Goal: Task Accomplishment & Management: Use online tool/utility

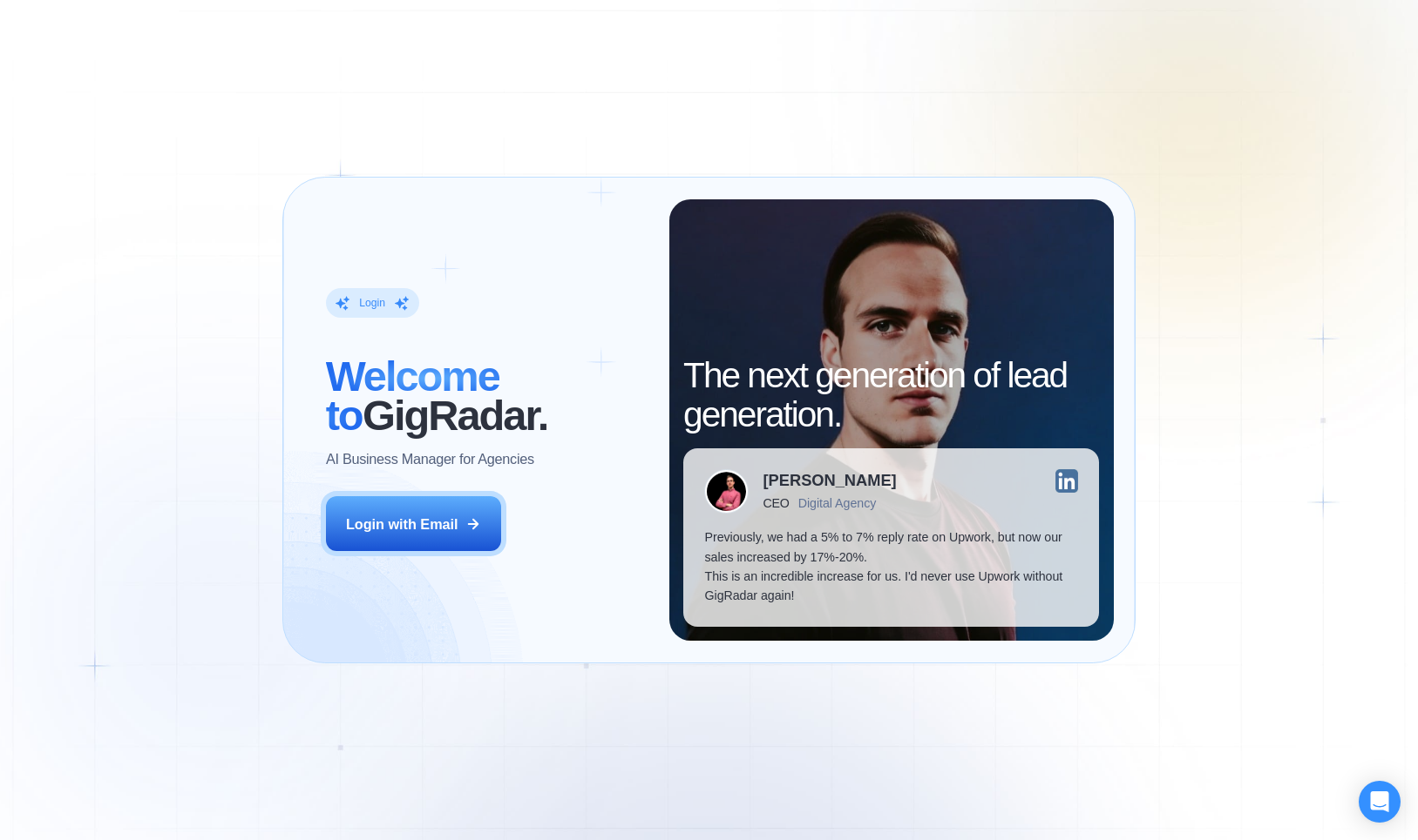
click at [394, 554] on div "Login ‍ Welcome to GigRadar. AI Business Manager for Agencies Login with Email" at bounding box center [486, 420] width 366 height 442
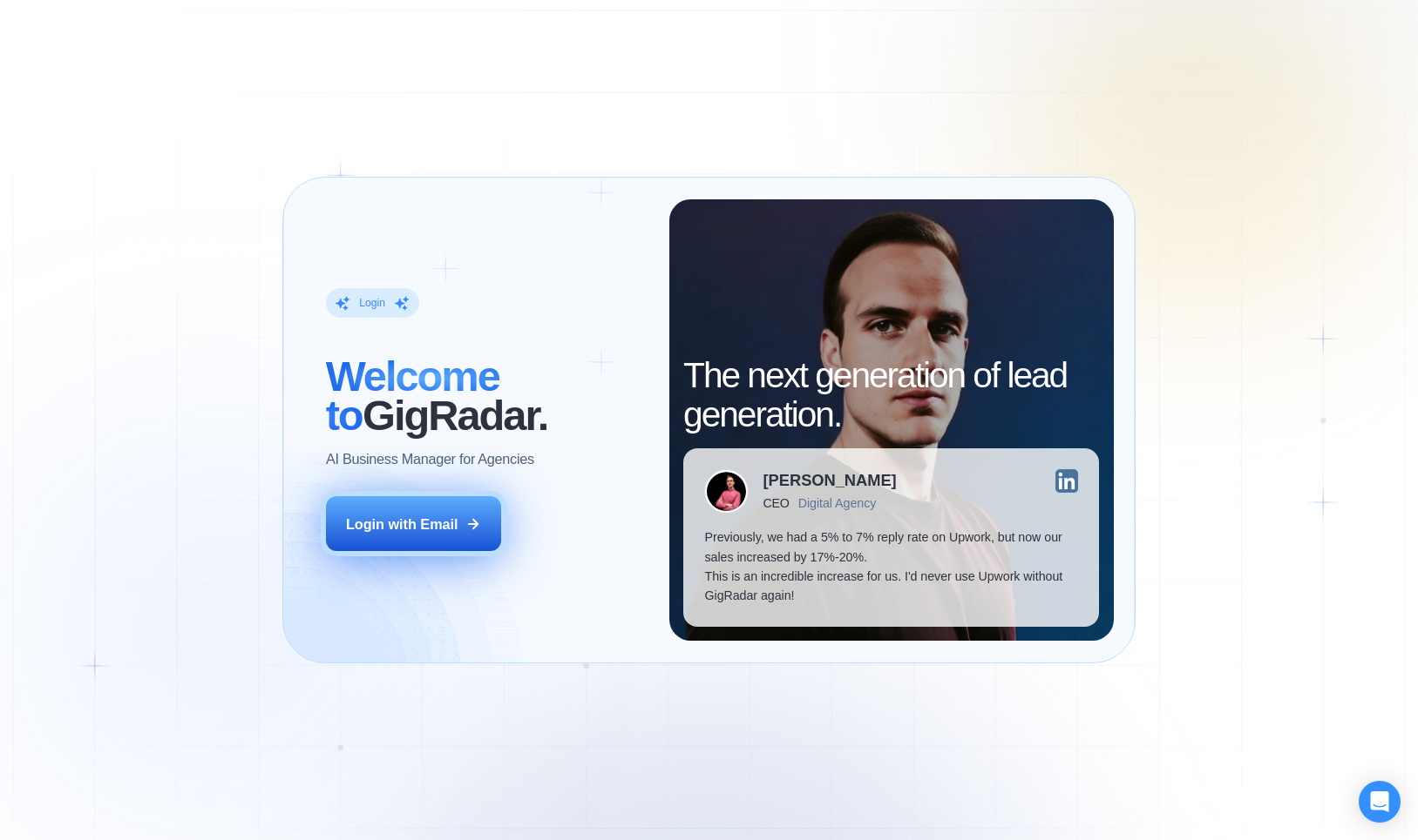
click at [402, 519] on div "Login with Email" at bounding box center [402, 525] width 112 height 19
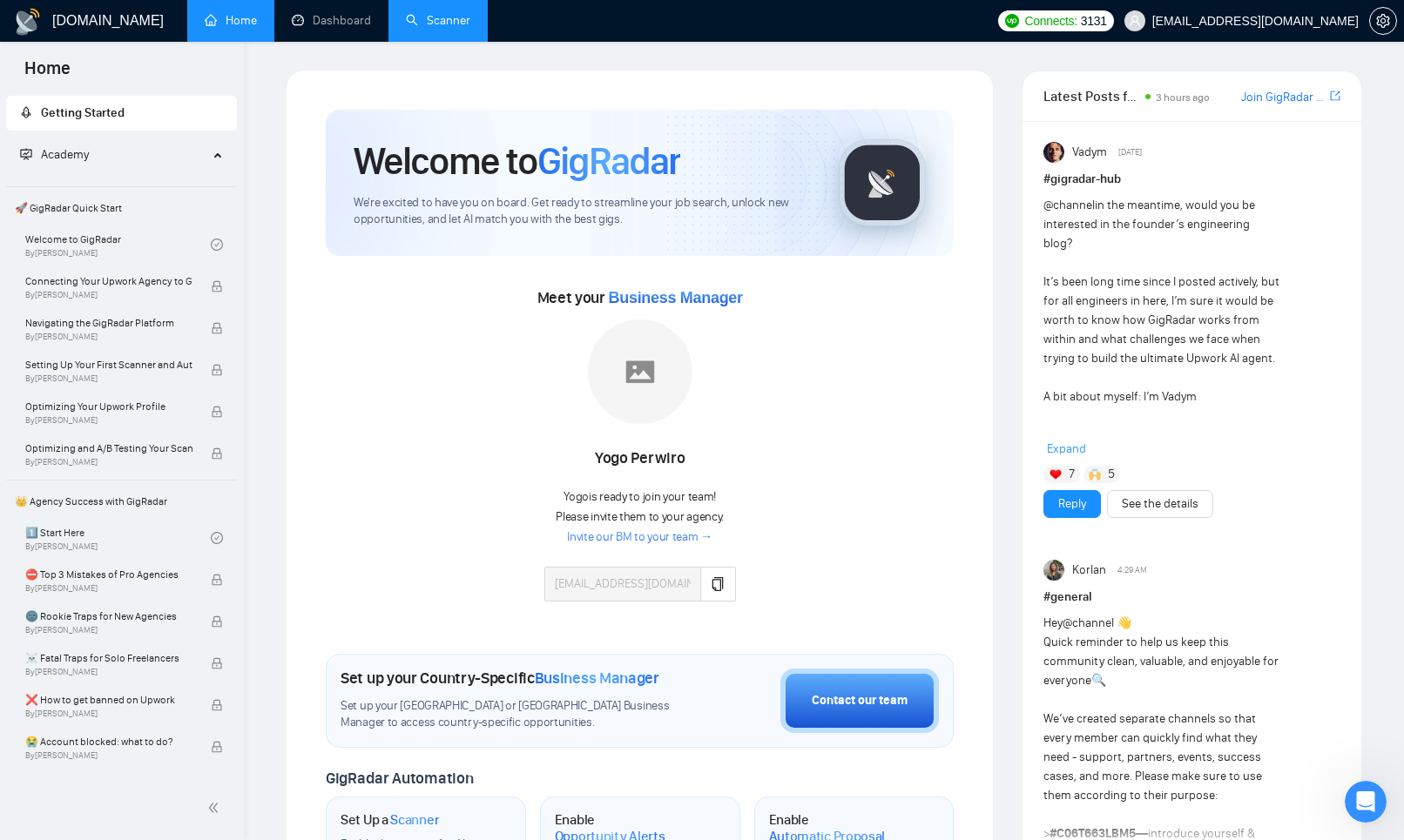
click at [443, 15] on link "Scanner" at bounding box center [437, 20] width 64 height 14
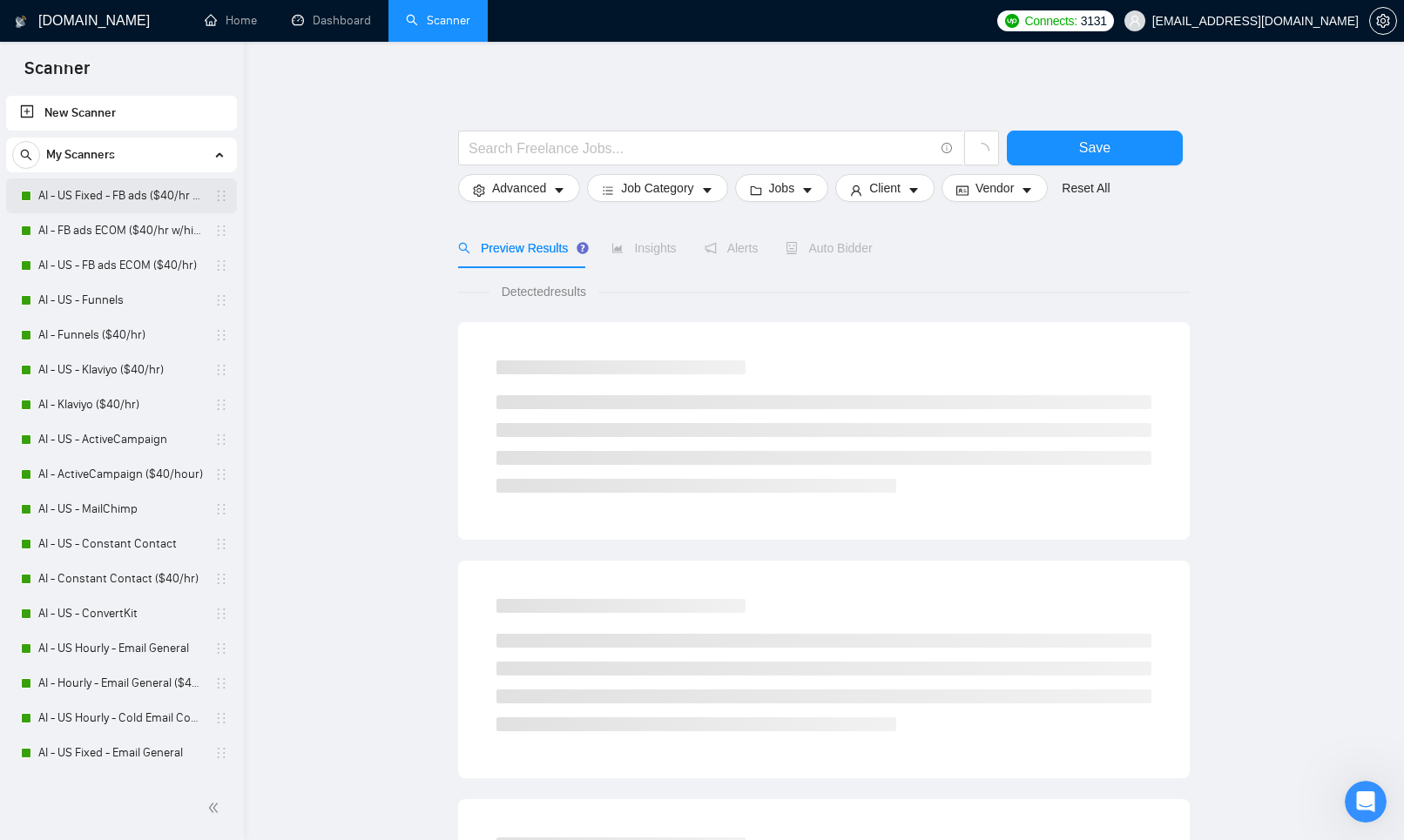
click at [137, 198] on link "AI - US Fixed - FB ads ($40/hr - xcl ECOM)" at bounding box center [121, 196] width 166 height 35
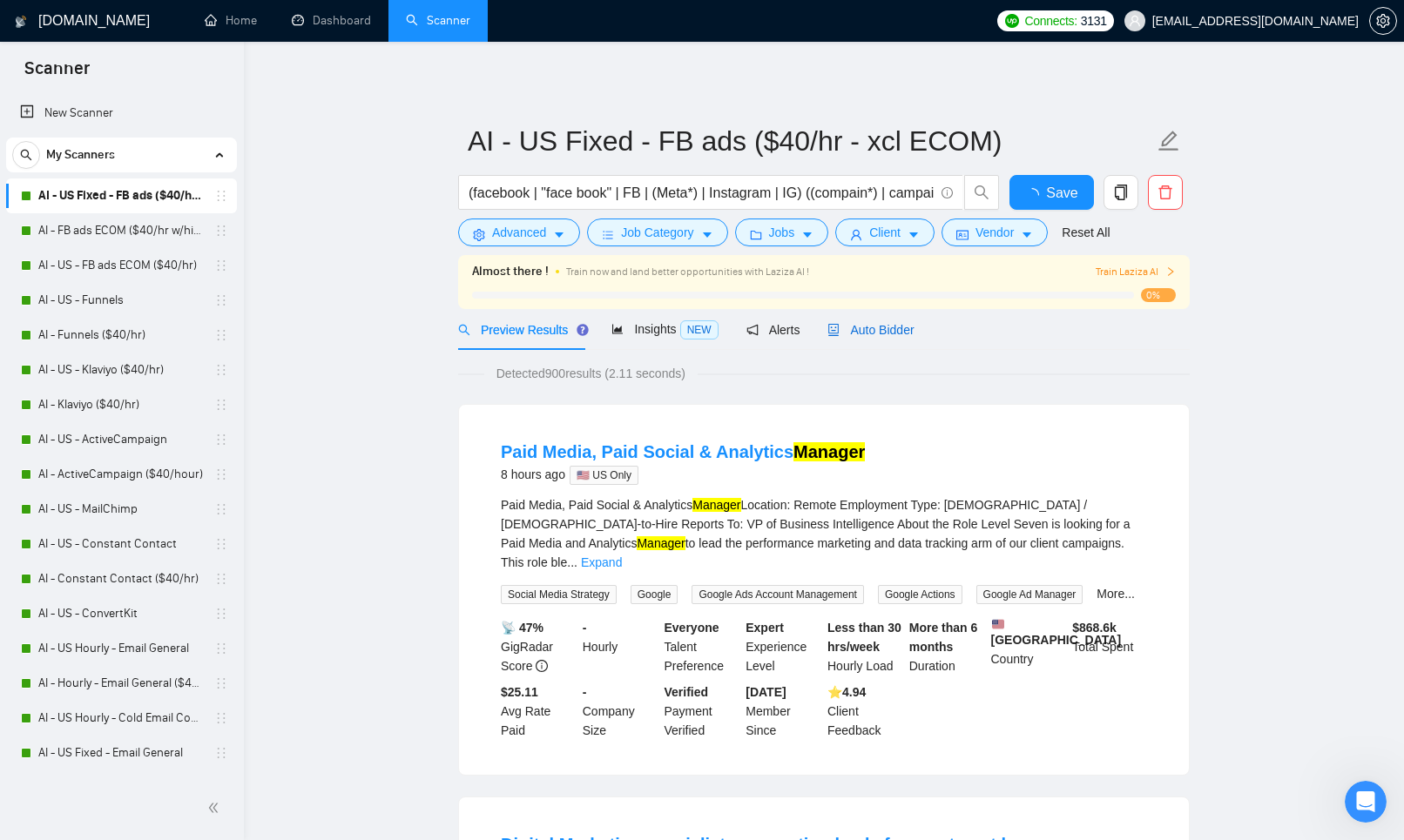
click at [886, 327] on span "Auto Bidder" at bounding box center [871, 330] width 86 height 14
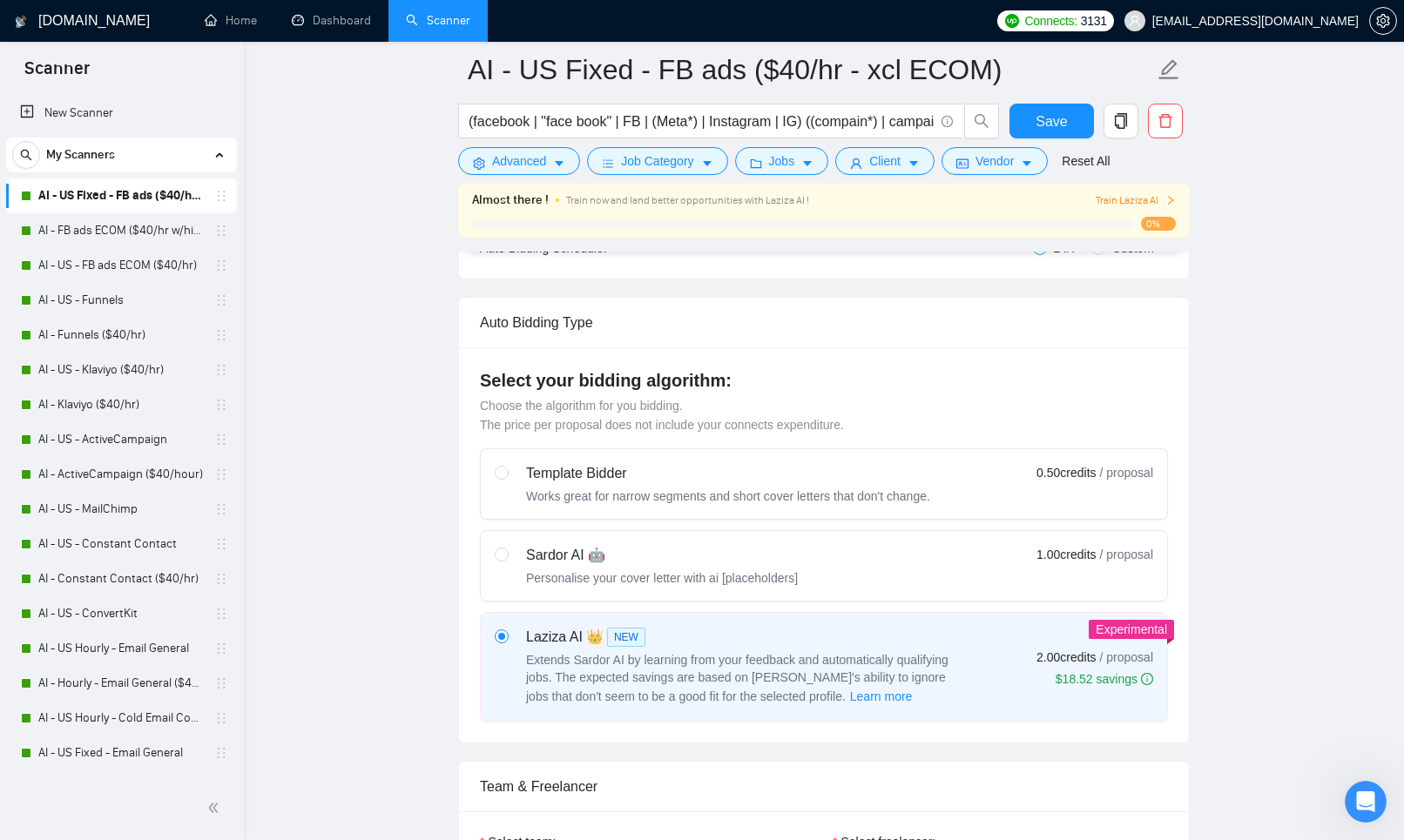
scroll to position [375, 0]
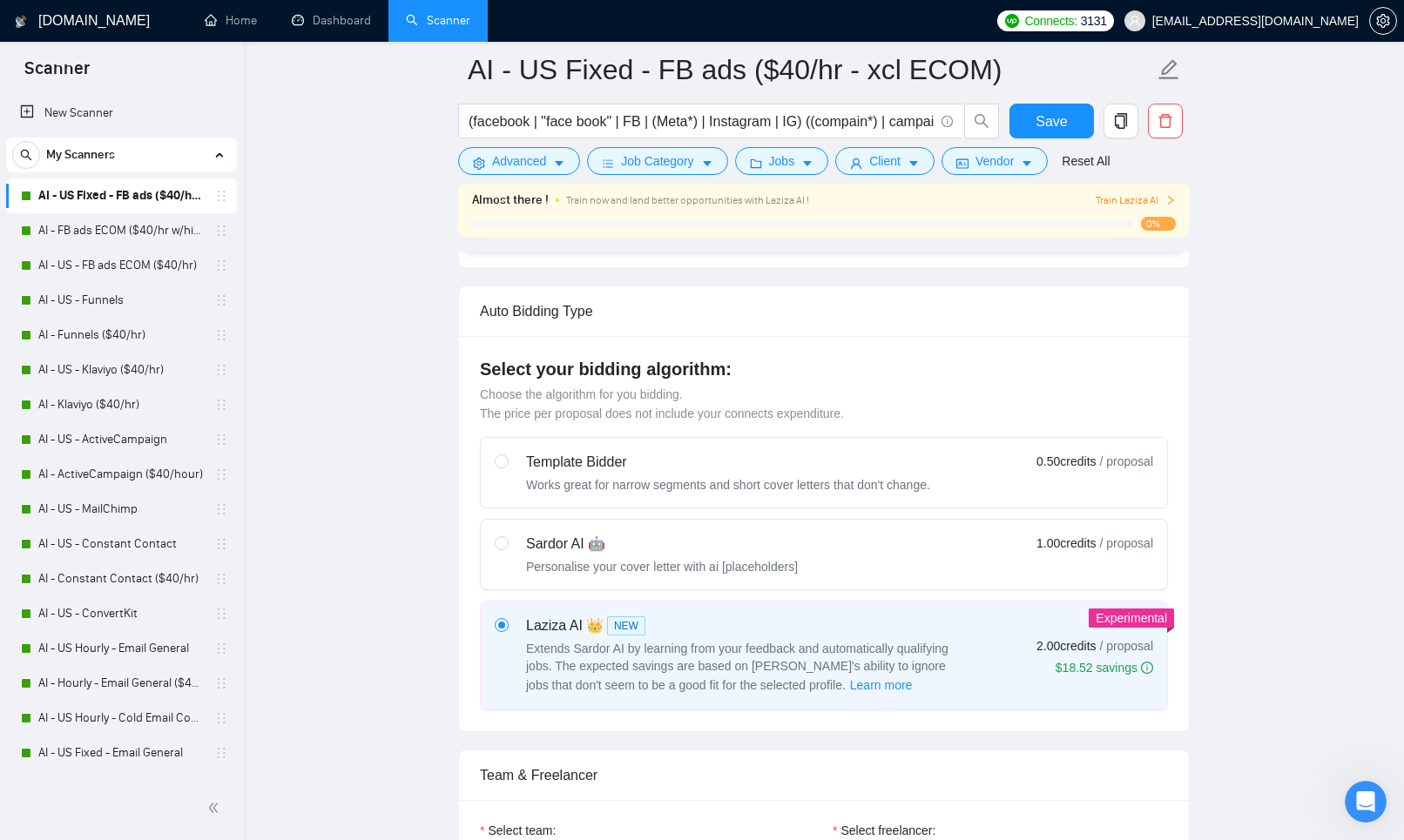
click at [593, 461] on div "Template Bidder" at bounding box center [728, 462] width 404 height 21
click at [507, 461] on input "radio" at bounding box center [501, 460] width 12 height 12
radio input "true"
radio input "false"
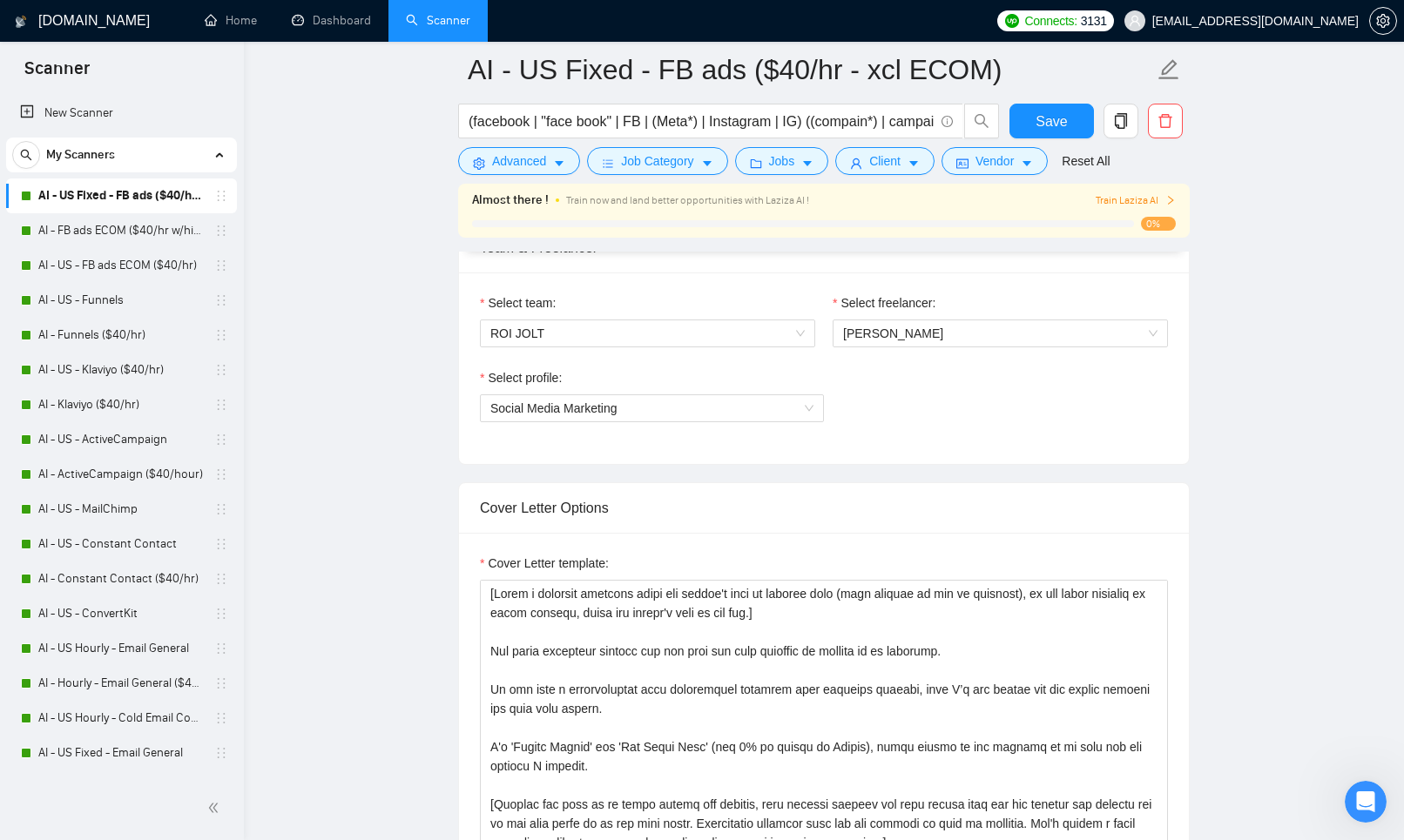
scroll to position [1049, 0]
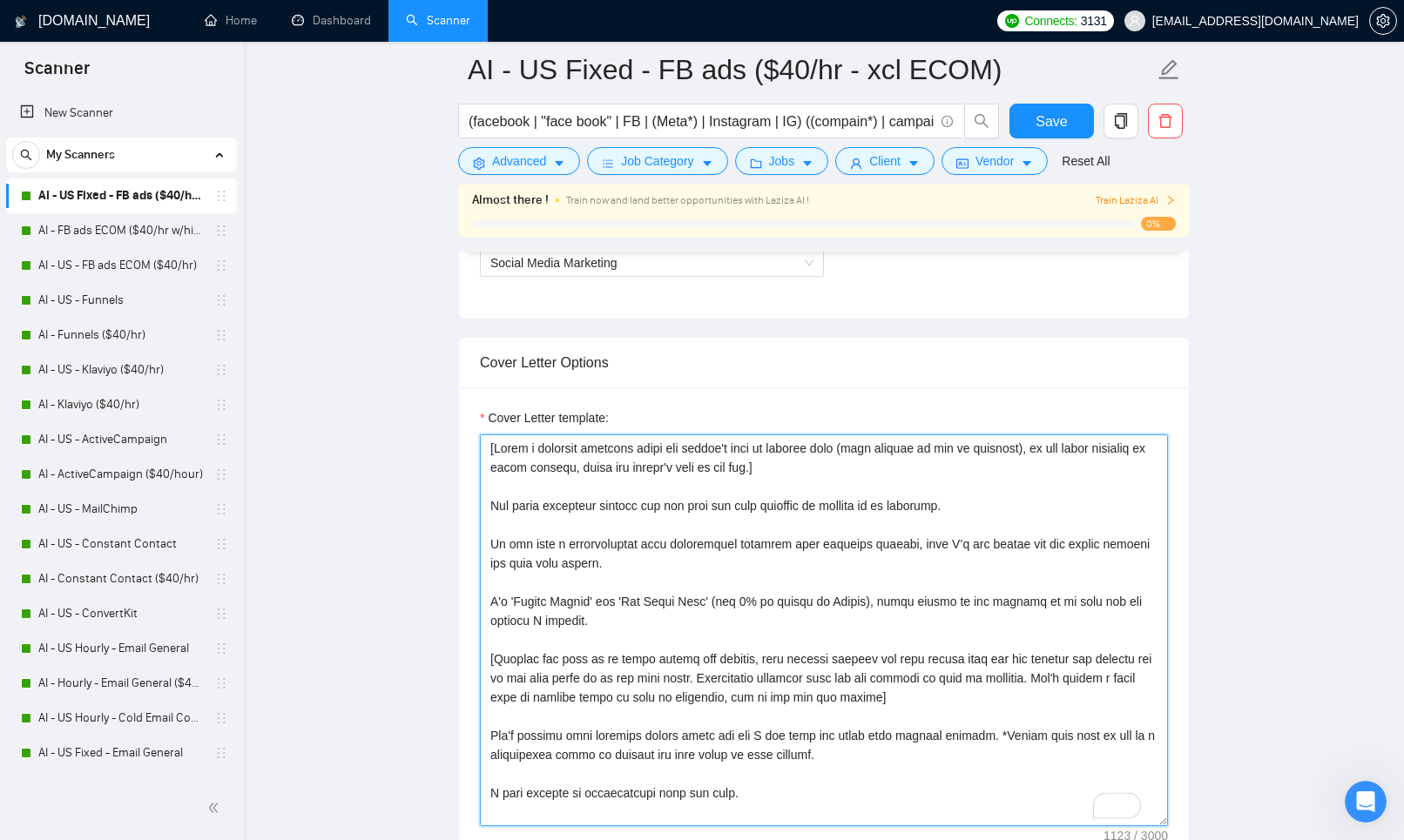
drag, startPoint x: 894, startPoint y: 470, endPoint x: 480, endPoint y: 430, distance: 415.9
click at [480, 430] on div "Cover Letter template:" at bounding box center [824, 618] width 689 height 418
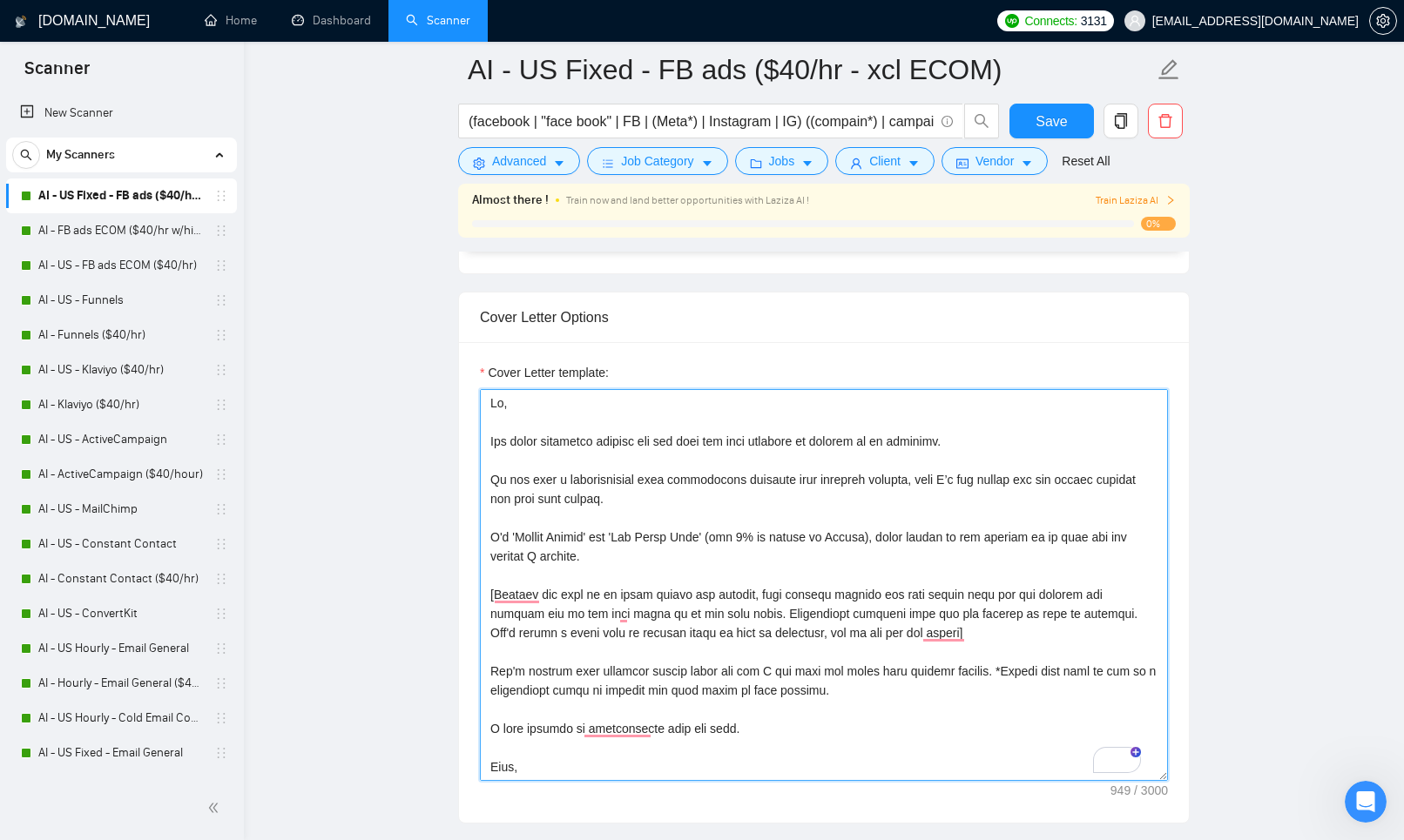
scroll to position [876, 0]
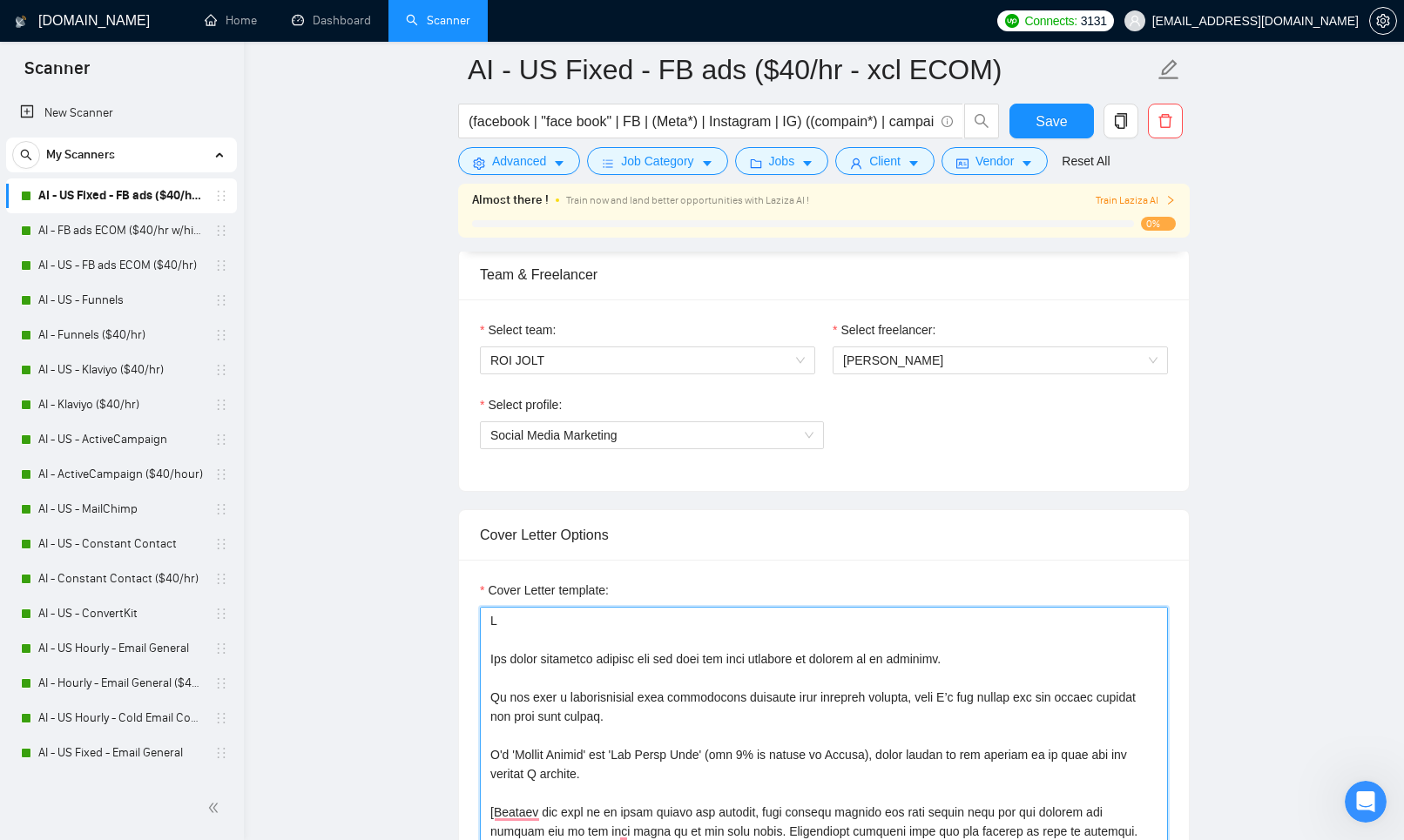
type textarea "[Write a personal greeting using the client's name or company name (only includ…"
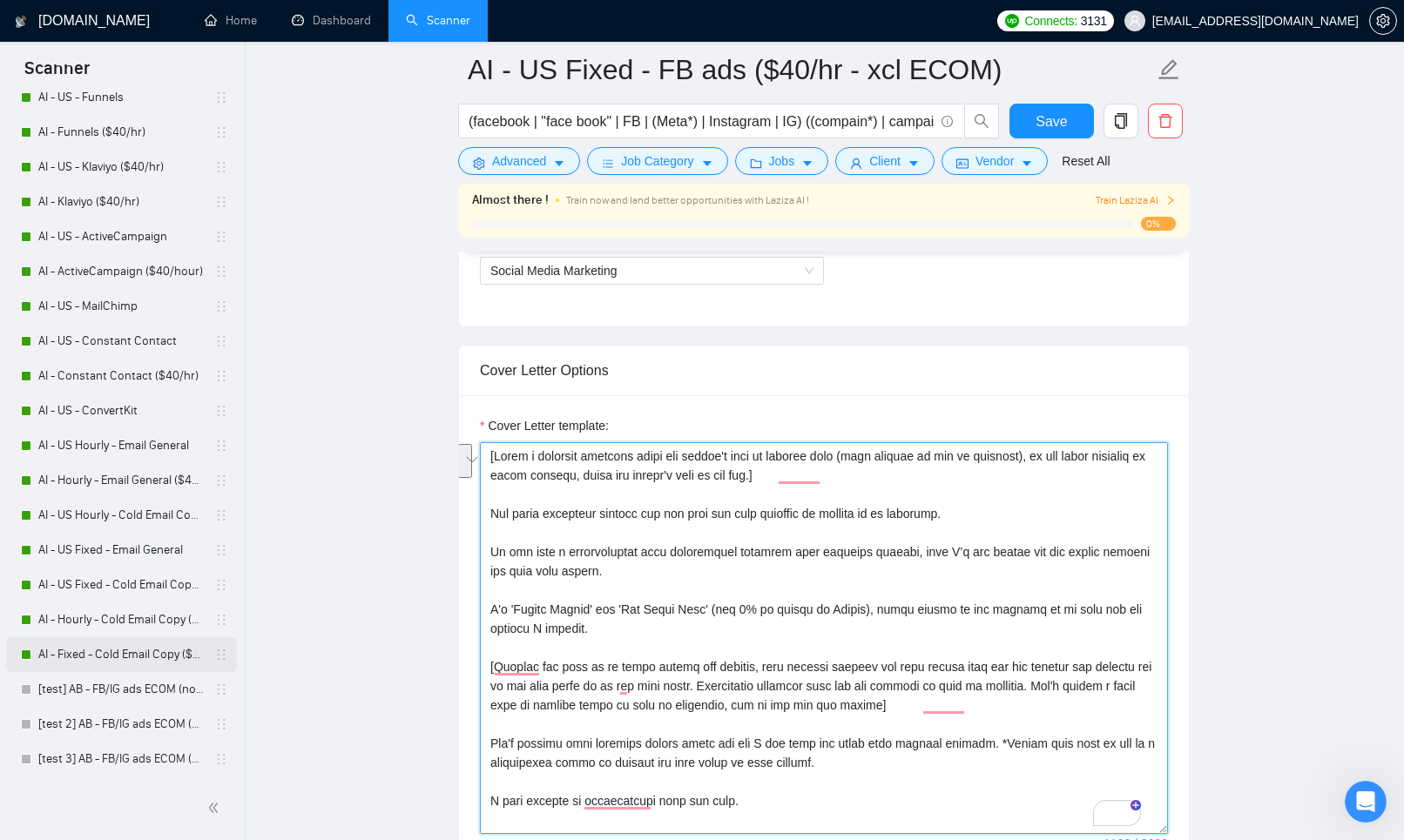
scroll to position [1051, 0]
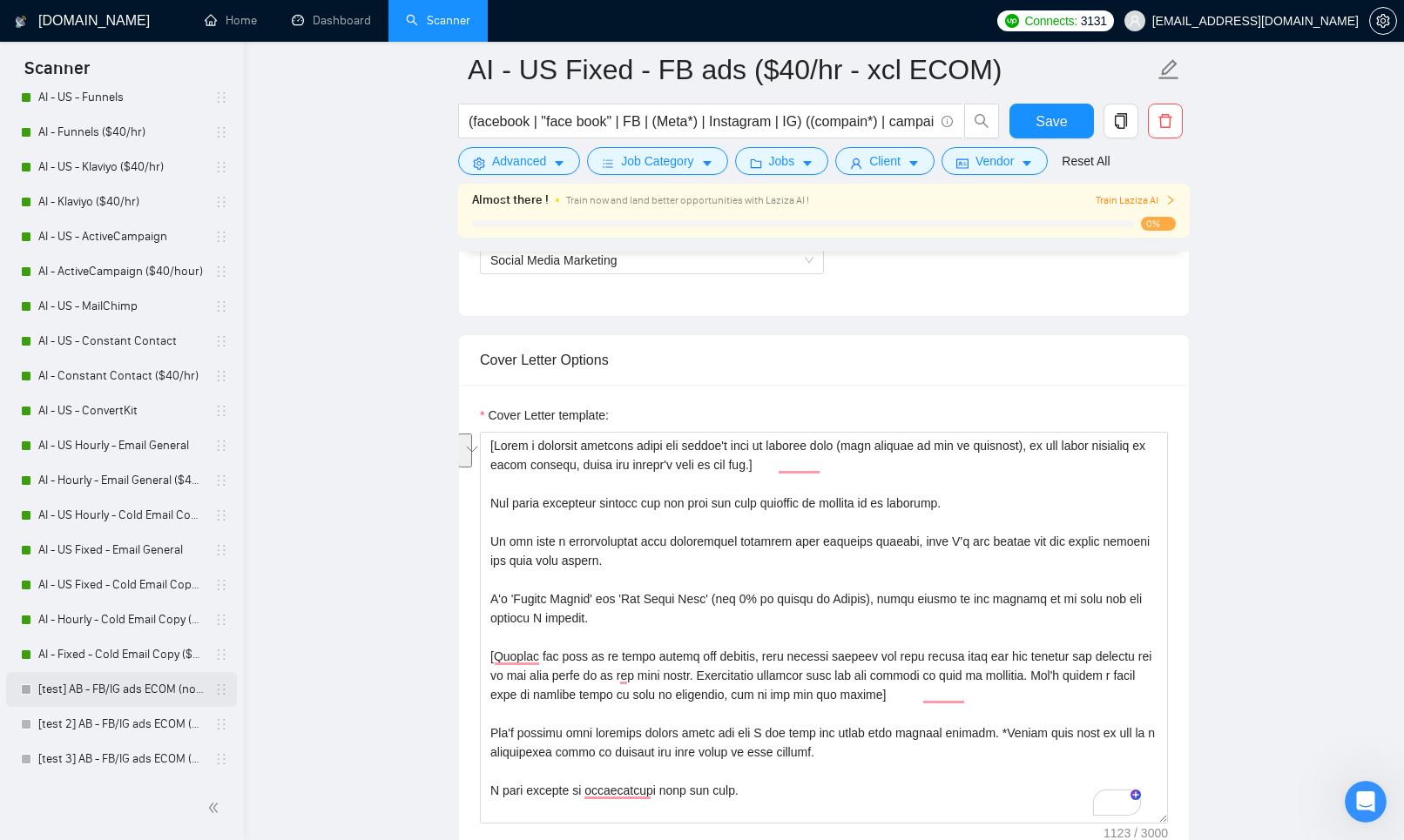
click at [114, 694] on link "[test] AB - FB/IG ads ECOM (no/default Q's - $15/hr avg) - V1" at bounding box center [121, 689] width 166 height 35
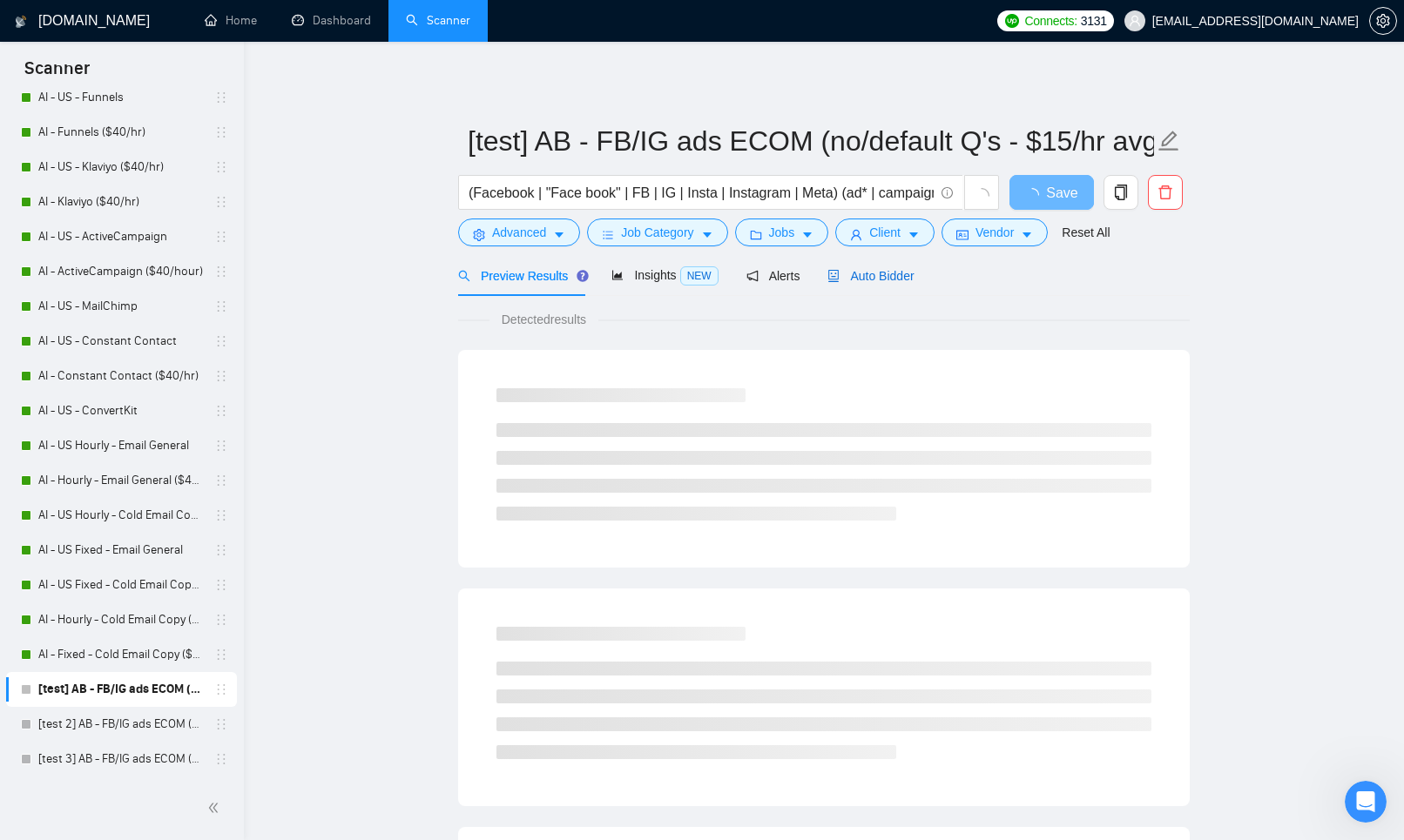
click at [874, 284] on div "Auto Bidder" at bounding box center [871, 276] width 86 height 19
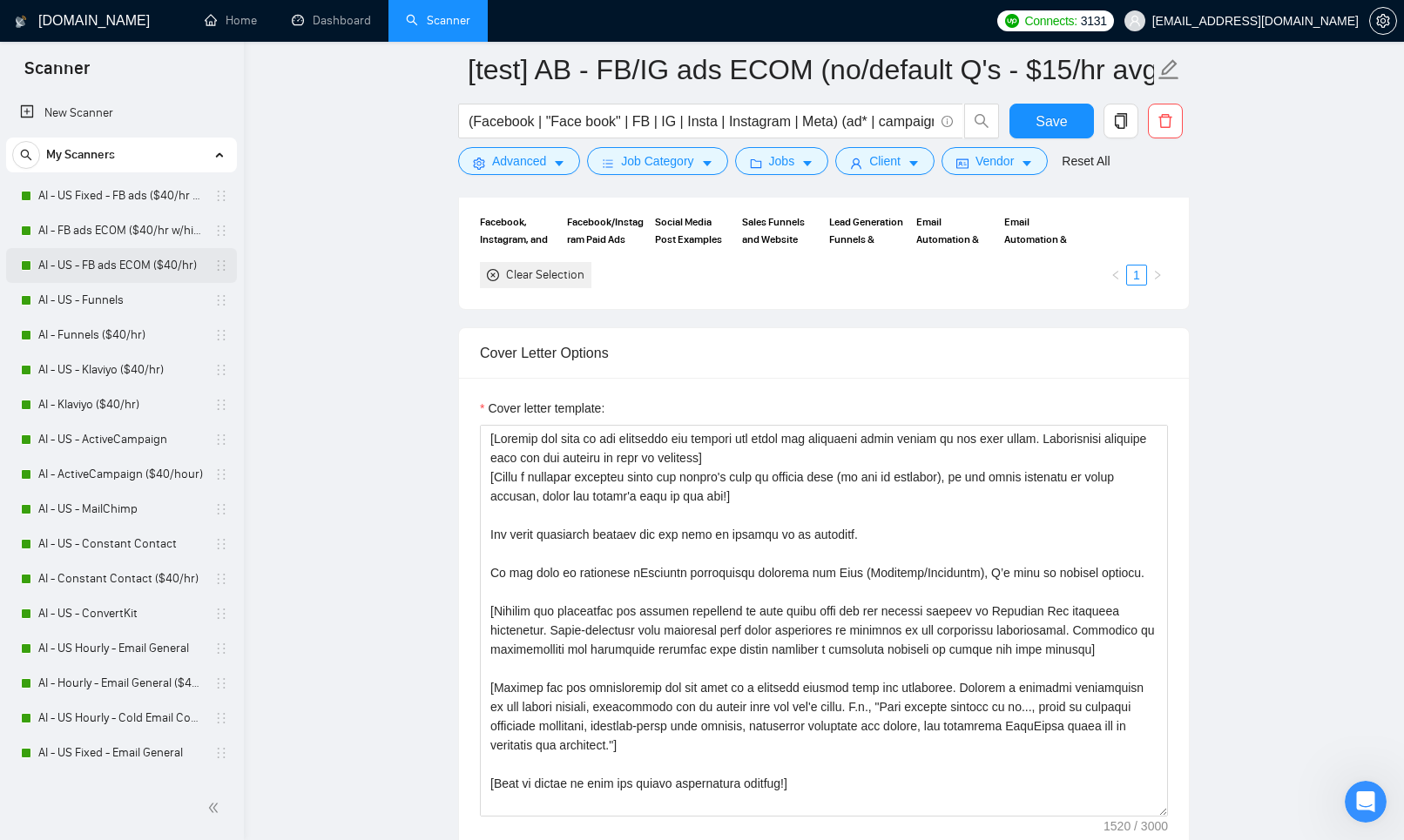
scroll to position [1571, 0]
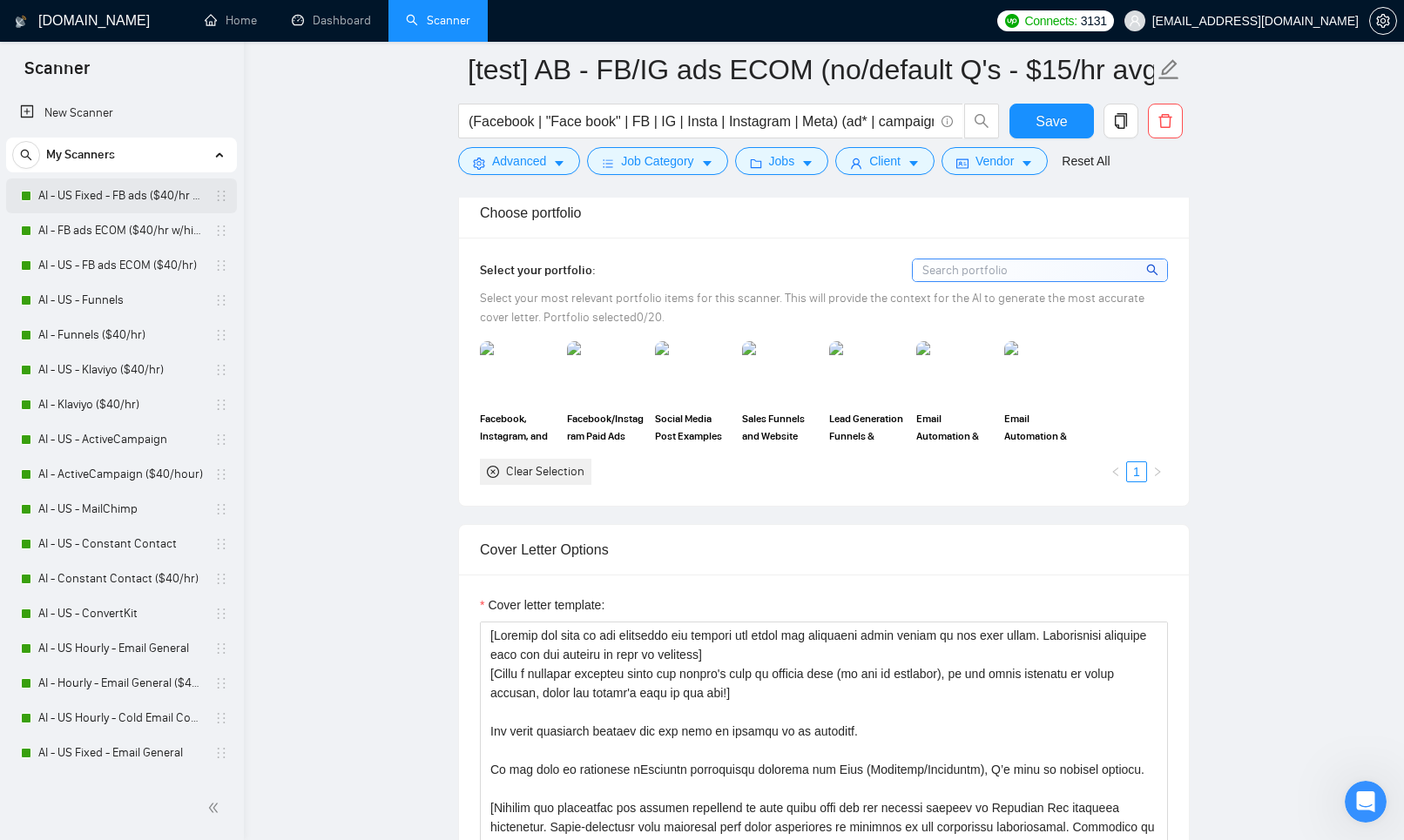
click at [146, 186] on link "AI - US Fixed - FB ads ($40/hr - xcl ECOM)" at bounding box center [121, 196] width 166 height 35
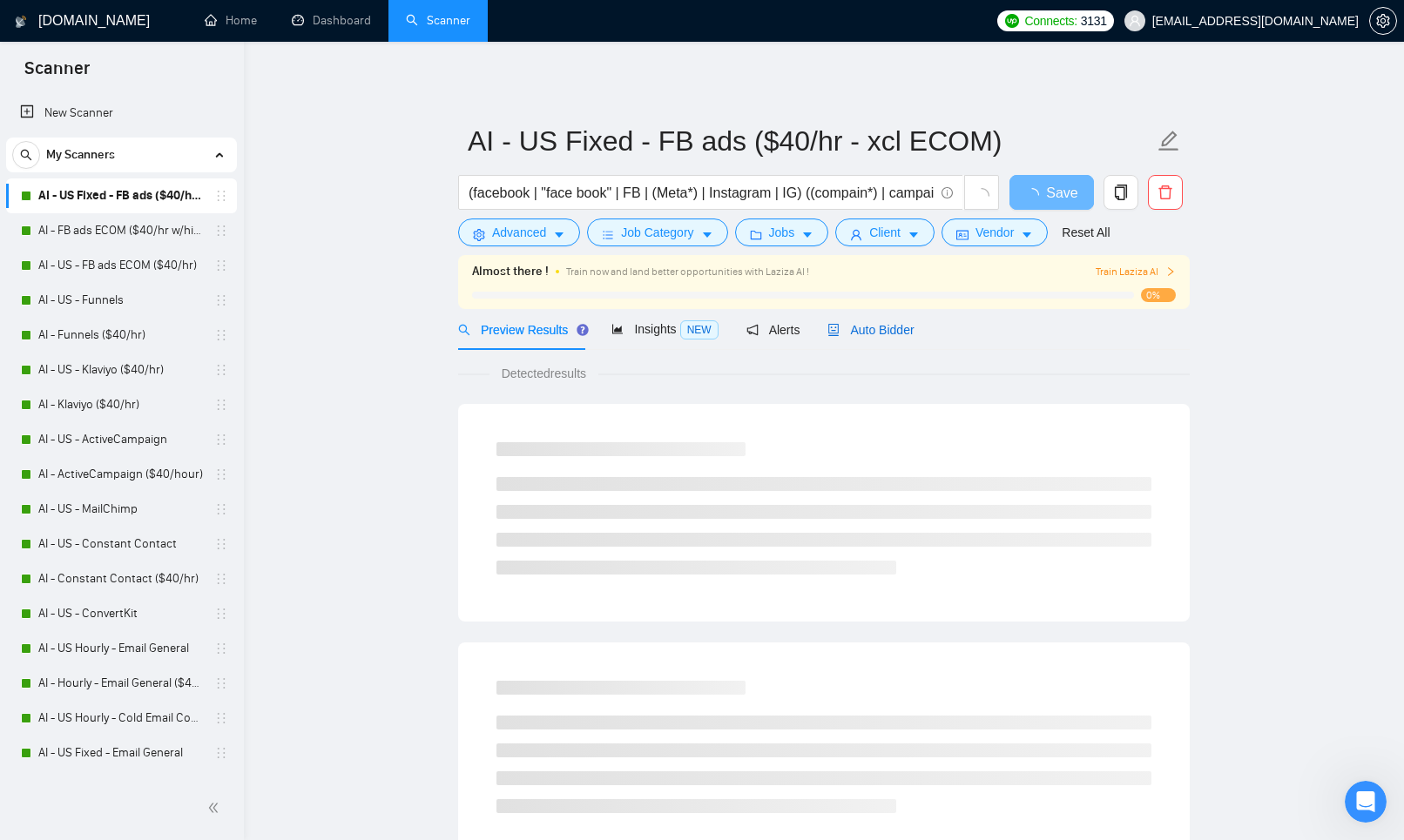
click at [873, 333] on span "Auto Bidder" at bounding box center [871, 330] width 86 height 14
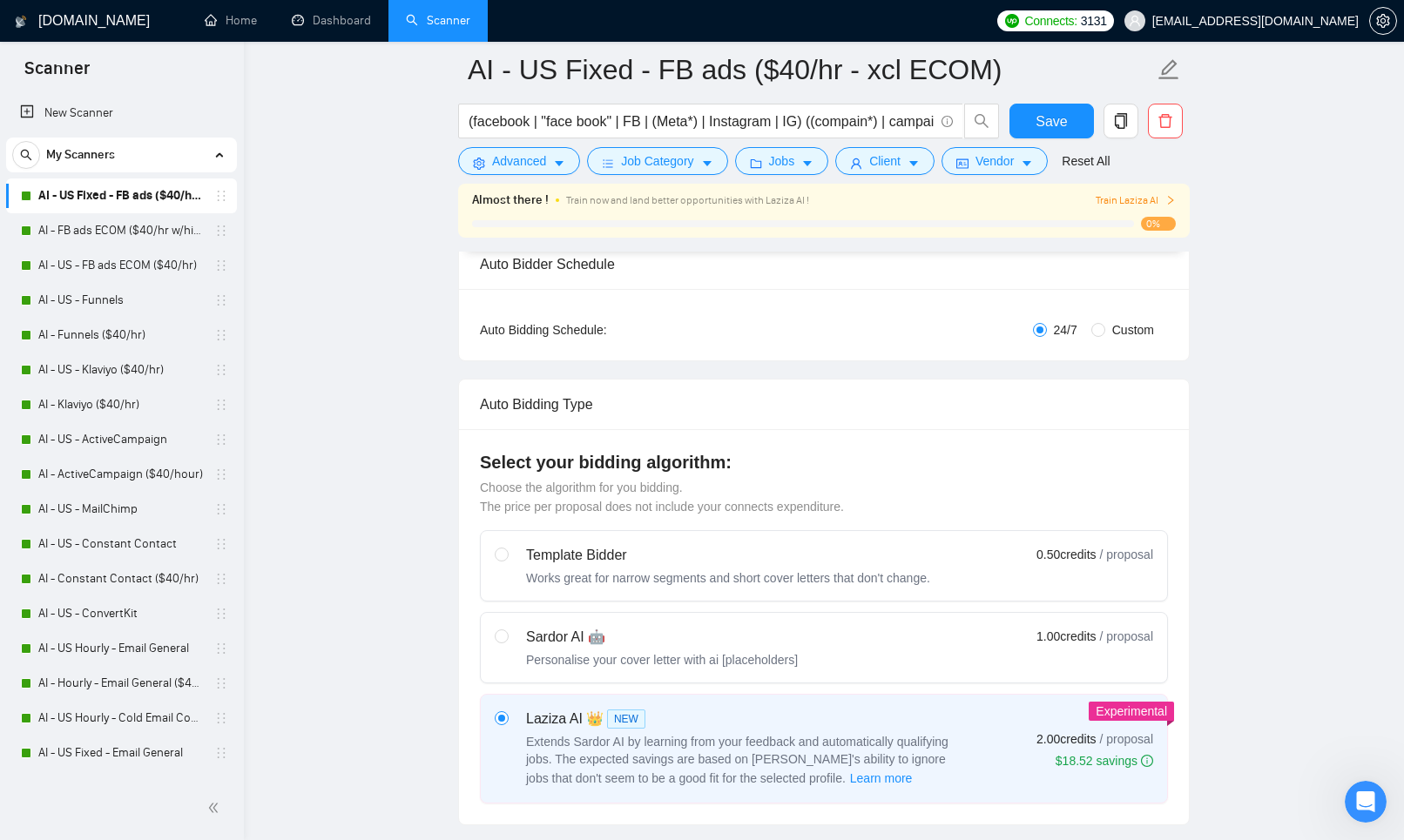
scroll to position [409, 0]
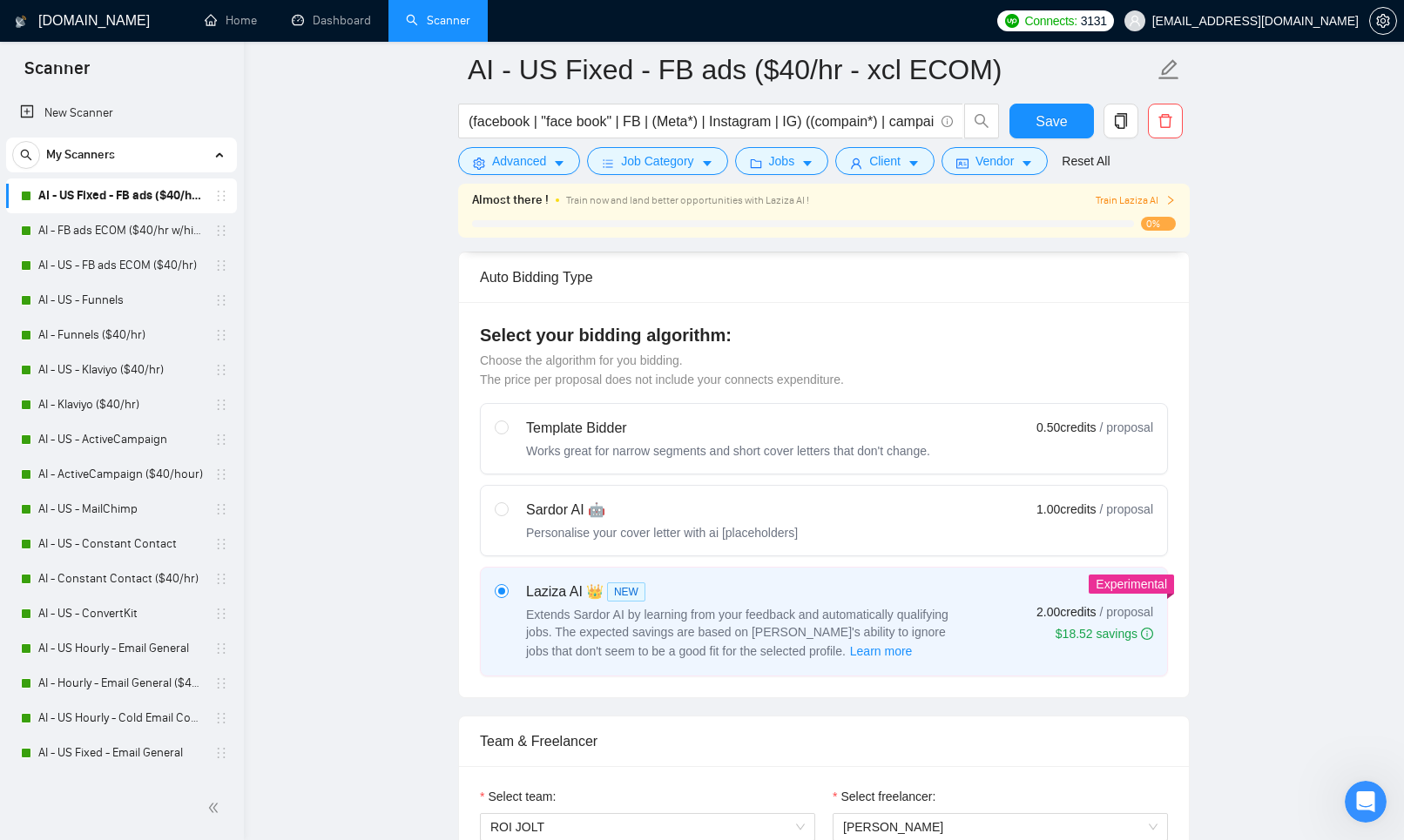
click at [667, 525] on div "Personalise your cover letter with ai [placeholders]" at bounding box center [662, 533] width 271 height 17
click at [507, 515] on input "radio" at bounding box center [501, 508] width 12 height 12
radio input "true"
radio input "false"
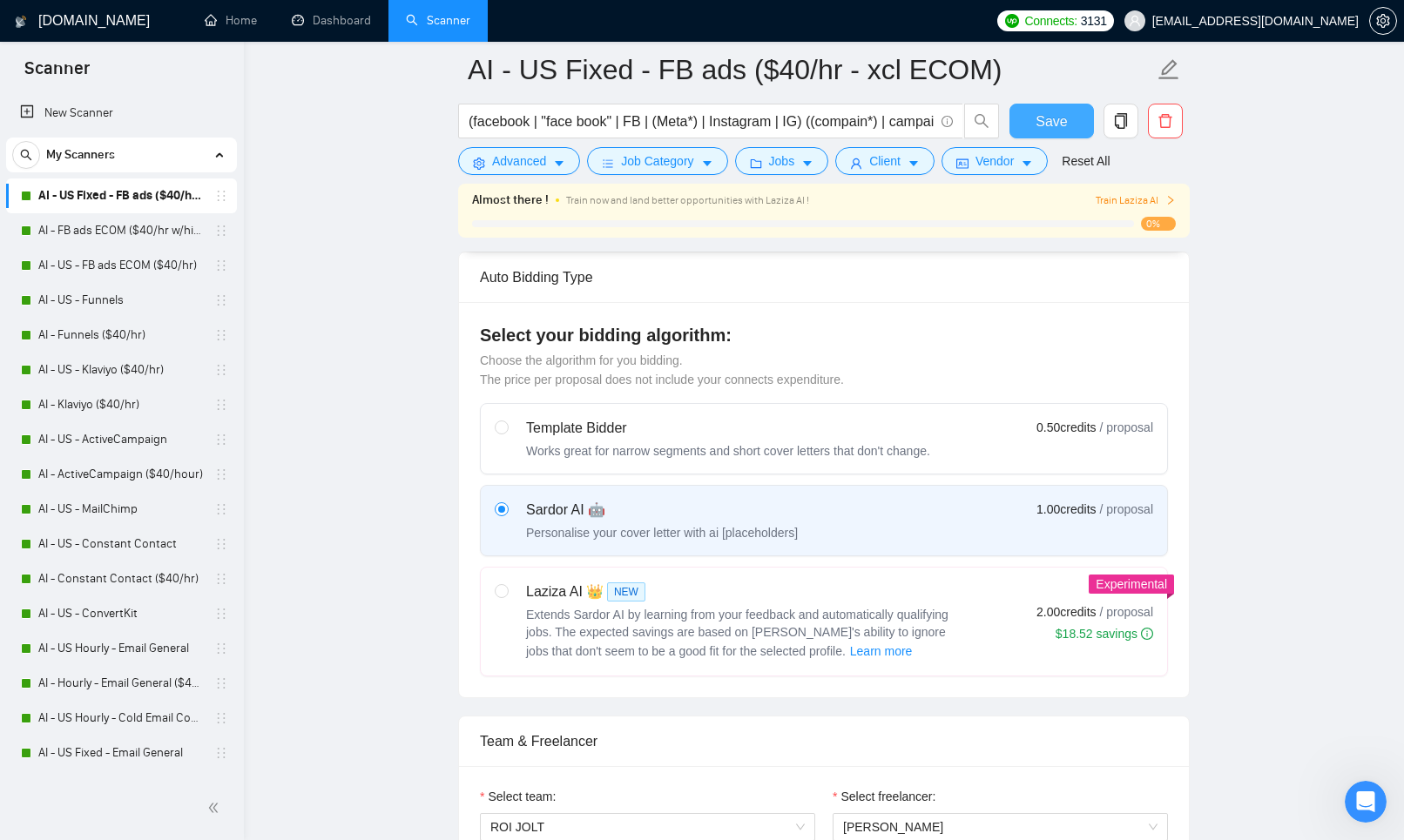
click at [1064, 123] on span "Save" at bounding box center [1051, 121] width 32 height 22
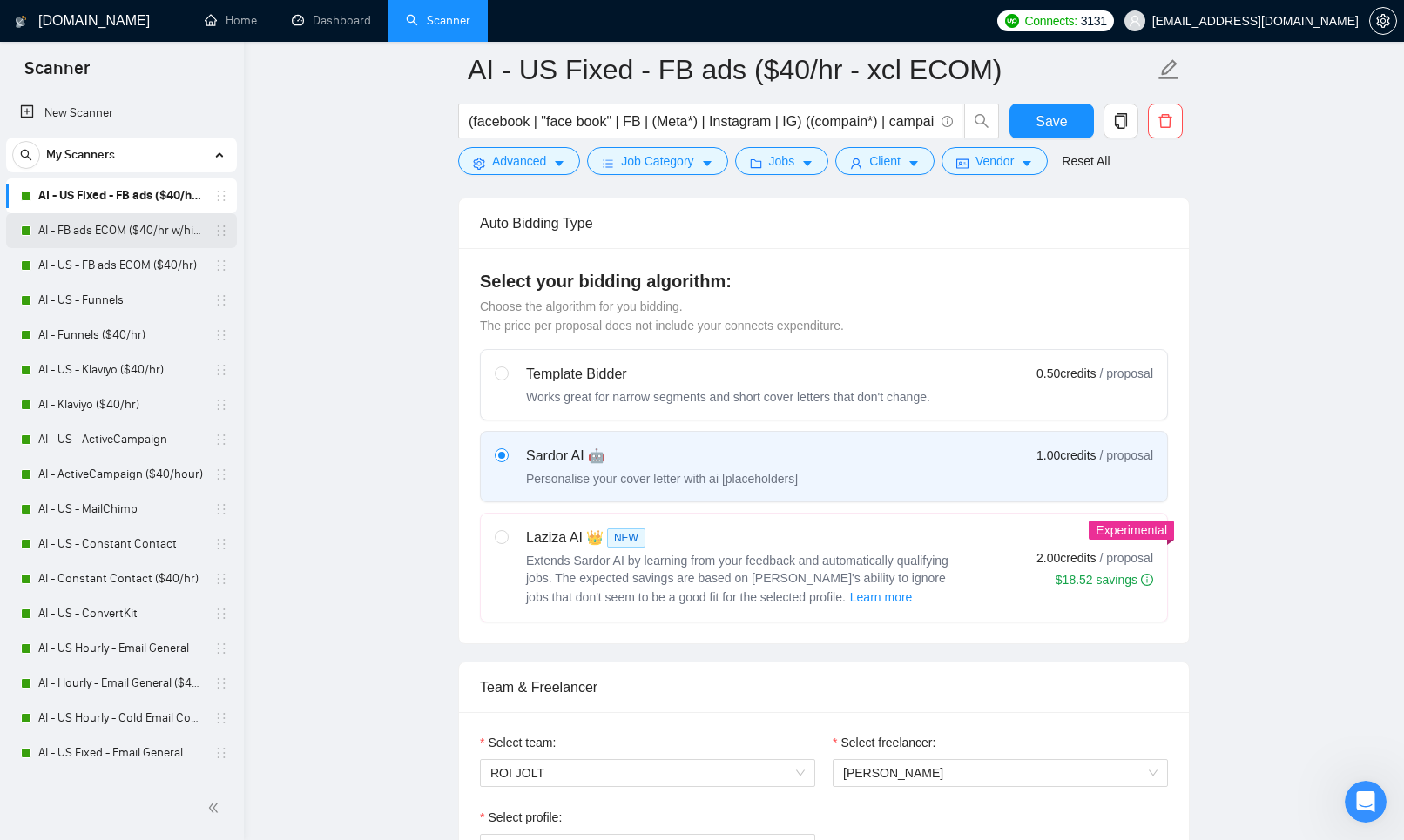
click at [119, 233] on link "AI - FB ads ECOM ($40/hr w/history)" at bounding box center [121, 231] width 166 height 35
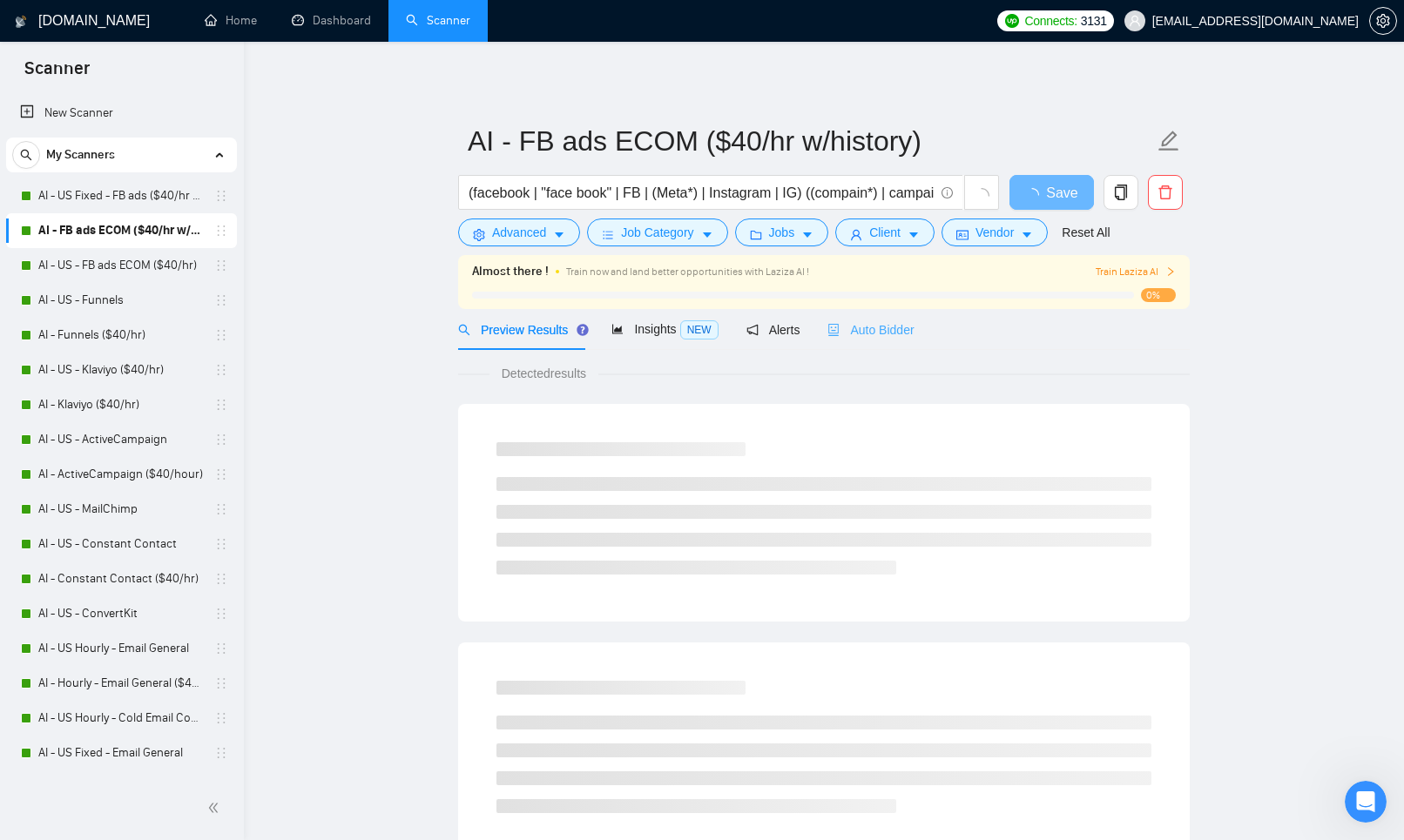
click at [845, 339] on div "Auto Bidder" at bounding box center [871, 329] width 86 height 41
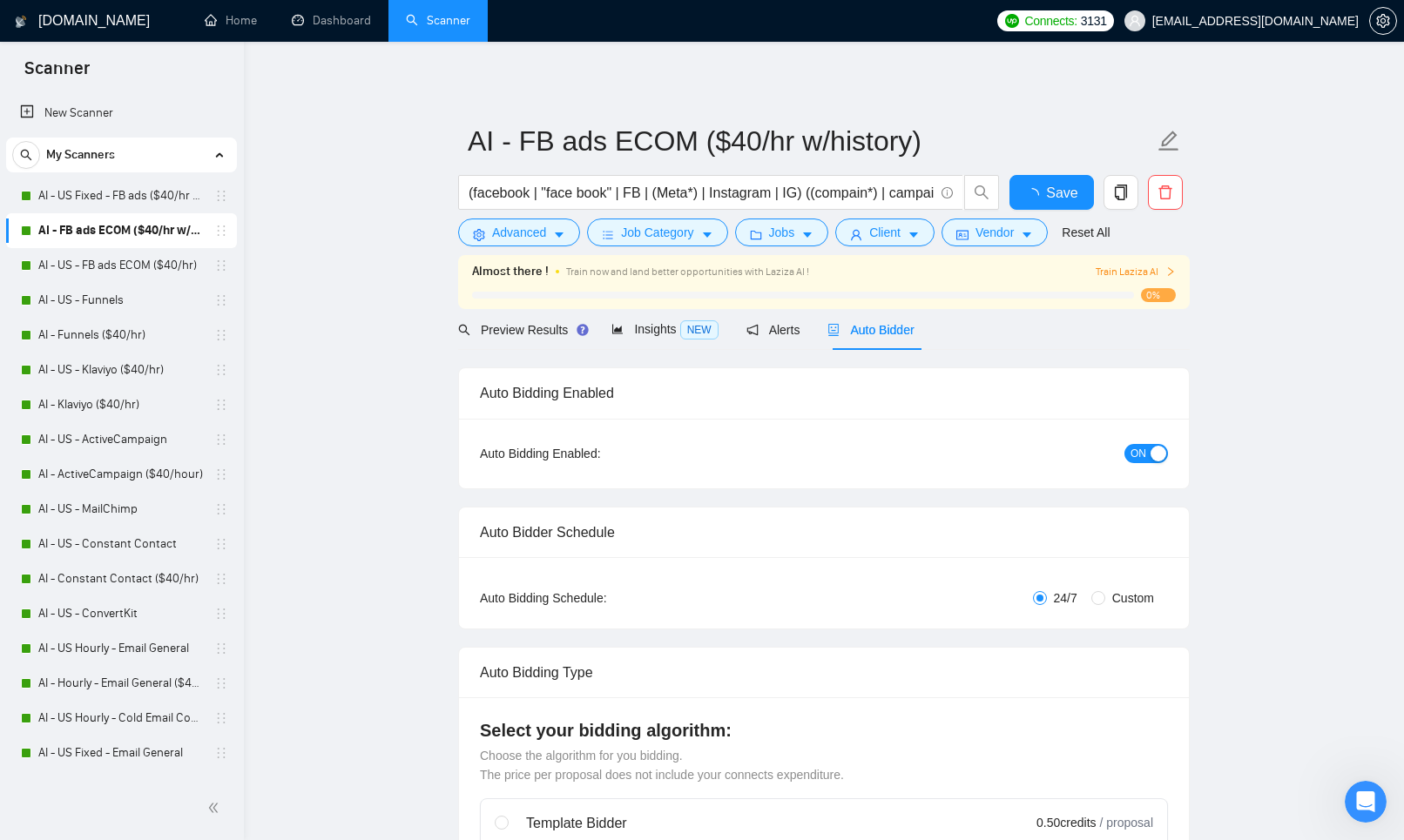
checkbox input "true"
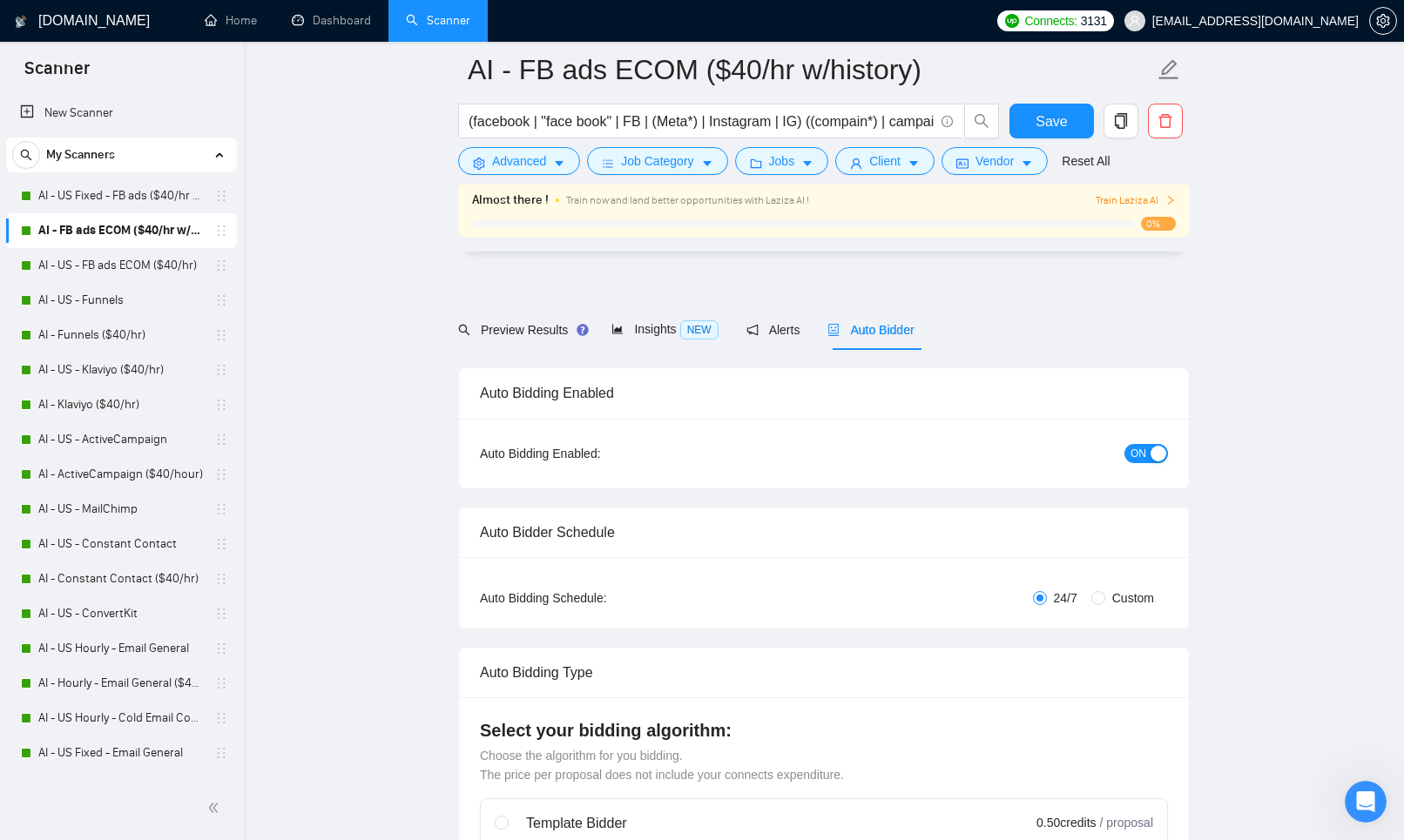
scroll to position [179, 0]
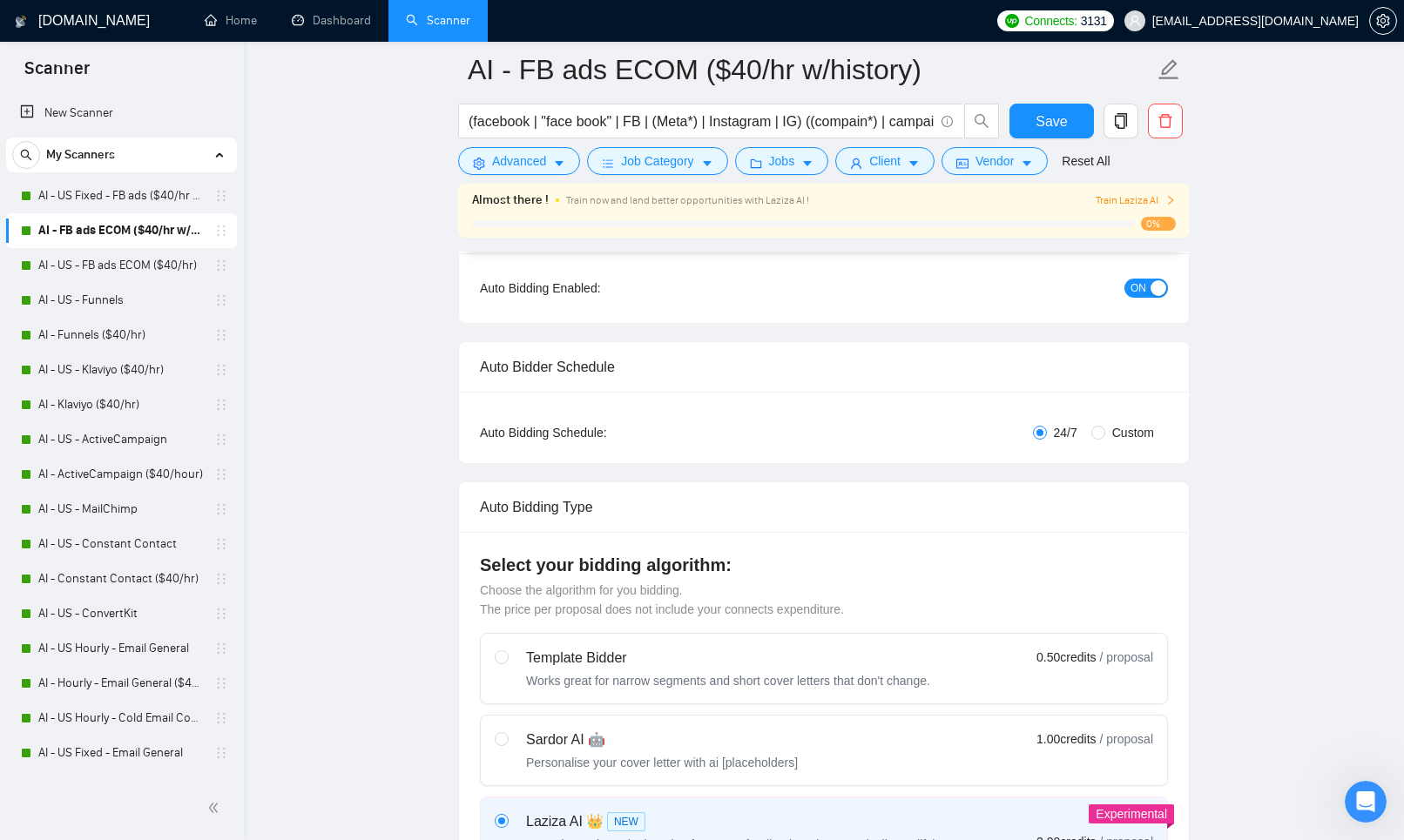
click at [574, 753] on div "Sardor AI 🤖 Personalise your cover letter with ai [placeholders]" at bounding box center [662, 751] width 271 height 42
click at [507, 745] on input "radio" at bounding box center [501, 738] width 12 height 12
radio input "true"
radio input "false"
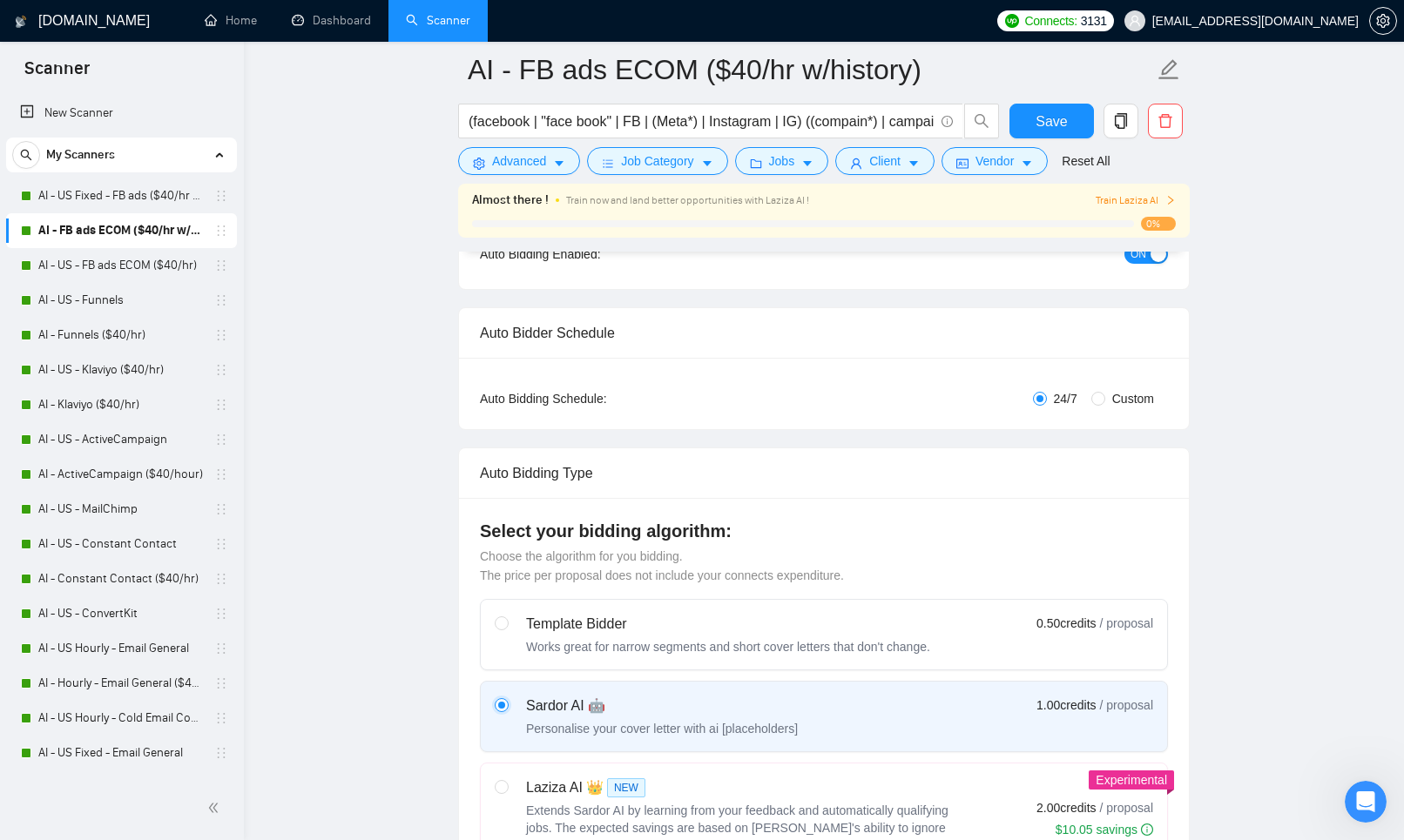
scroll to position [223, 0]
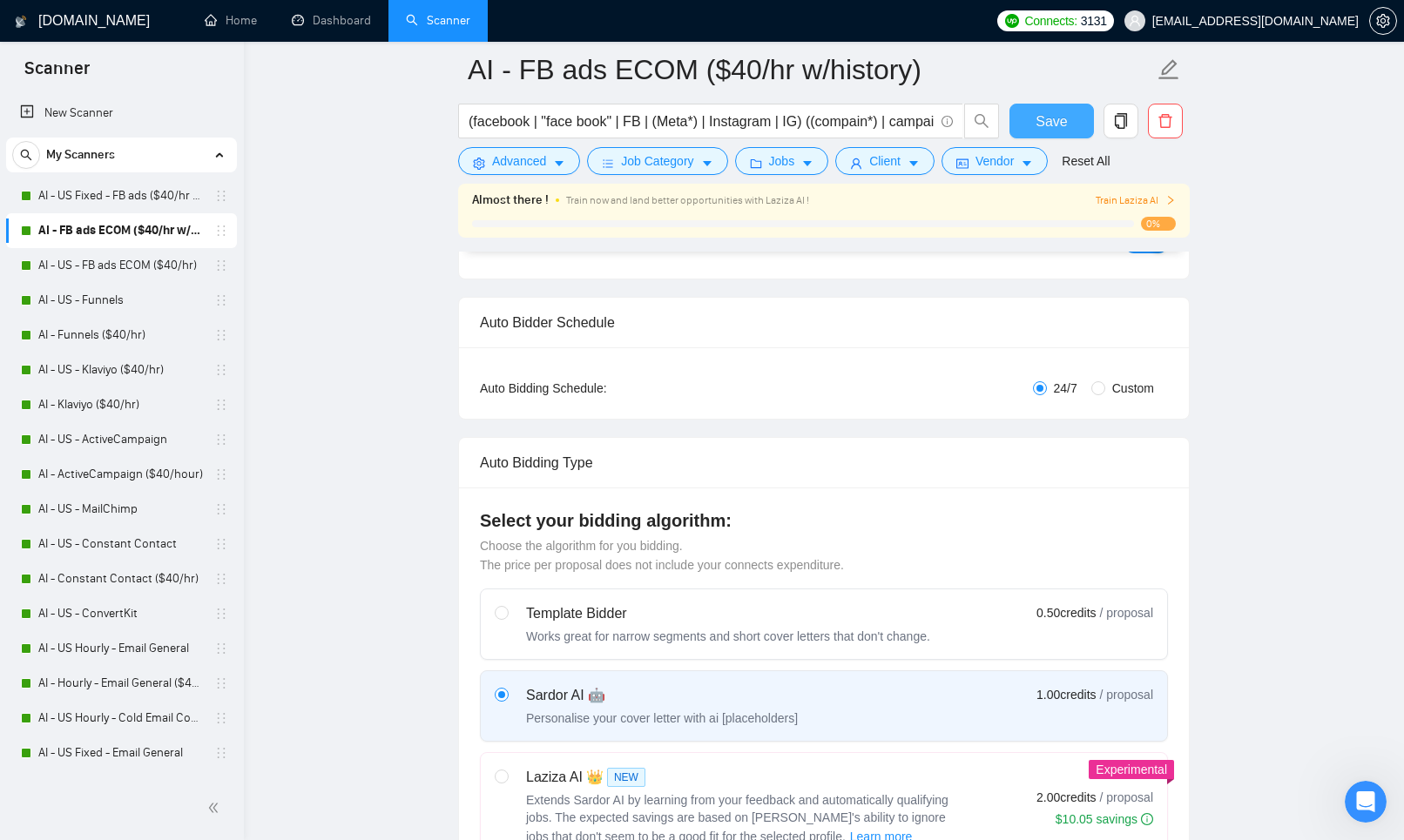
click at [1030, 106] on button "Save" at bounding box center [1052, 121] width 84 height 35
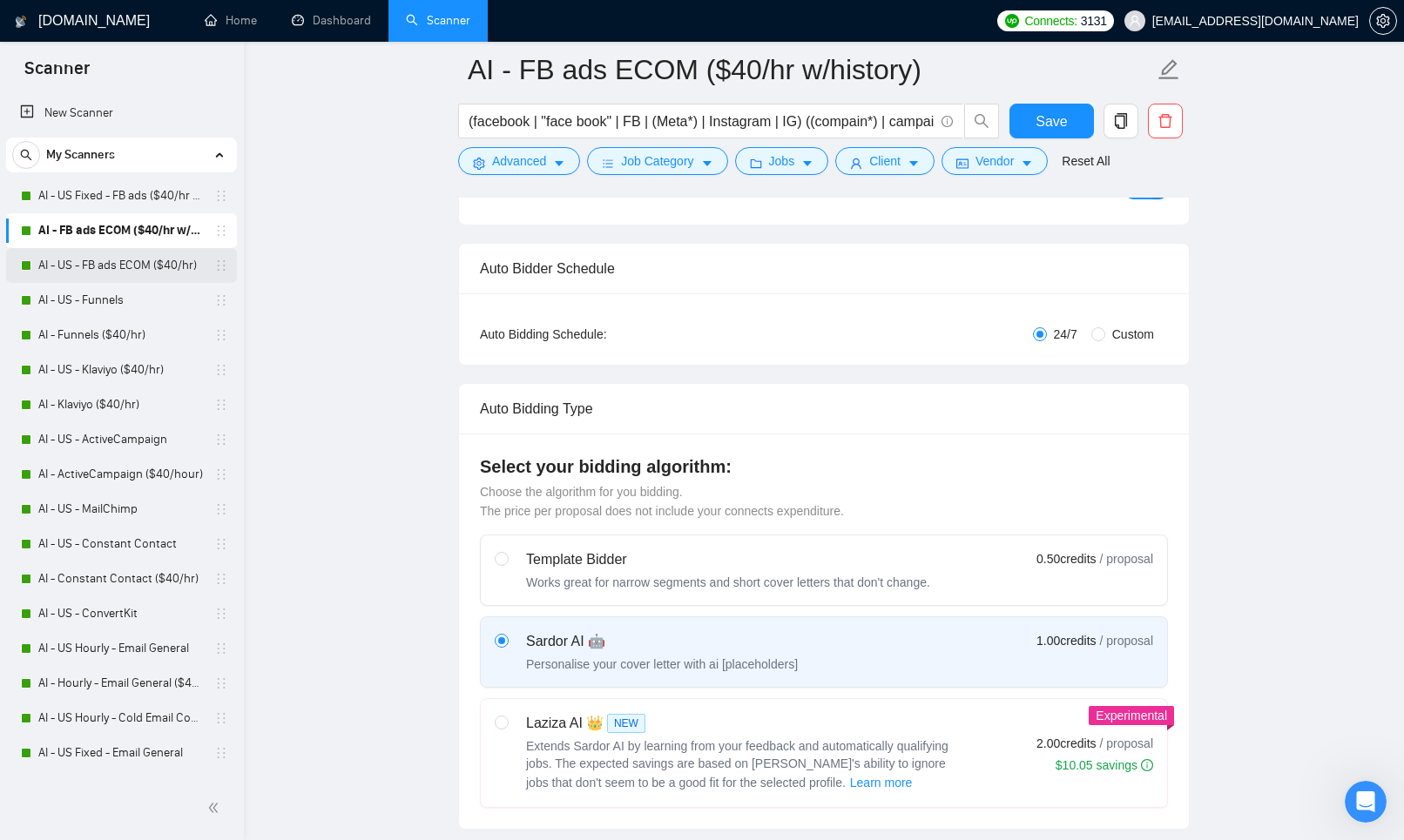
click at [36, 261] on div "AI - US - FB ads ECOM ($40/hr)" at bounding box center [125, 266] width 207 height 35
click at [54, 268] on link "AI - US - FB ads ECOM ($40/hr)" at bounding box center [121, 266] width 166 height 35
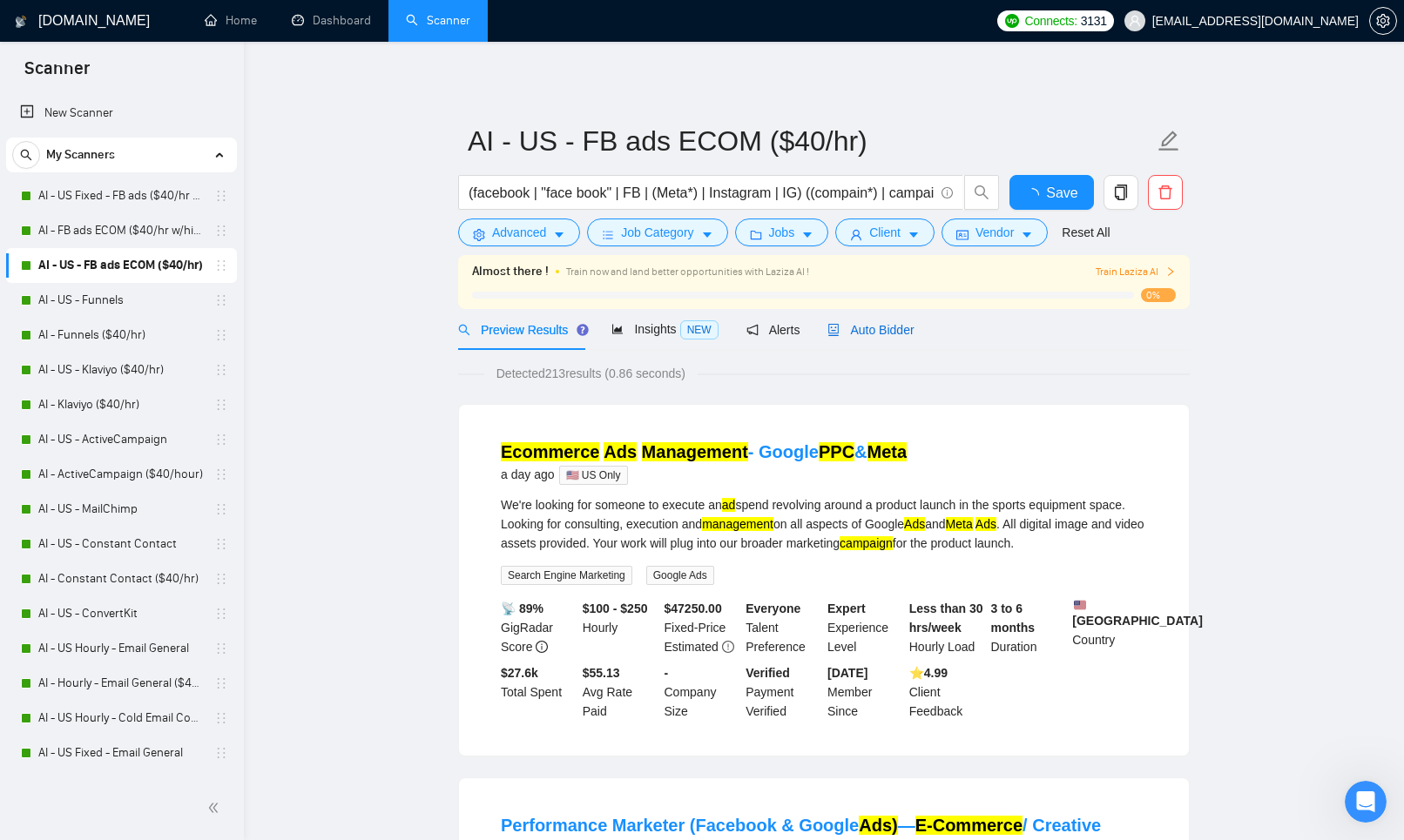
click at [910, 334] on span "Auto Bidder" at bounding box center [871, 330] width 86 height 14
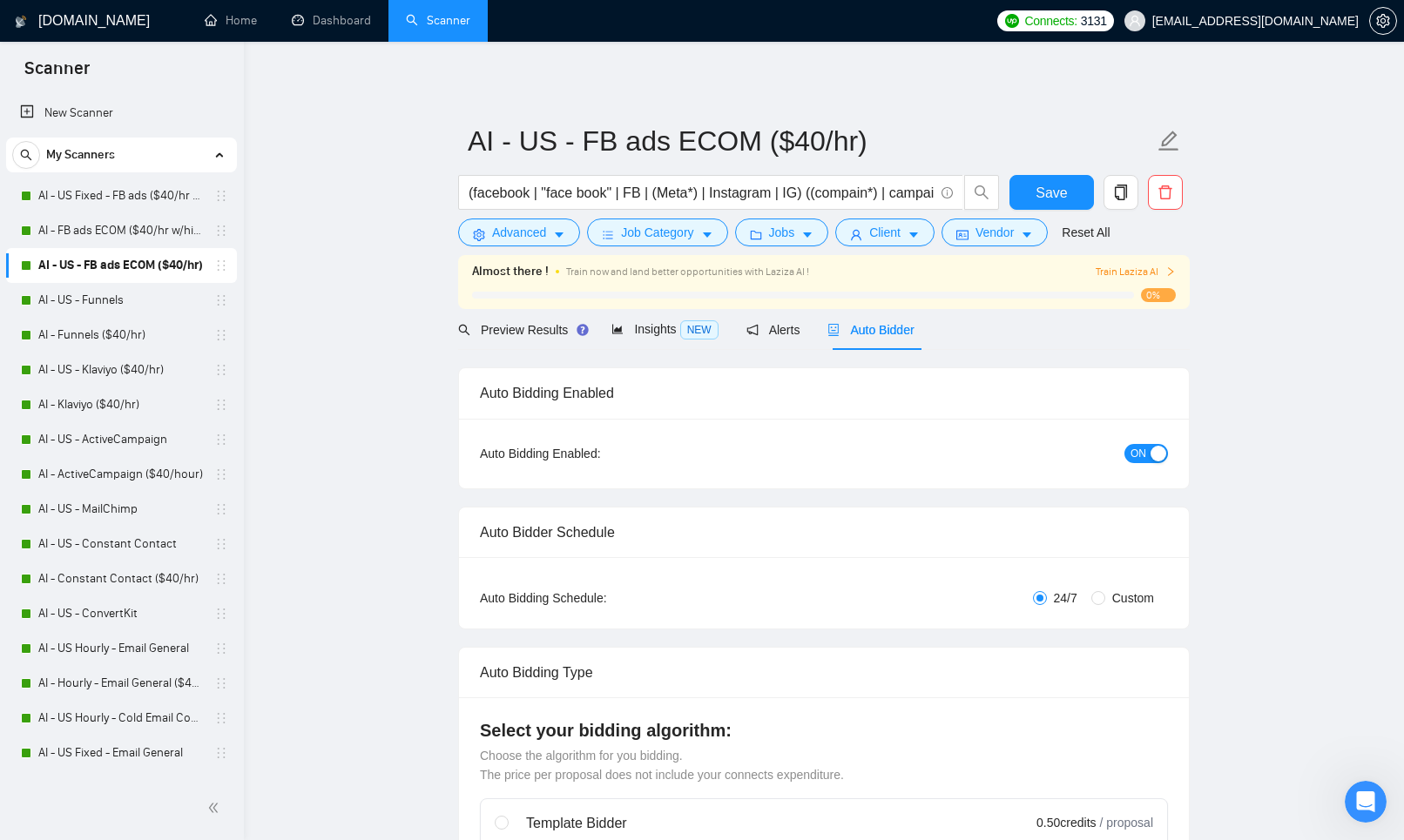
scroll to position [248, 0]
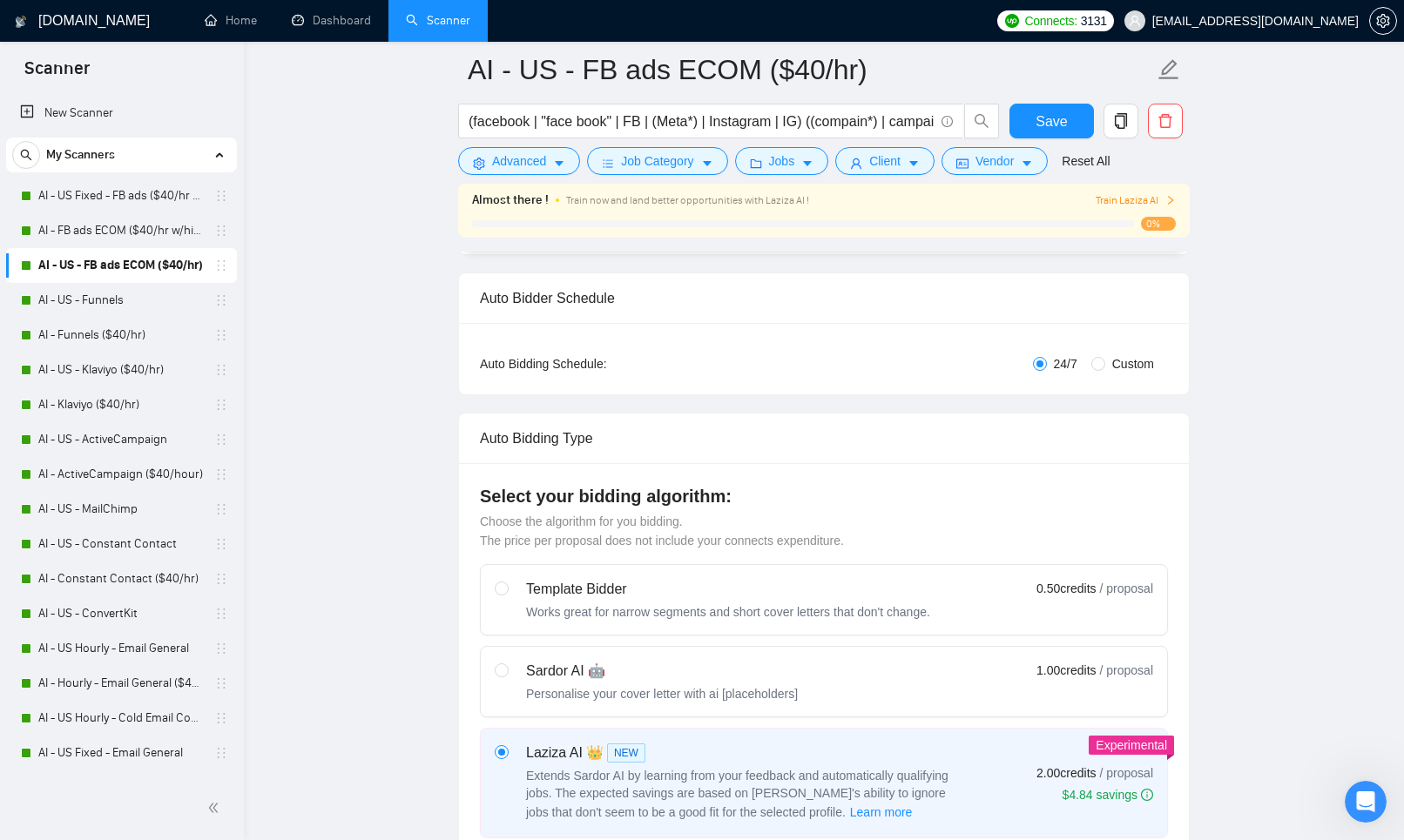
click at [629, 668] on div "Sardor AI 🤖" at bounding box center [662, 671] width 271 height 21
click at [507, 668] on input "radio" at bounding box center [501, 669] width 12 height 12
radio input "true"
radio input "false"
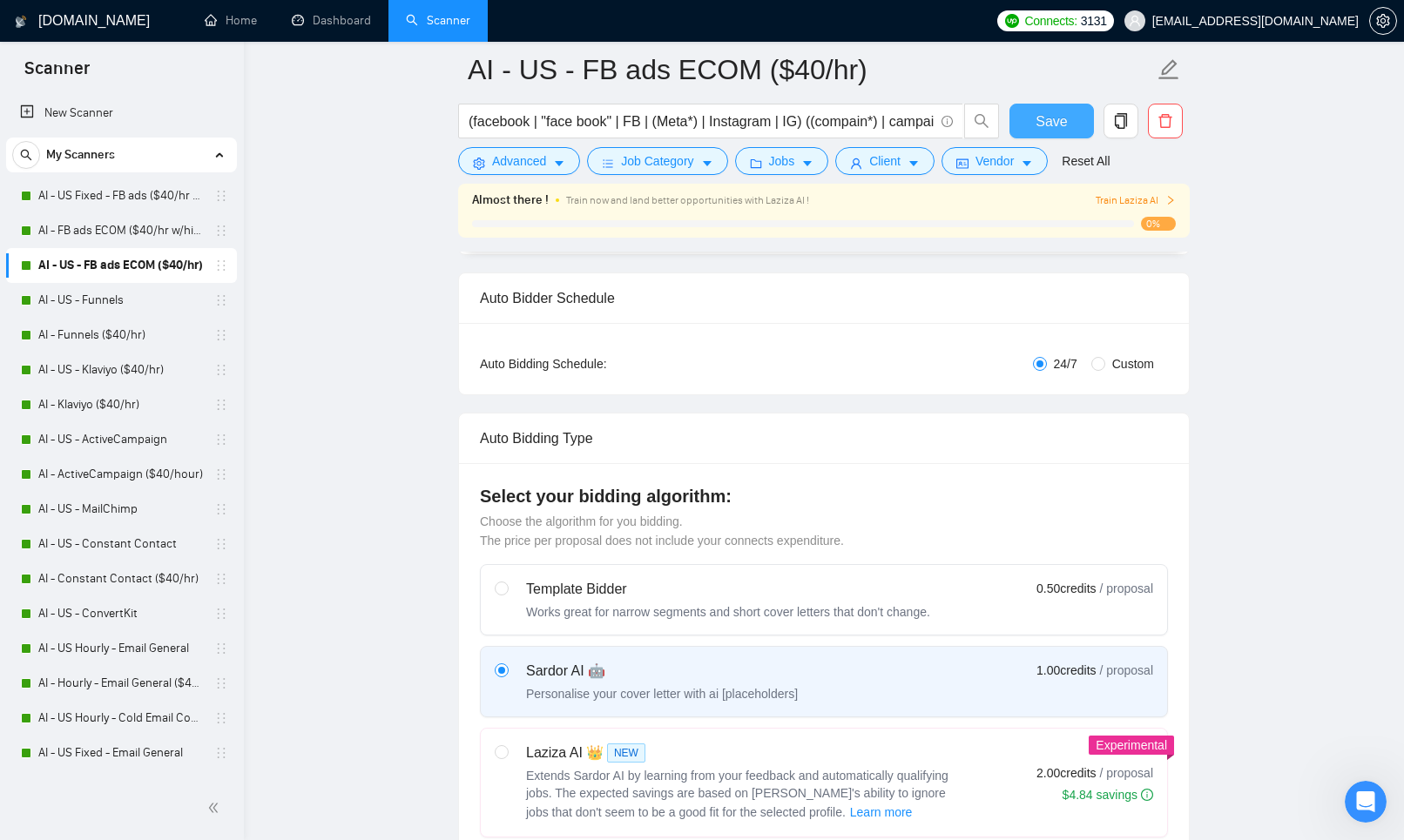
click at [1059, 125] on span "Save" at bounding box center [1051, 121] width 32 height 22
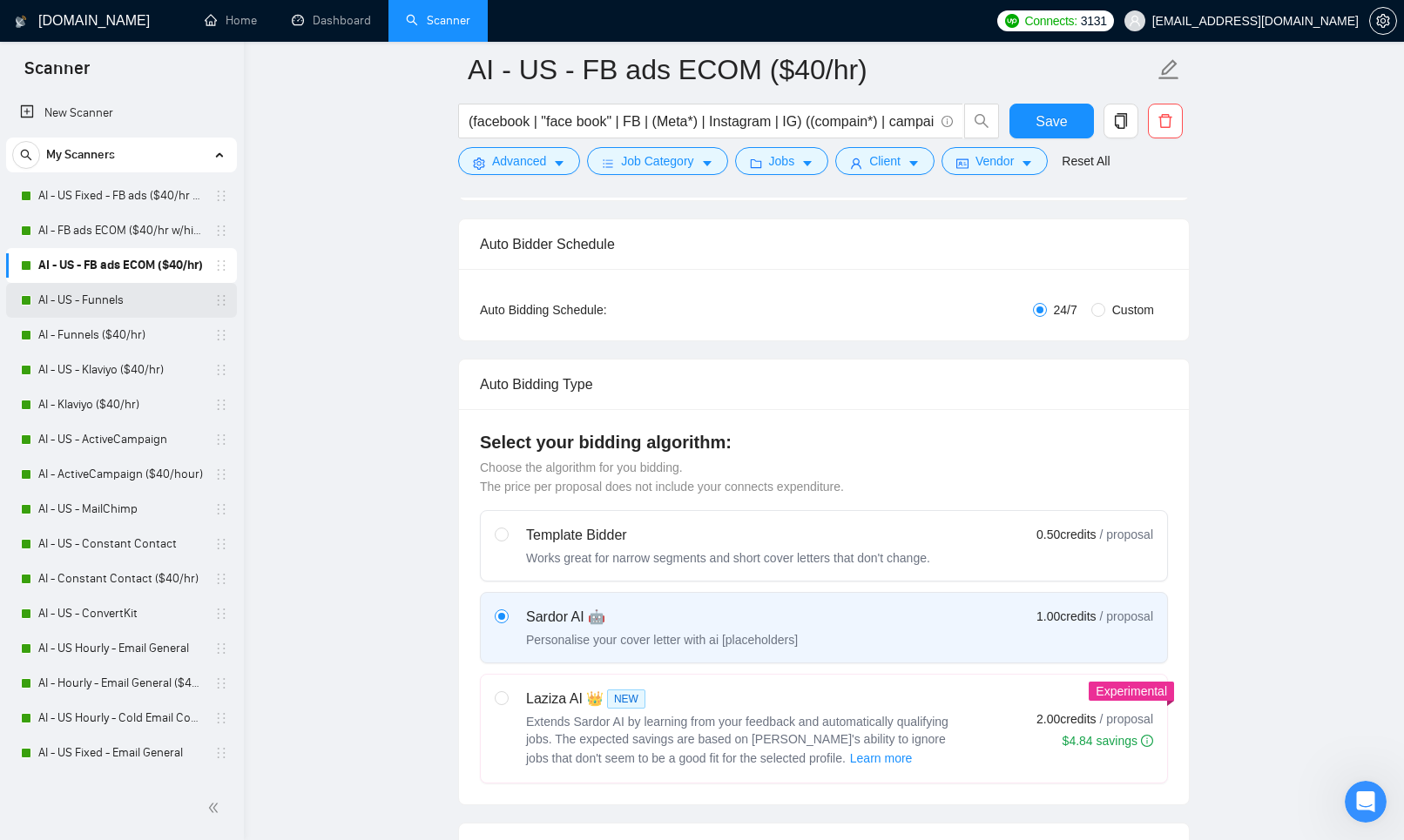
click at [113, 295] on link "AI - US - Funnels" at bounding box center [121, 300] width 166 height 35
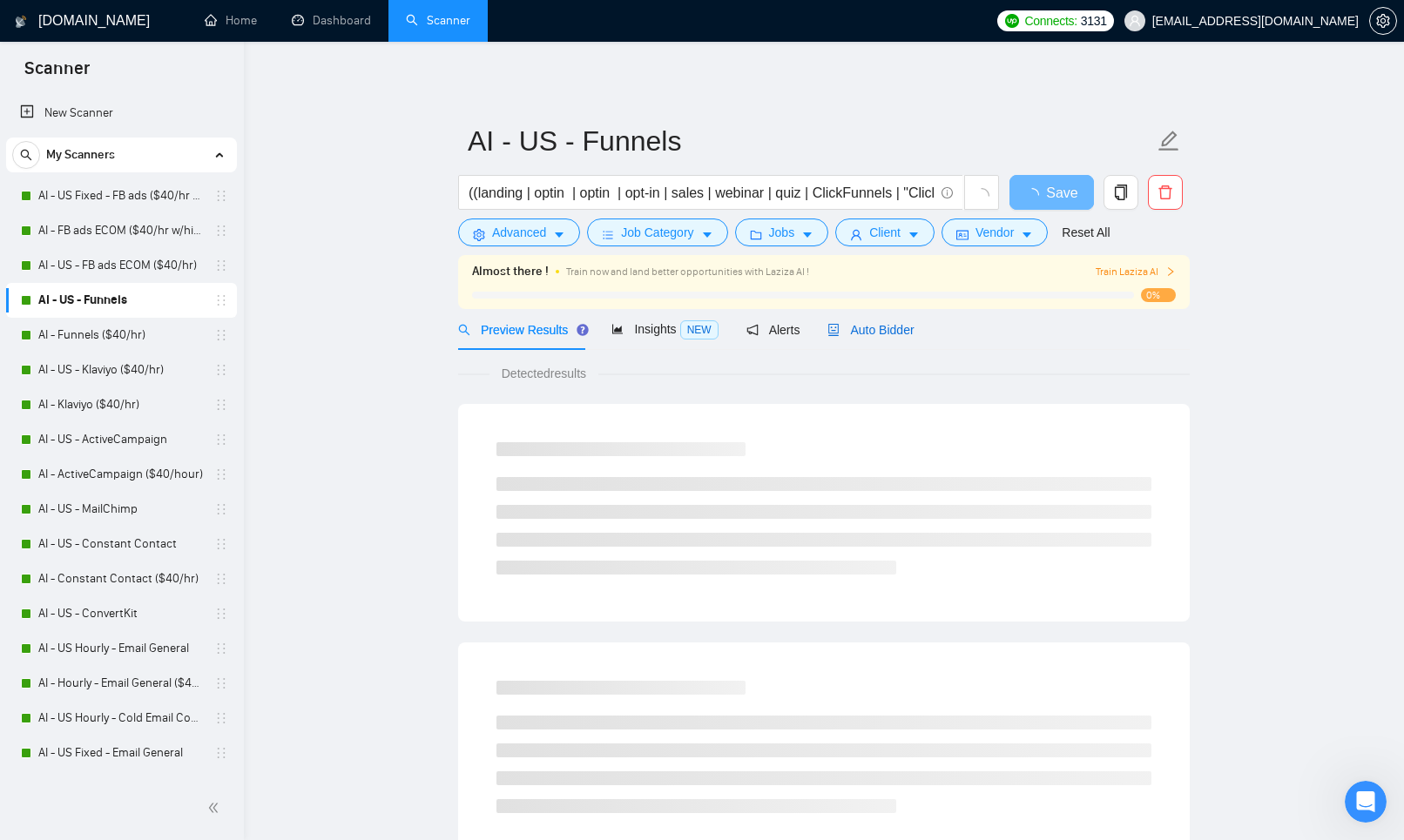
click at [856, 337] on span "Auto Bidder" at bounding box center [871, 330] width 86 height 14
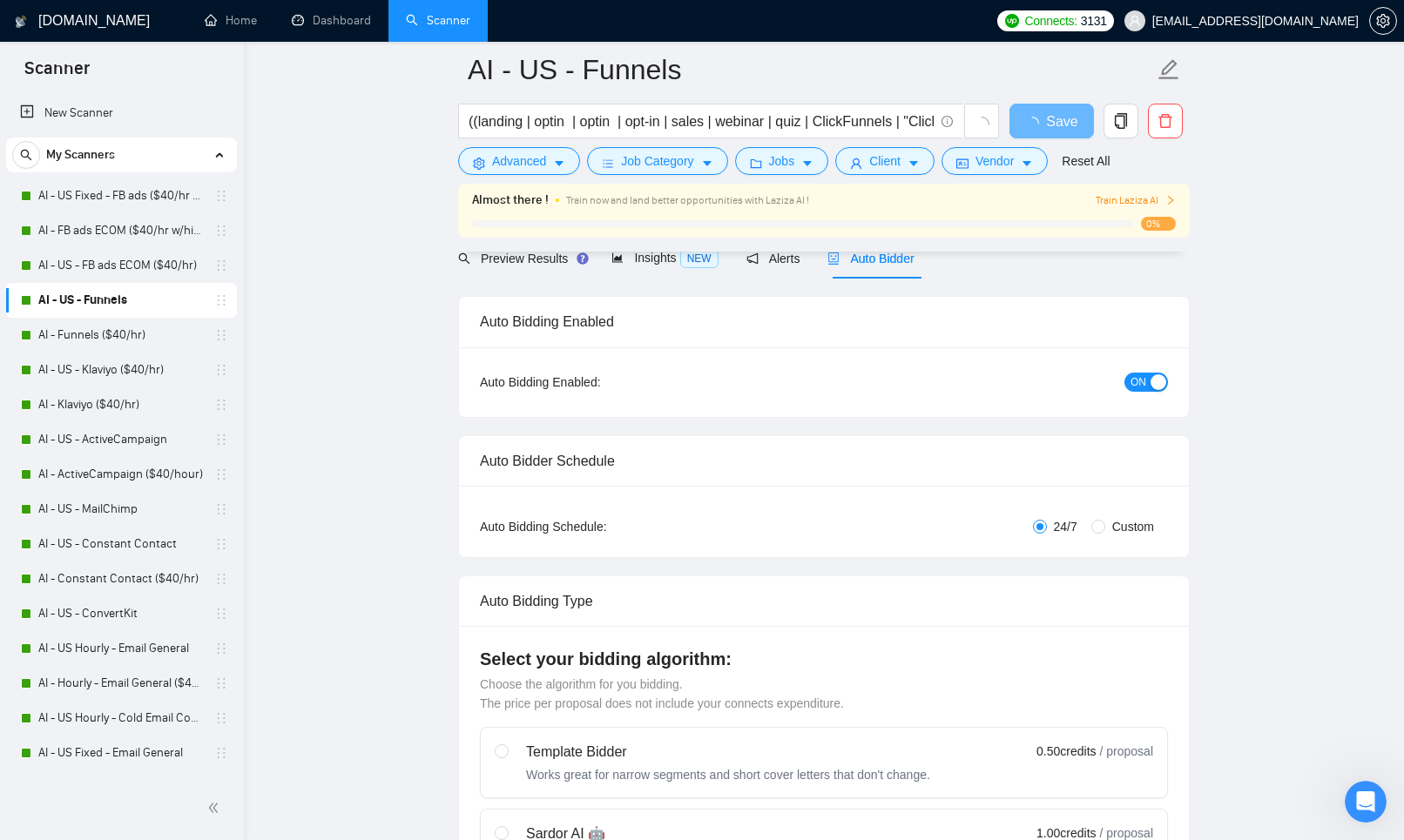
scroll to position [182, 0]
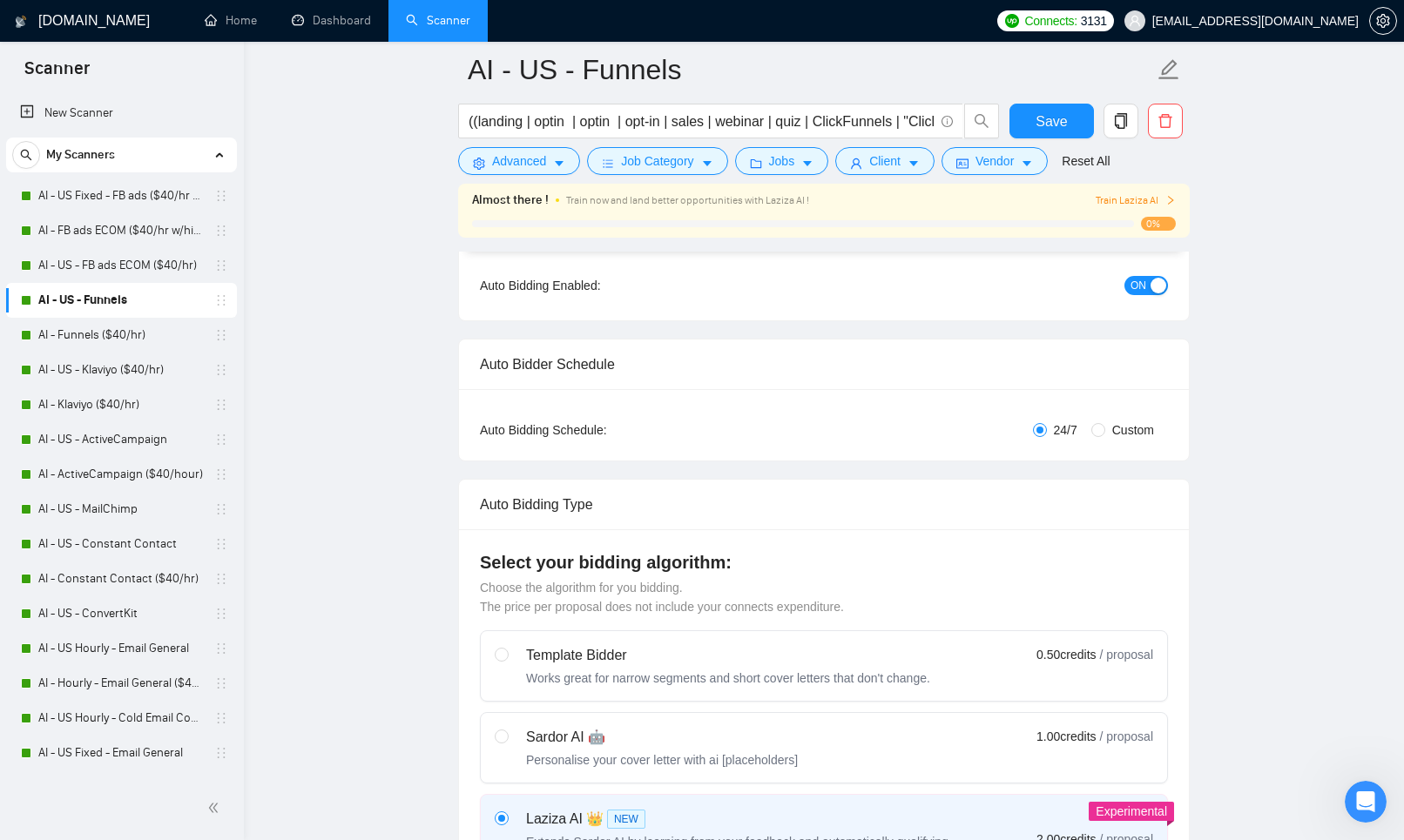
click at [574, 737] on div "Sardor AI 🤖" at bounding box center [662, 737] width 271 height 21
click at [507, 737] on input "radio" at bounding box center [501, 735] width 12 height 12
radio input "true"
radio input "false"
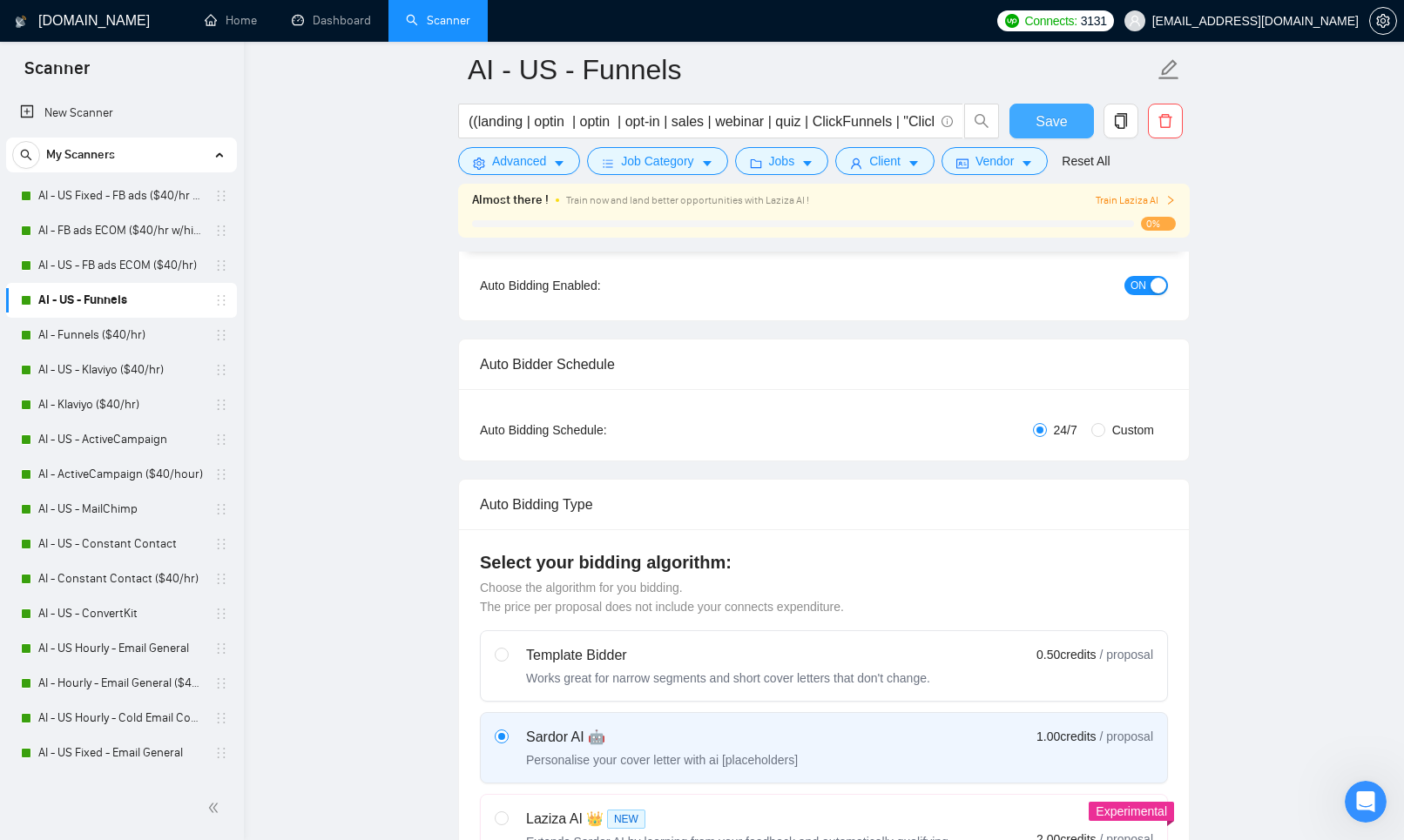
click at [1070, 122] on button "Save" at bounding box center [1052, 121] width 84 height 35
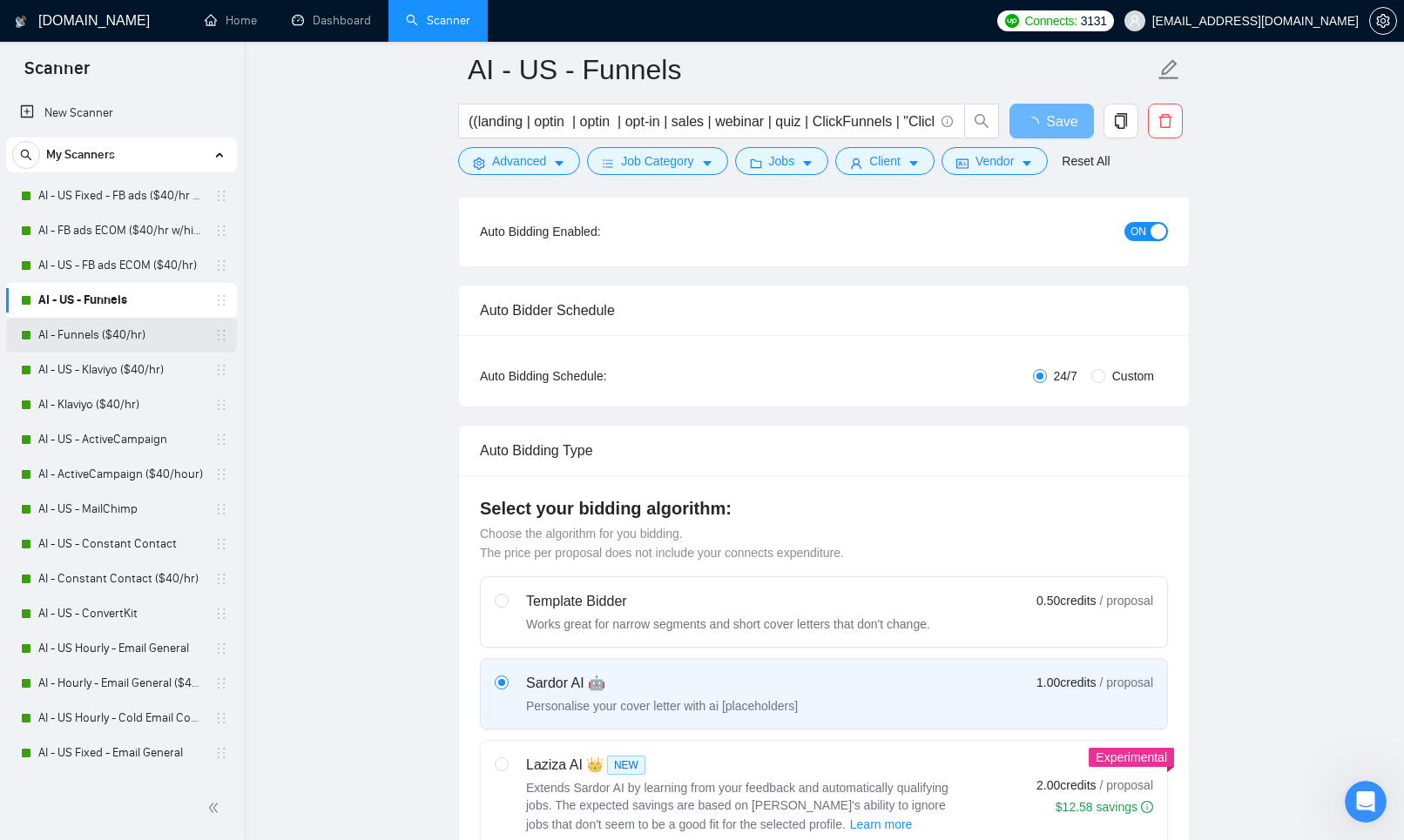
click at [112, 336] on link "AI - Funnels ($40/hr)" at bounding box center [121, 336] width 166 height 35
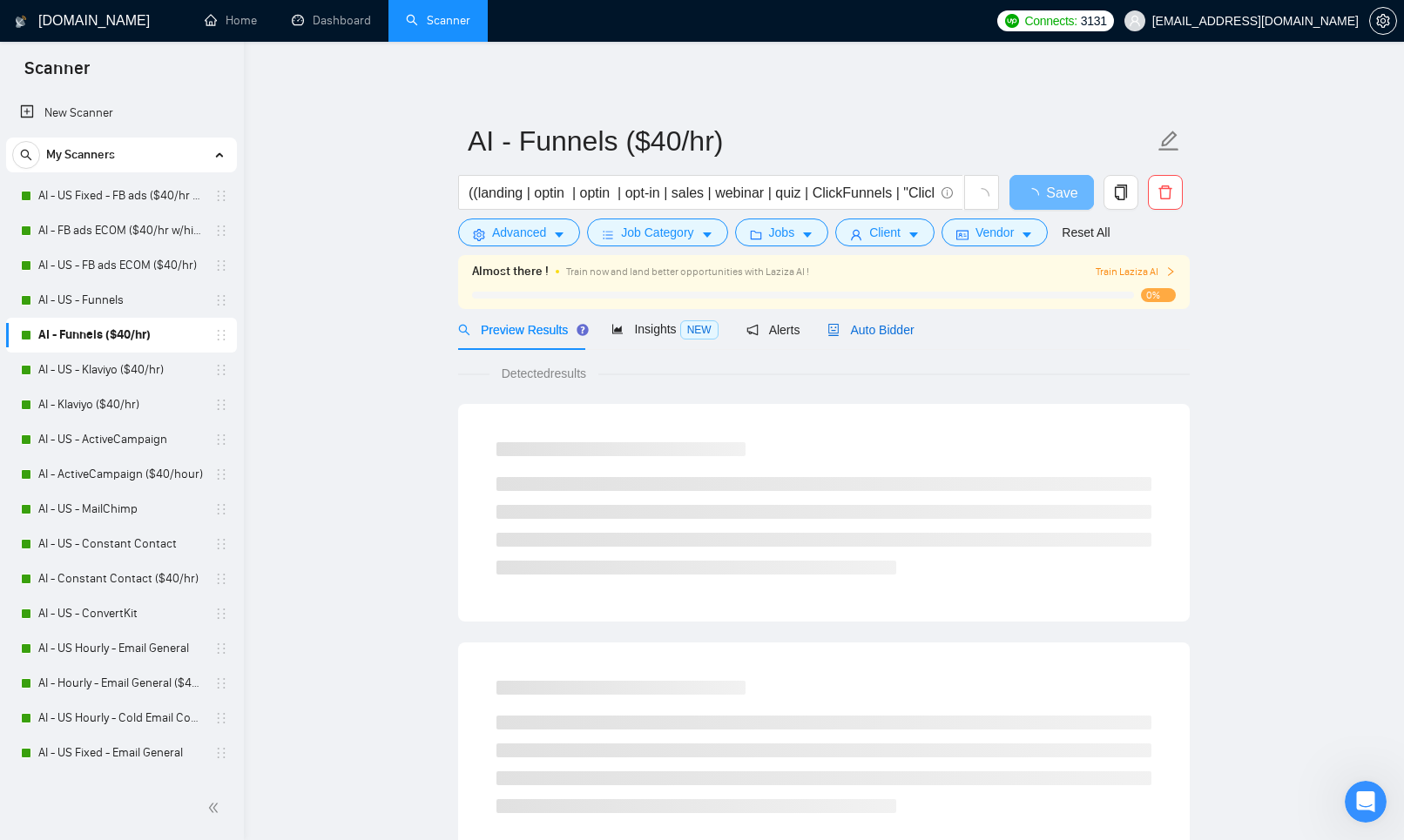
click at [895, 334] on span "Auto Bidder" at bounding box center [871, 330] width 86 height 14
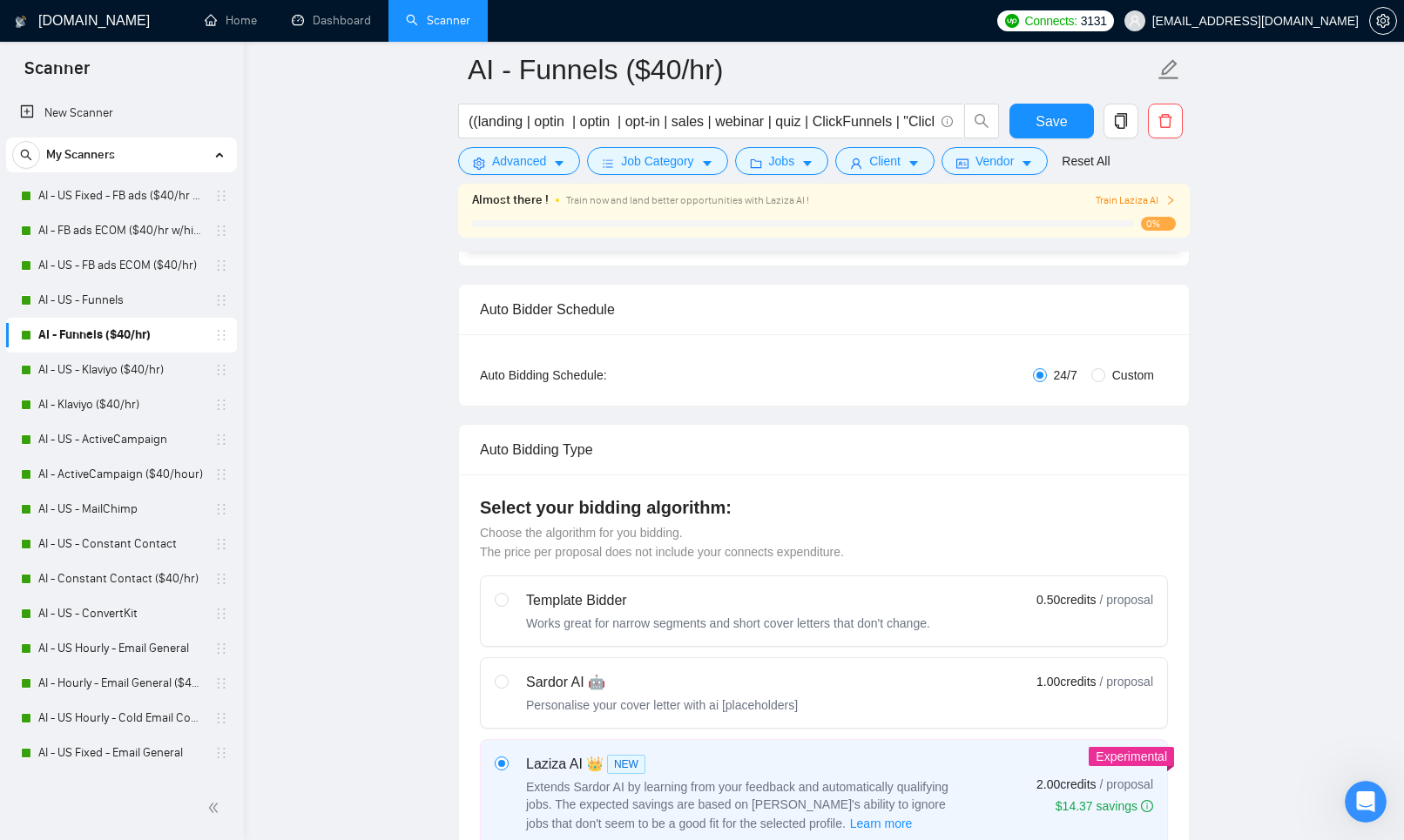
scroll to position [281, 0]
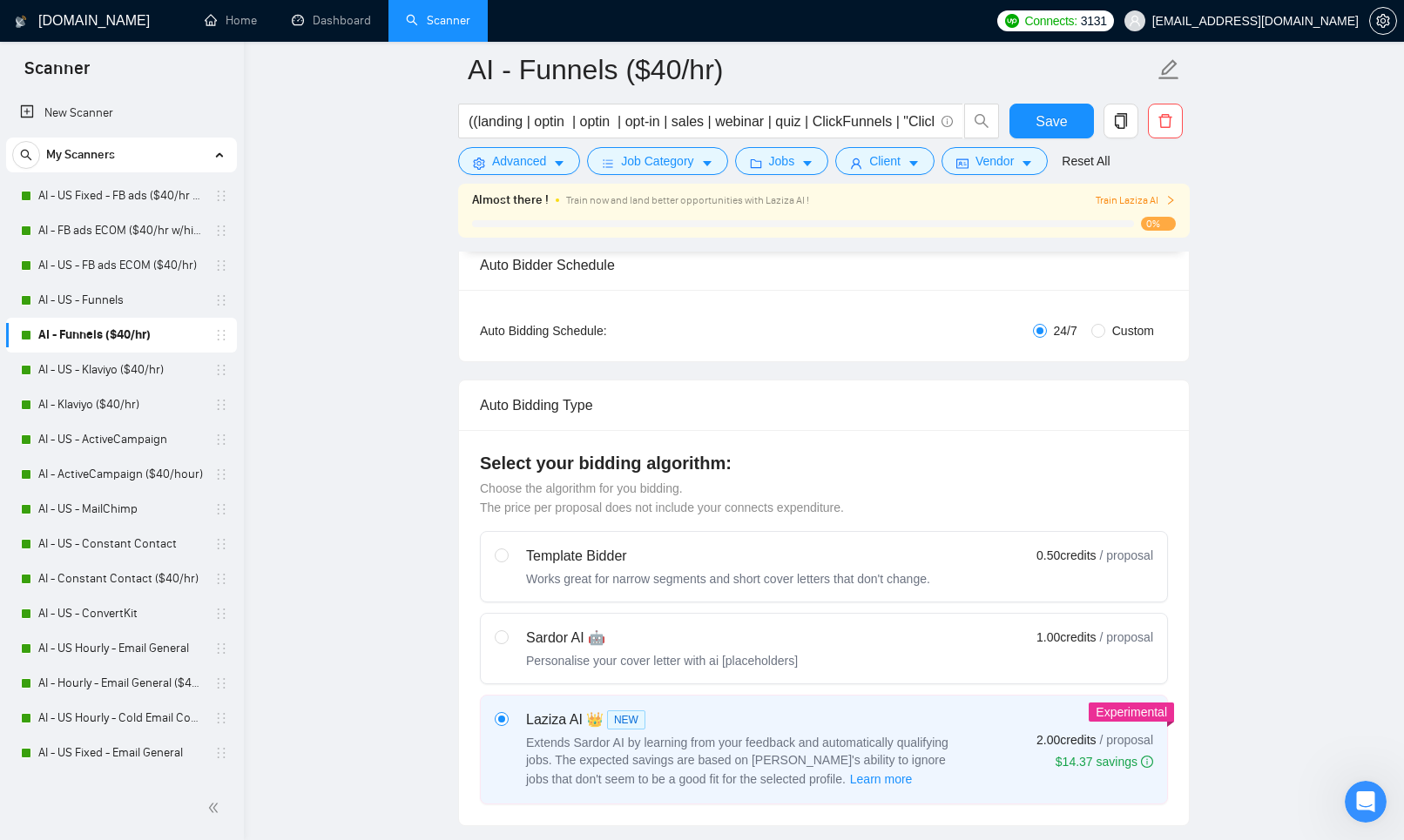
click at [613, 640] on div "Sardor AI 🤖" at bounding box center [662, 639] width 271 height 21
click at [507, 640] on input "radio" at bounding box center [501, 637] width 12 height 12
radio input "true"
radio input "false"
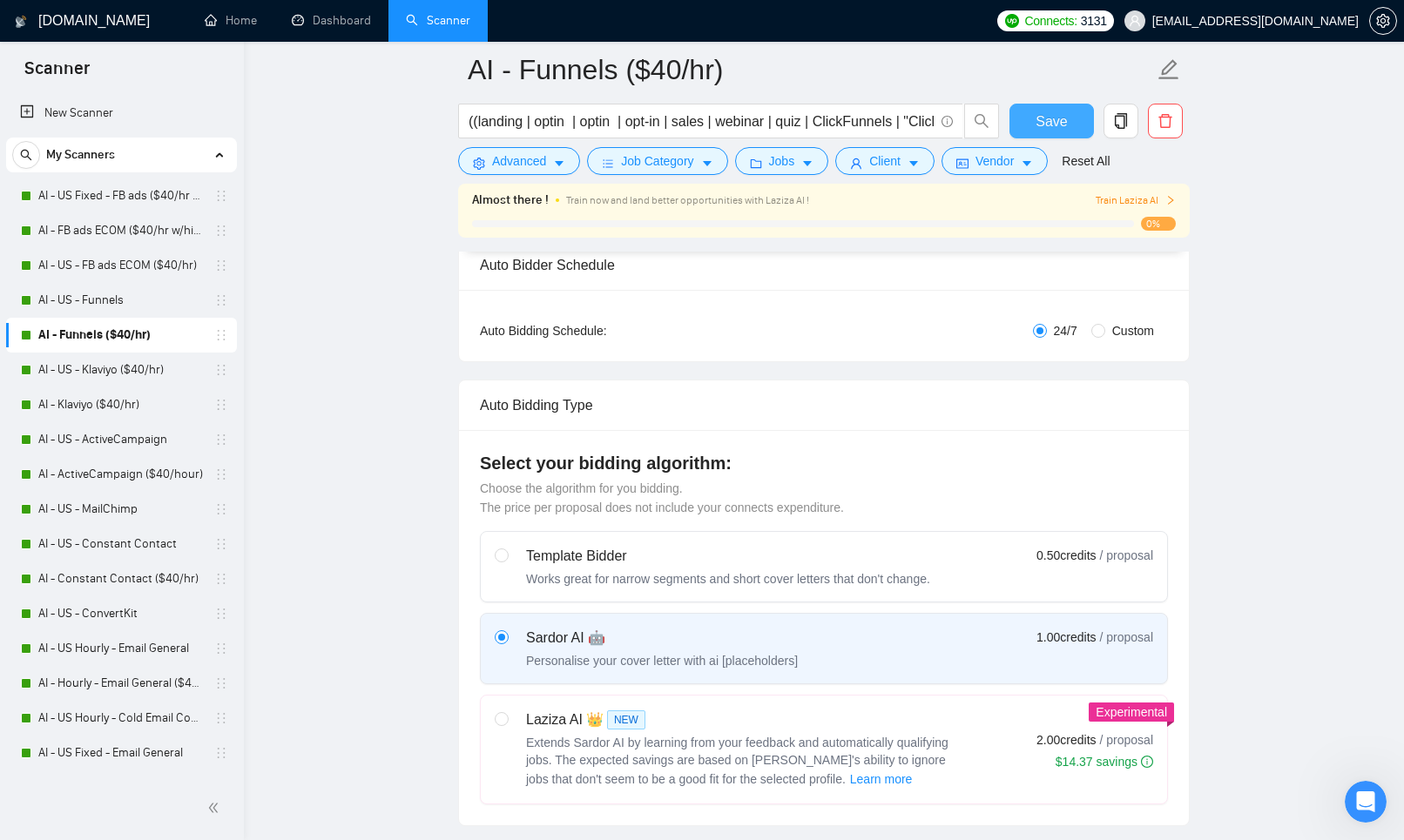
click at [1054, 127] on span "Save" at bounding box center [1051, 121] width 32 height 22
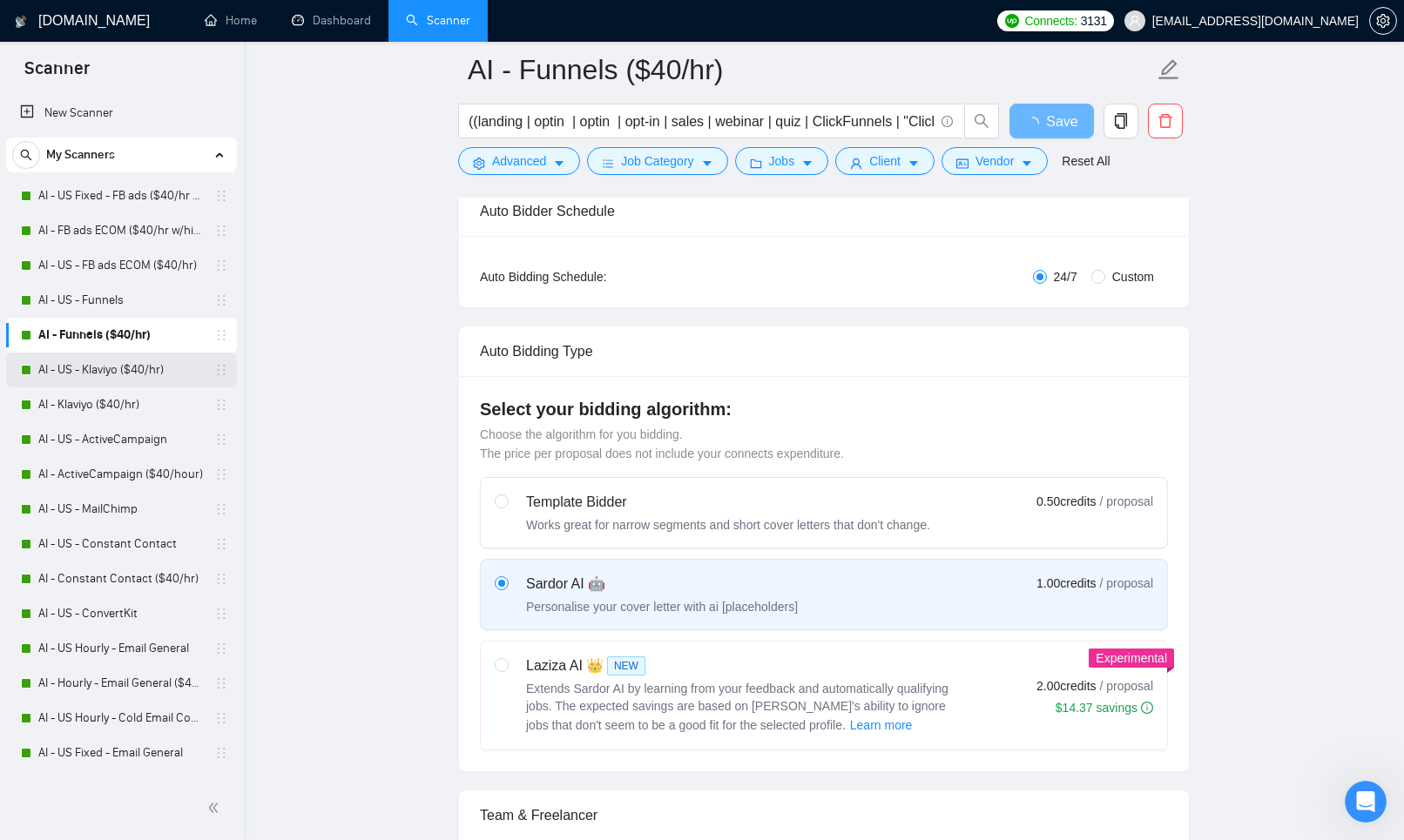
click at [119, 367] on link "AI - US - Klaviyo ($40/hr)" at bounding box center [121, 370] width 166 height 35
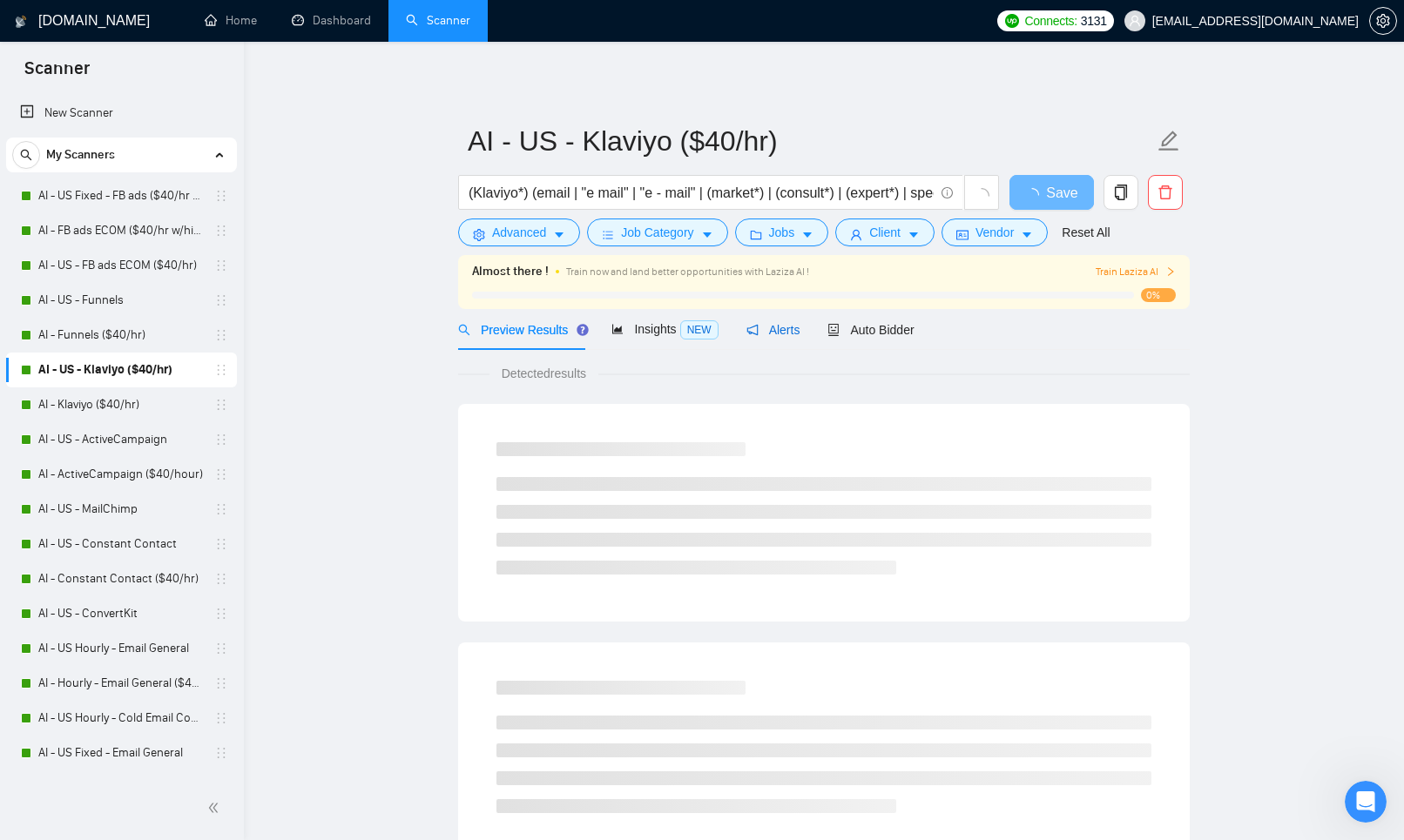
click at [756, 333] on icon "notification" at bounding box center [752, 330] width 12 height 12
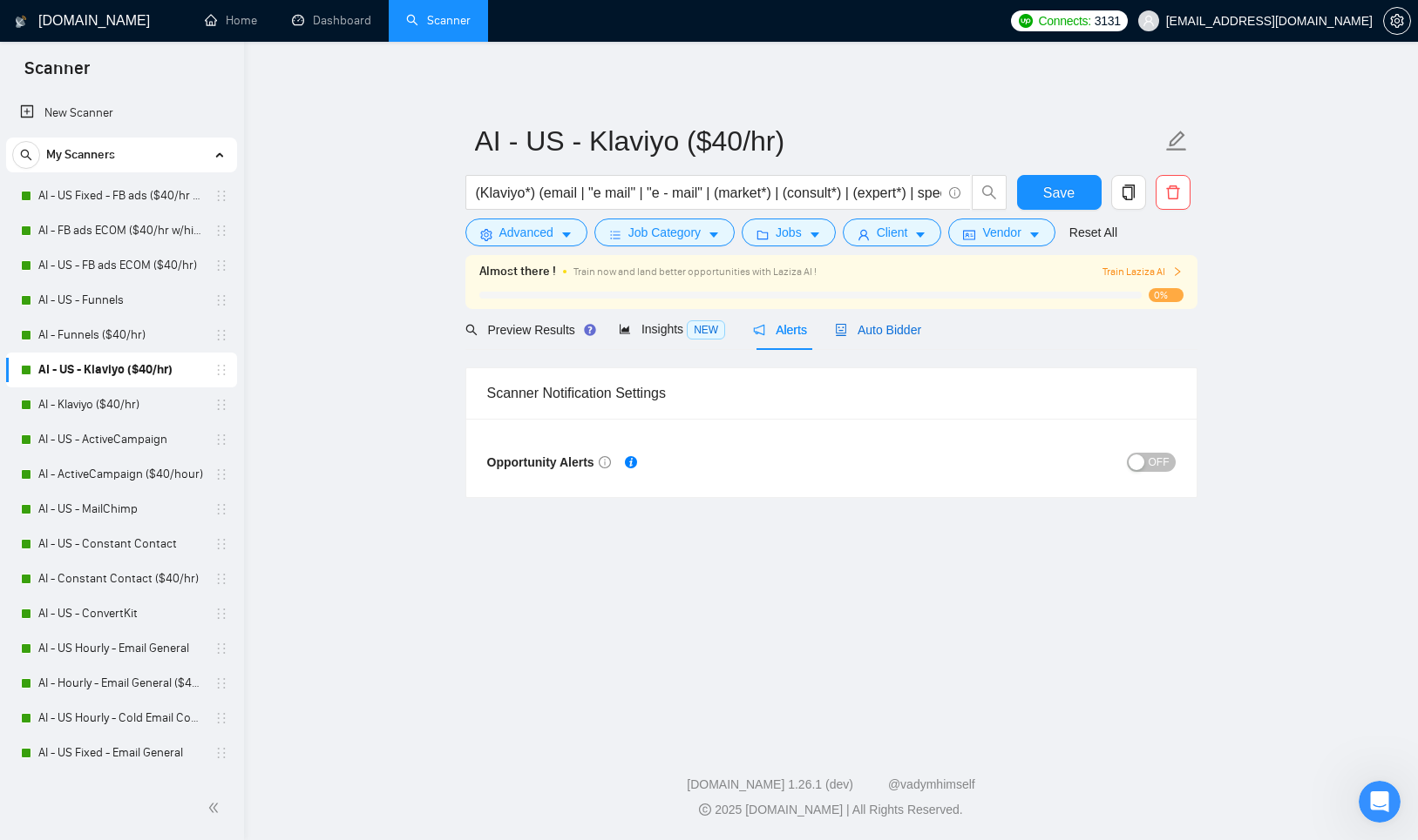
click at [896, 328] on span "Auto Bidder" at bounding box center [878, 330] width 86 height 14
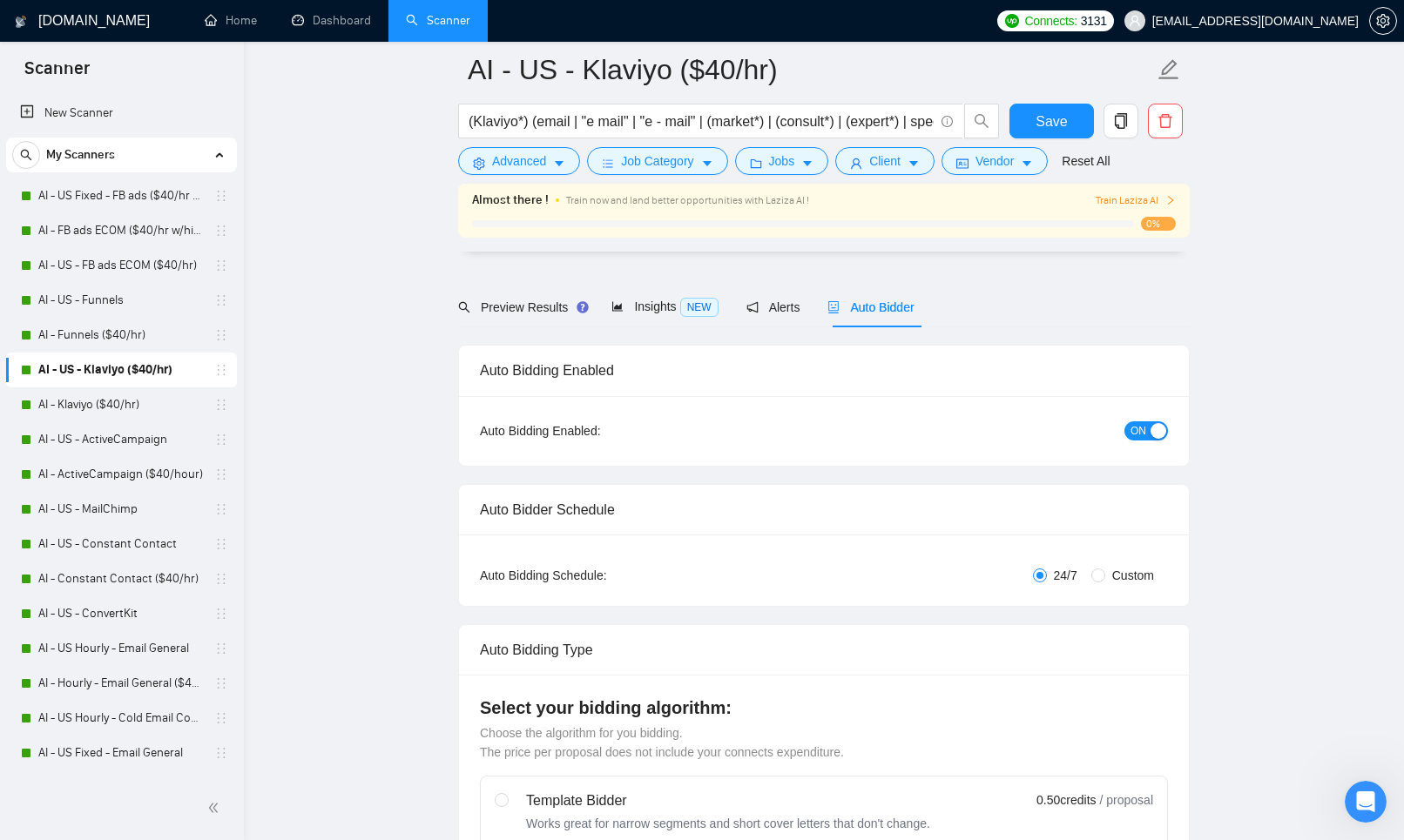
scroll to position [298, 0]
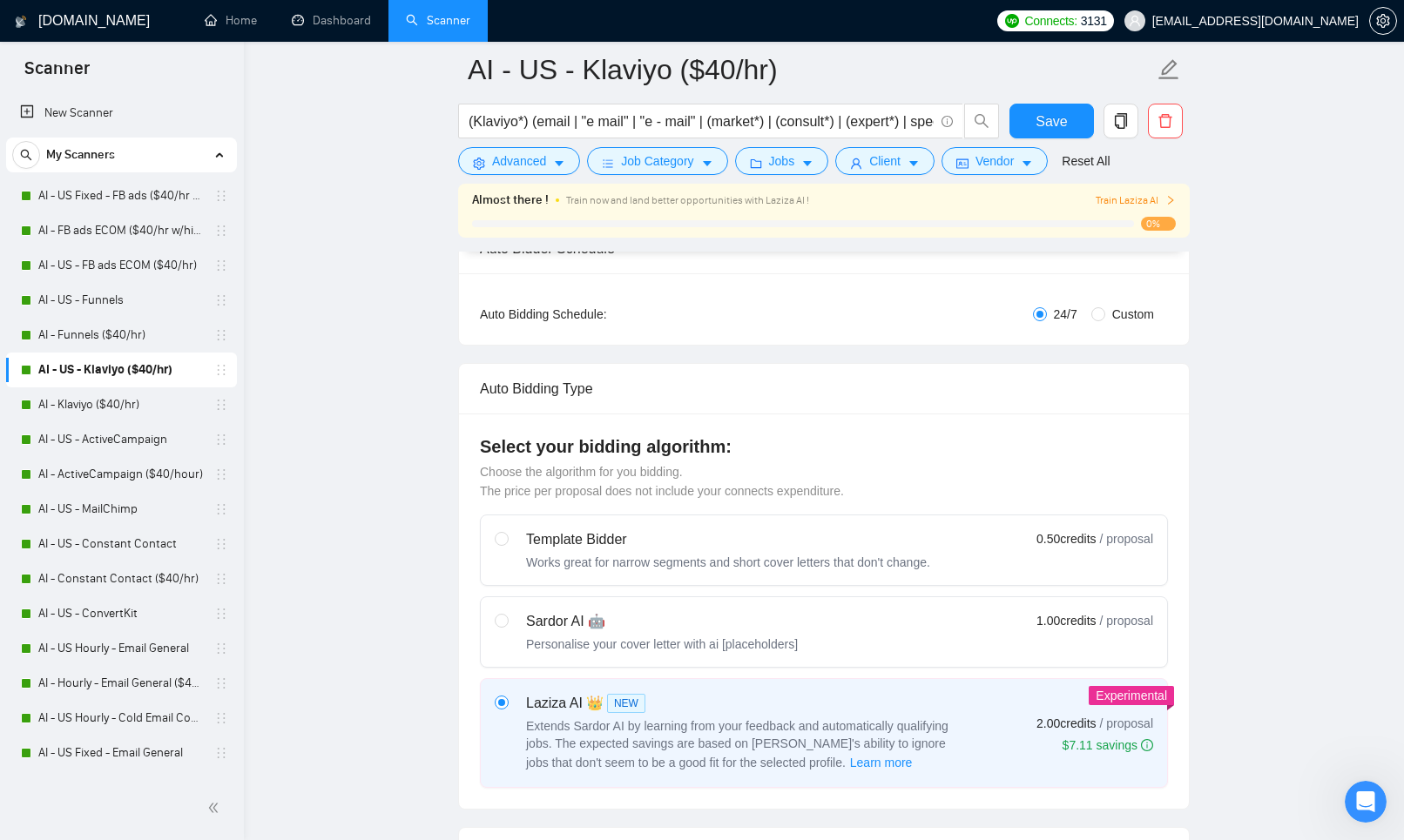
click at [571, 641] on div "Personalise your cover letter with ai [placeholders]" at bounding box center [662, 644] width 271 height 17
click at [507, 626] on input "radio" at bounding box center [501, 619] width 12 height 12
radio input "true"
radio input "false"
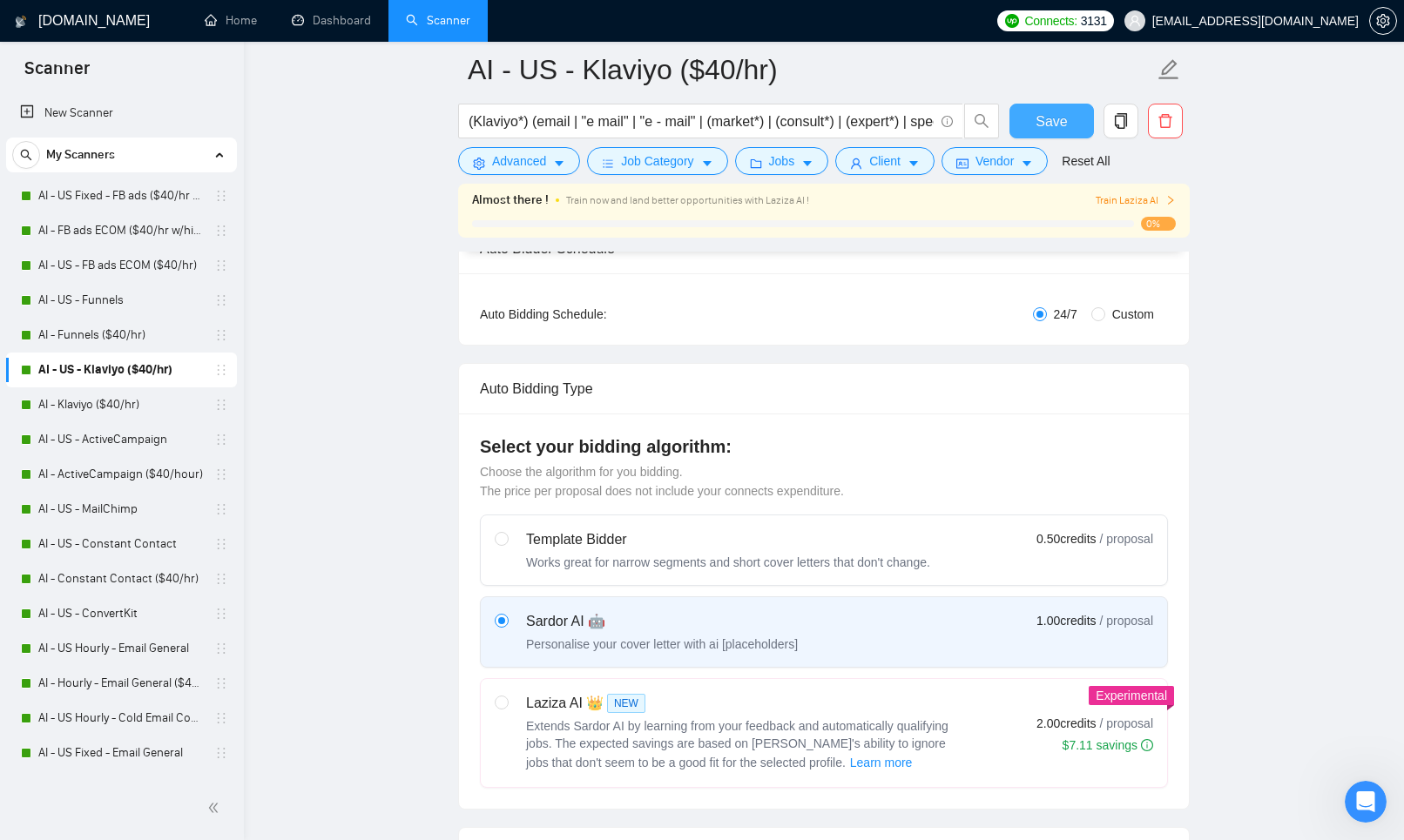
click at [1072, 116] on button "Save" at bounding box center [1052, 121] width 84 height 35
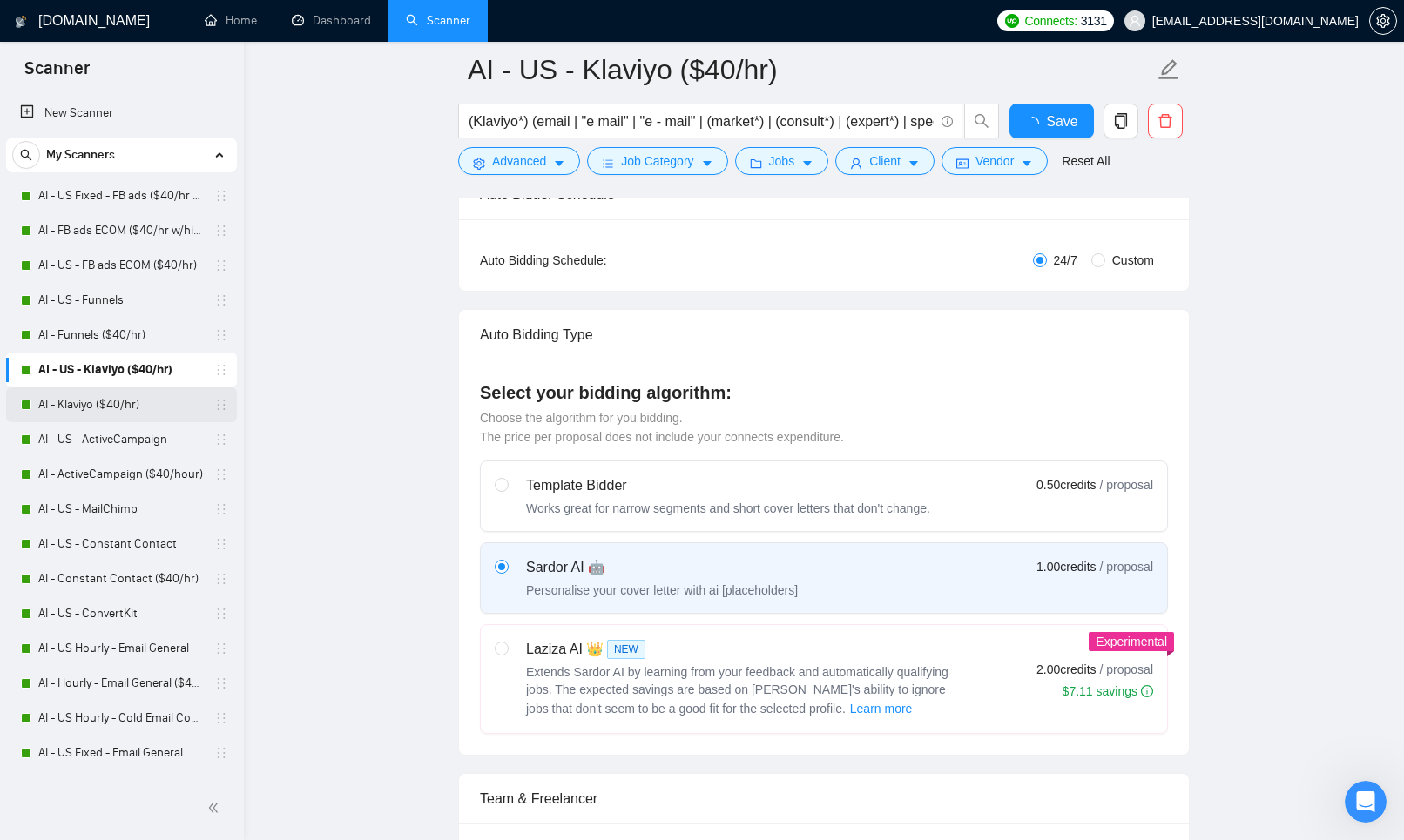
click at [146, 421] on link "AI - Klaviyo ($40/hr)" at bounding box center [121, 405] width 166 height 35
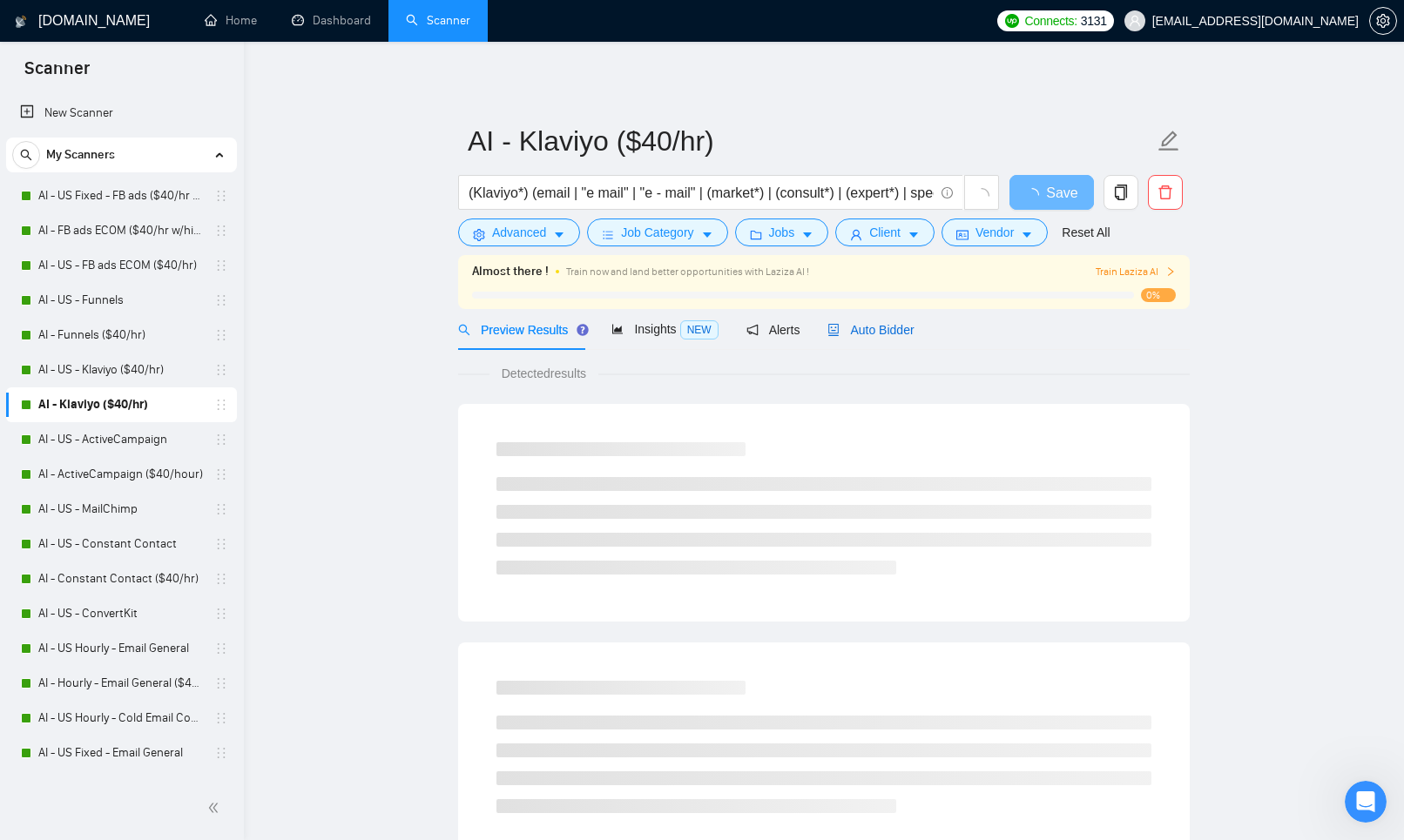
click at [912, 328] on span "Auto Bidder" at bounding box center [871, 330] width 86 height 14
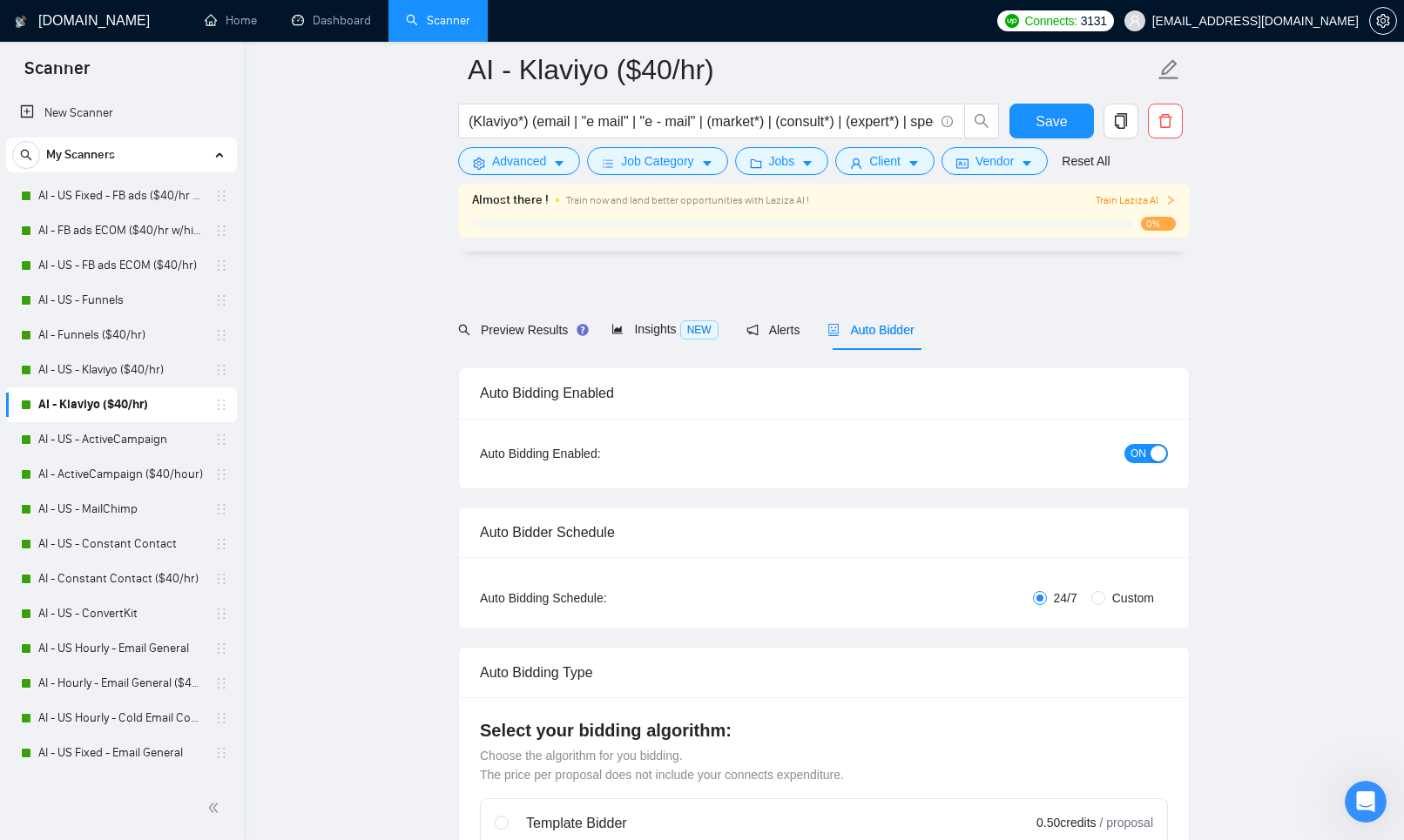
scroll to position [495, 0]
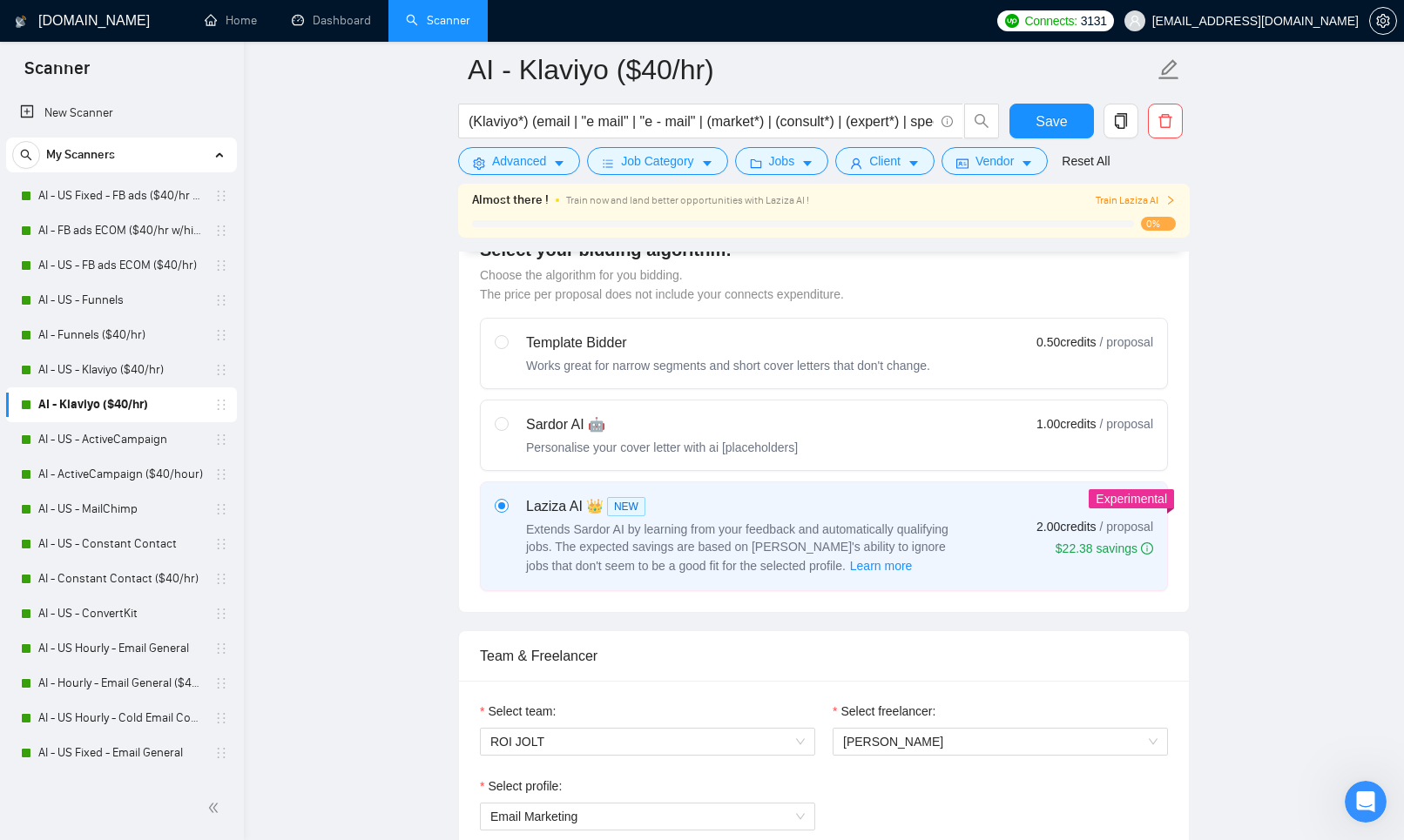
click at [625, 442] on div "Personalise your cover letter with ai [placeholders]" at bounding box center [662, 448] width 271 height 17
click at [507, 430] on input "radio" at bounding box center [501, 423] width 12 height 12
radio input "true"
radio input "false"
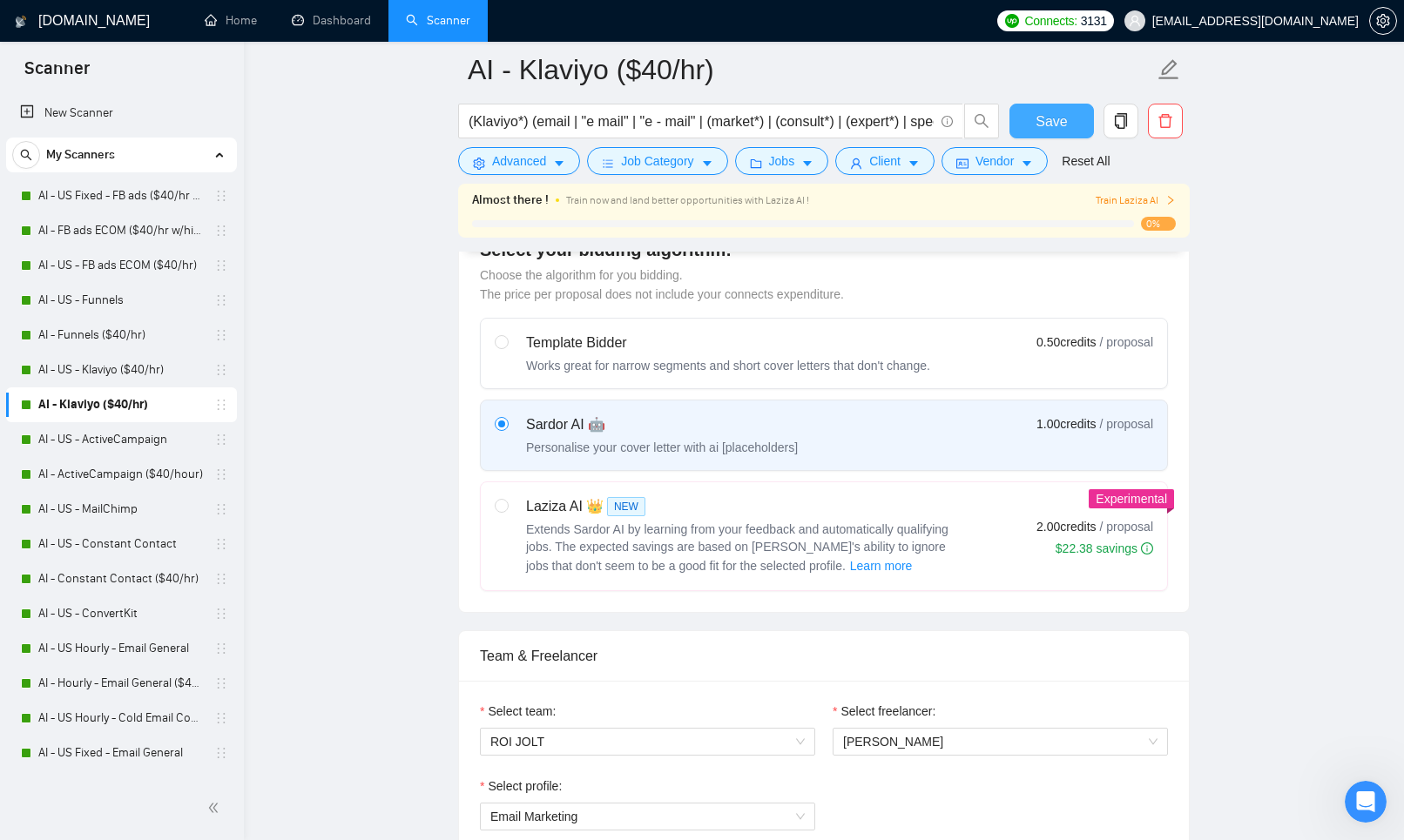
click at [1062, 119] on span "Save" at bounding box center [1051, 121] width 32 height 22
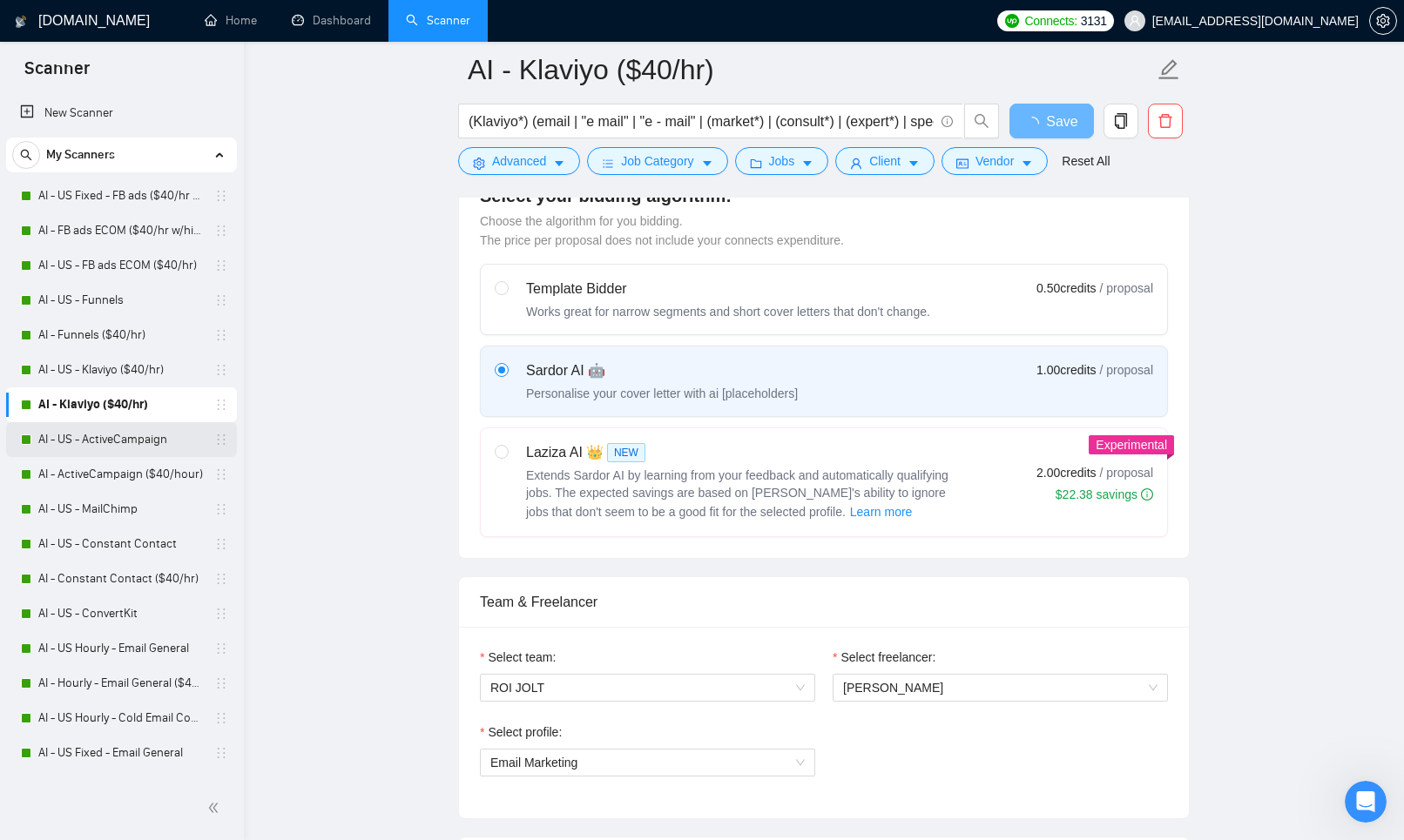
click at [97, 442] on link "AI - US - ActiveCampaign" at bounding box center [121, 440] width 166 height 35
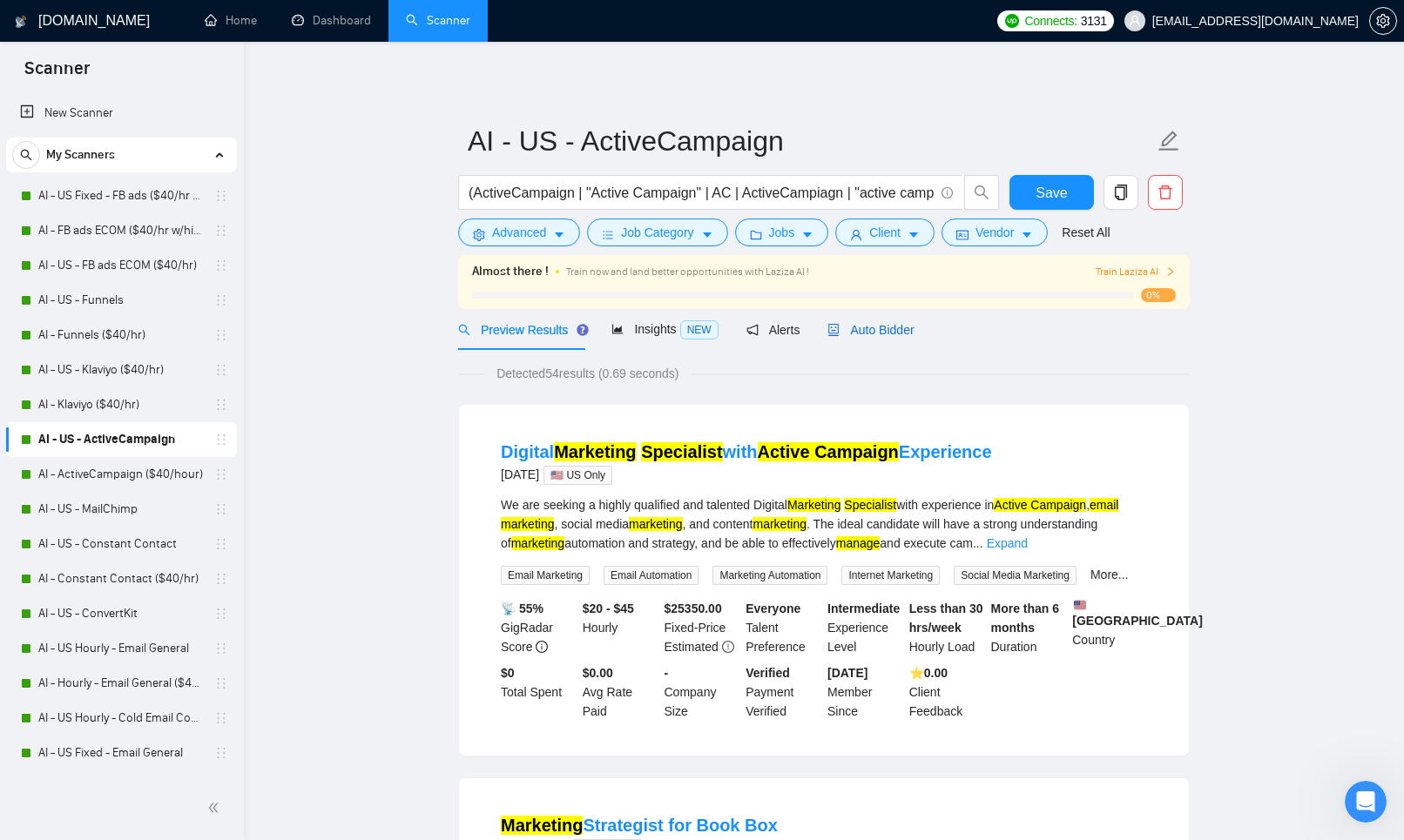
click at [864, 336] on span "Auto Bidder" at bounding box center [871, 330] width 86 height 14
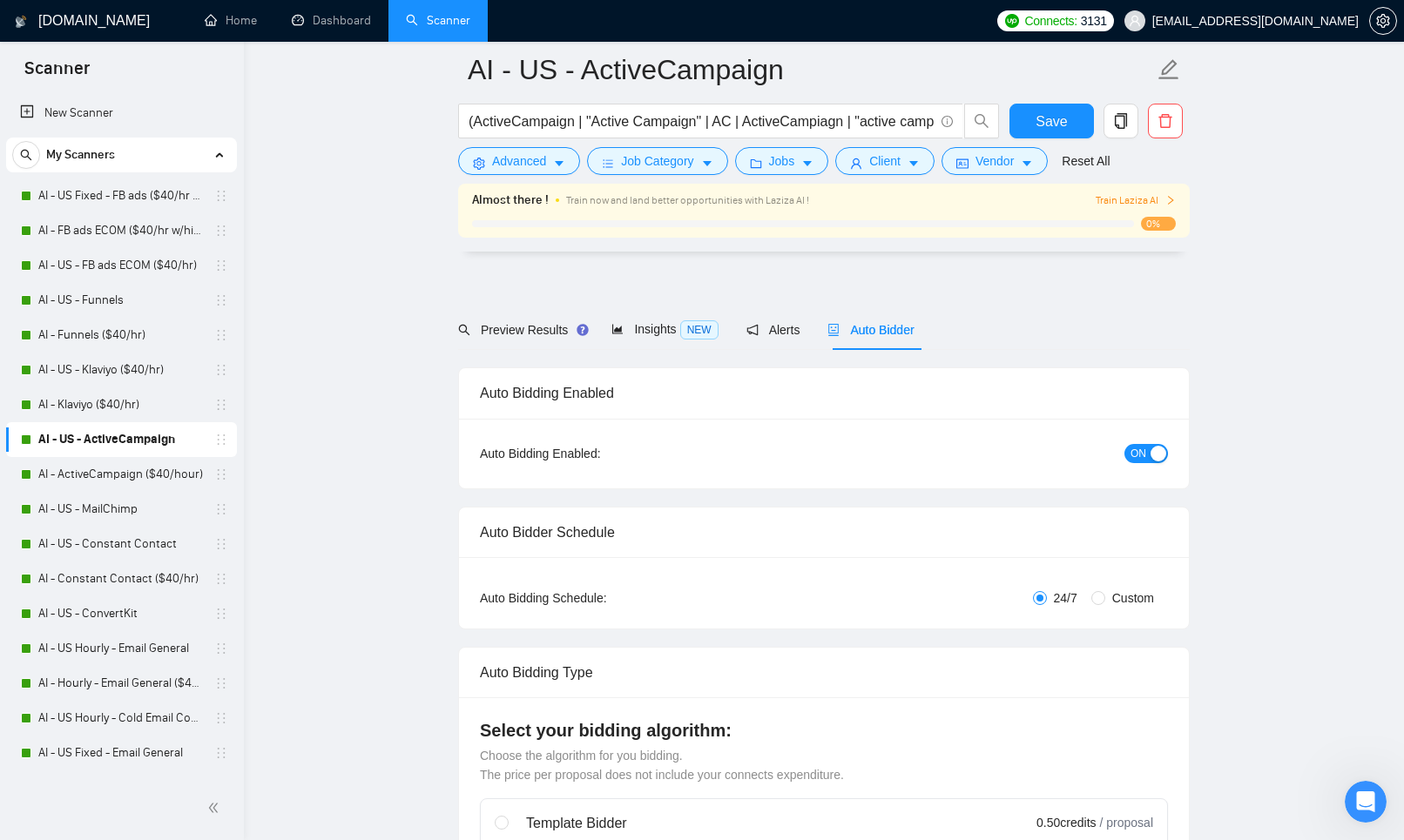
scroll to position [276, 0]
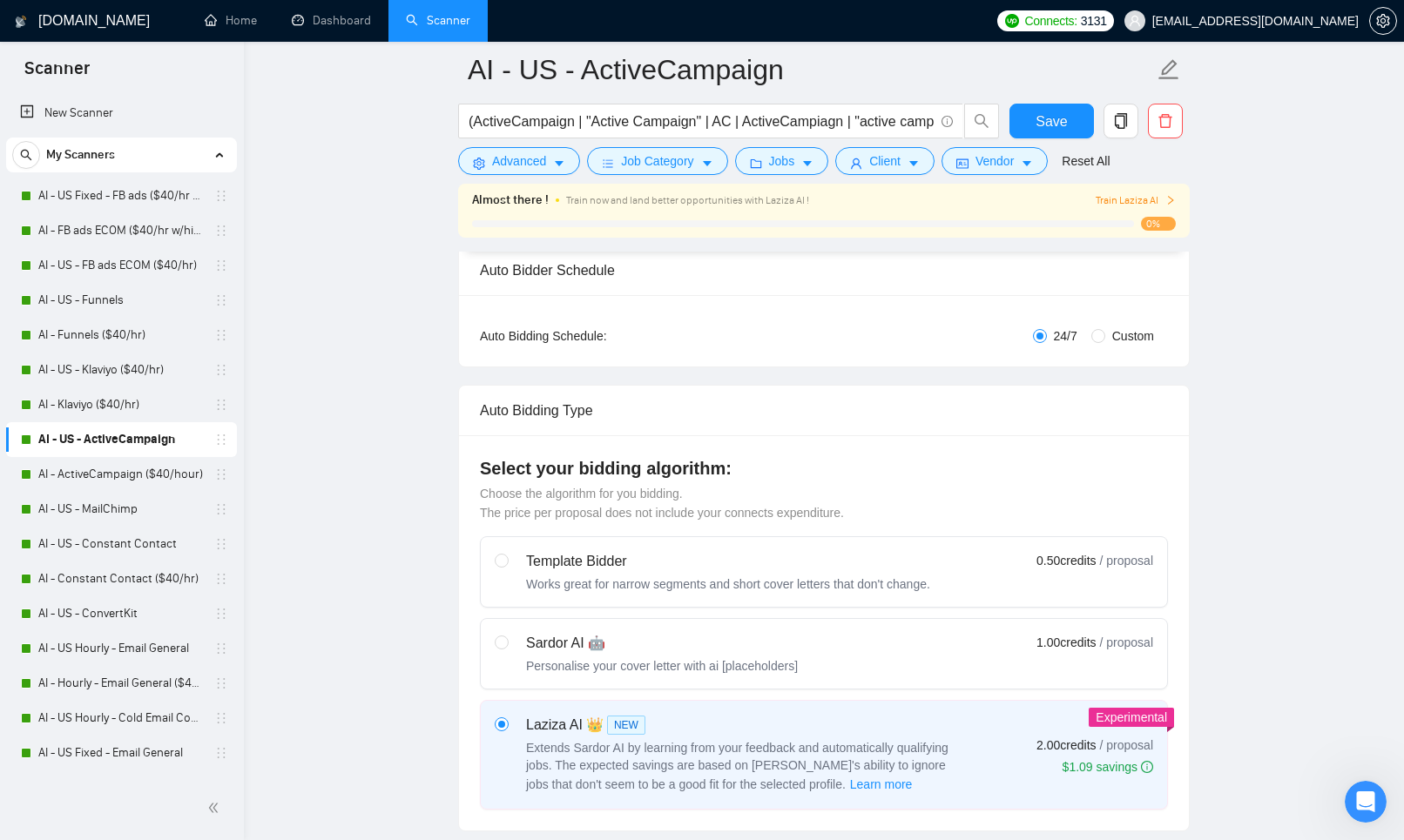
click at [579, 634] on div "Sardor AI 🤖" at bounding box center [662, 643] width 271 height 21
click at [507, 636] on input "radio" at bounding box center [501, 642] width 12 height 12
radio input "true"
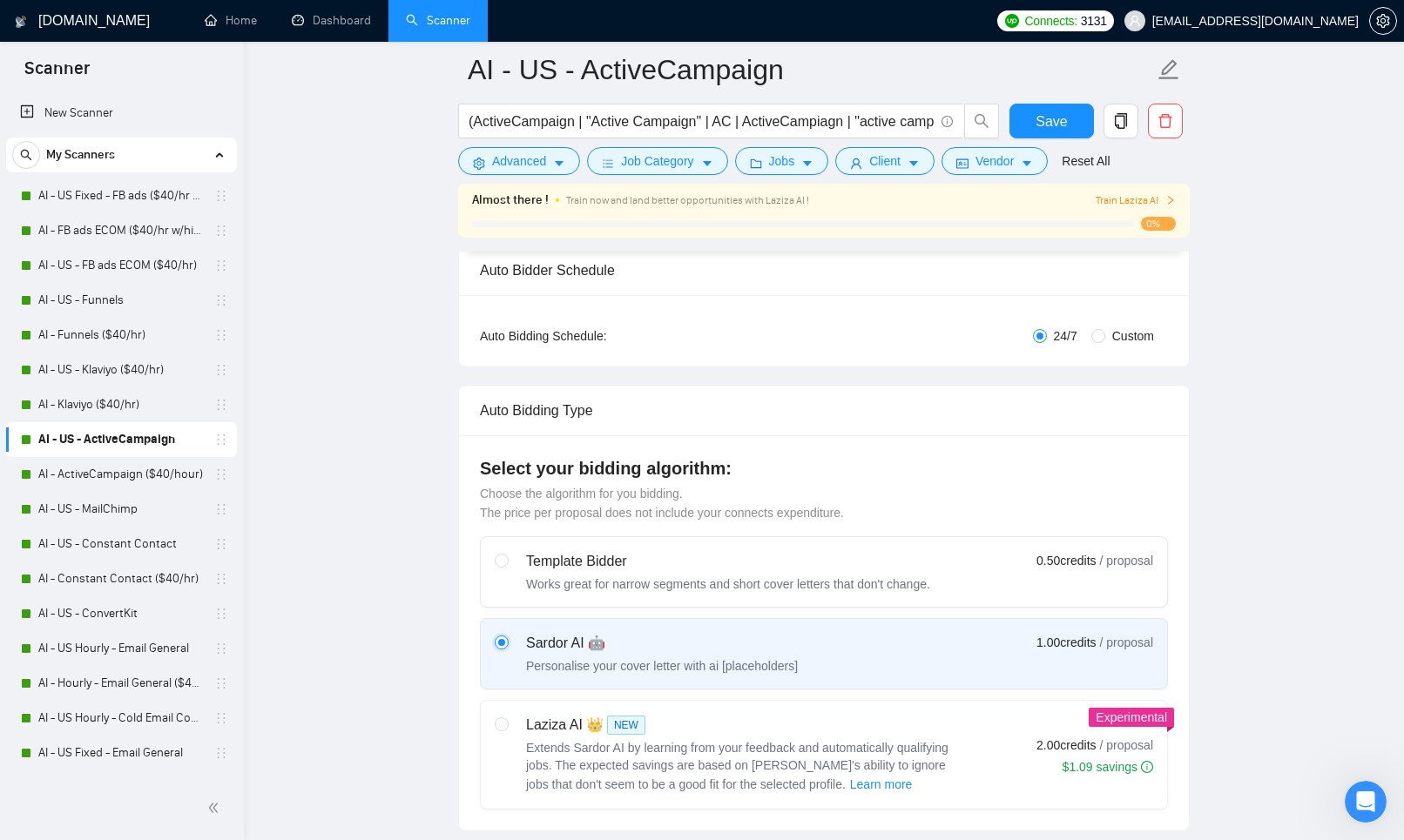
radio input "false"
click at [1035, 127] on button "Save" at bounding box center [1052, 121] width 84 height 35
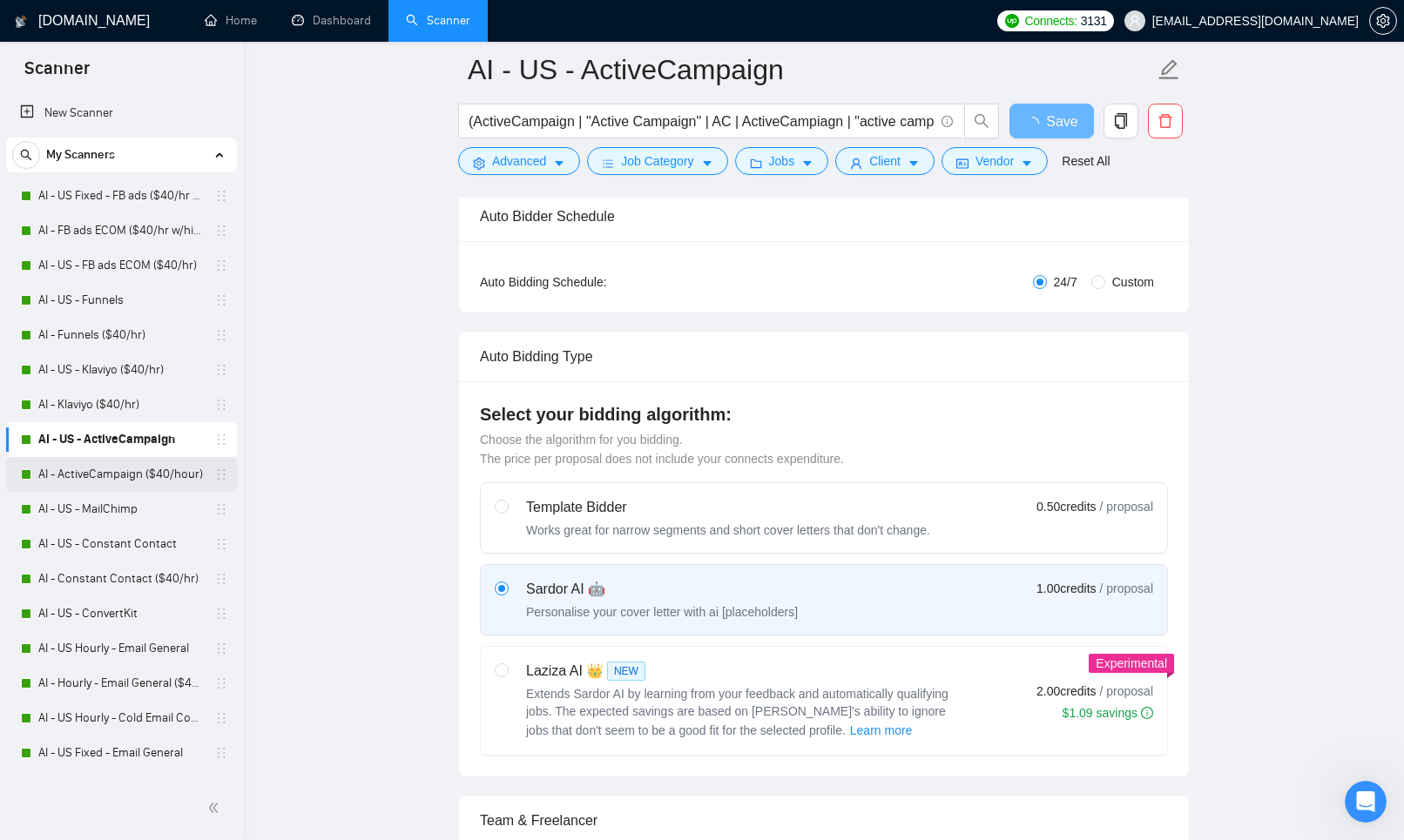
click at [67, 475] on link "AI - ActiveCampaign ($40/hour)" at bounding box center [121, 475] width 166 height 35
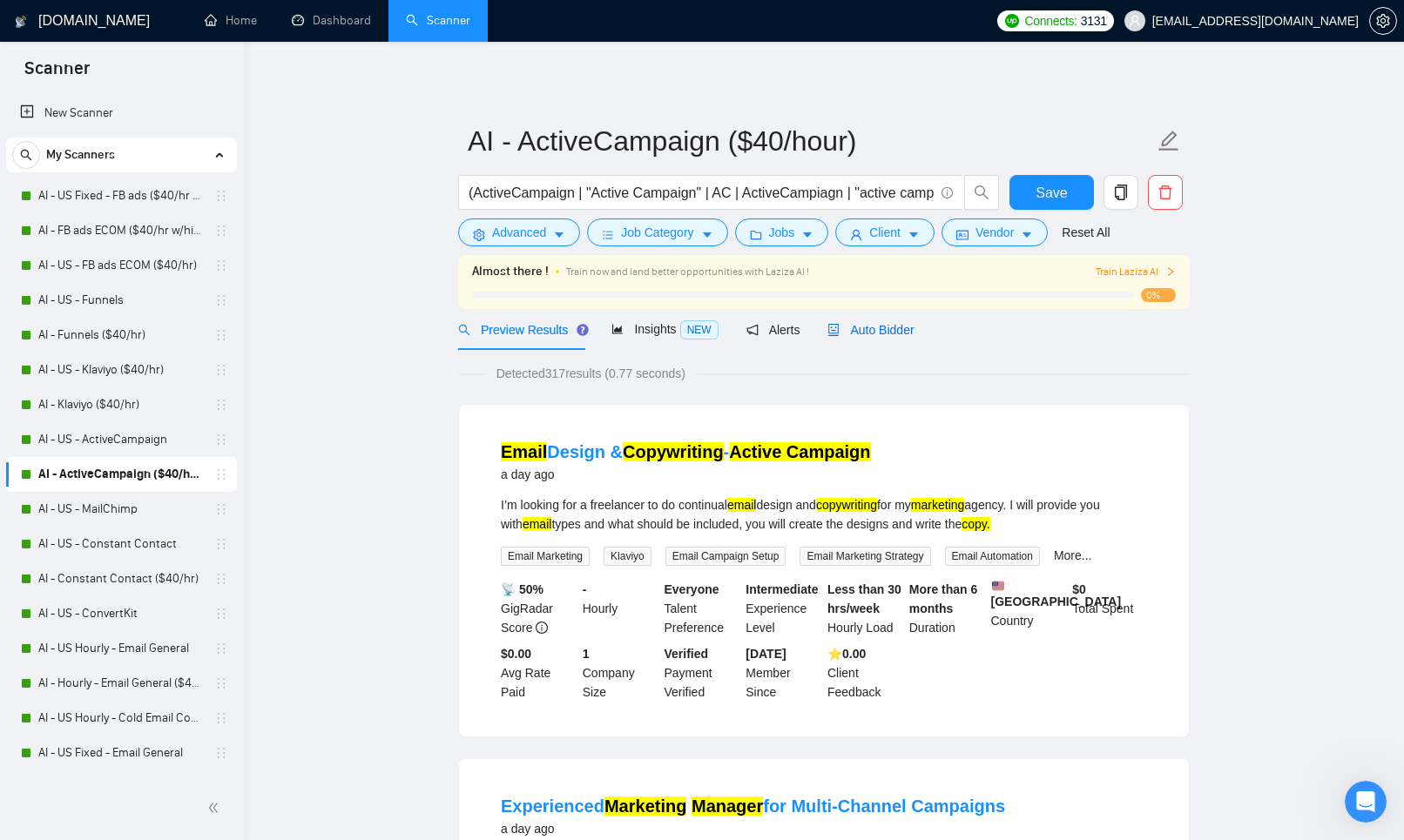
click at [898, 331] on span "Auto Bidder" at bounding box center [871, 330] width 86 height 14
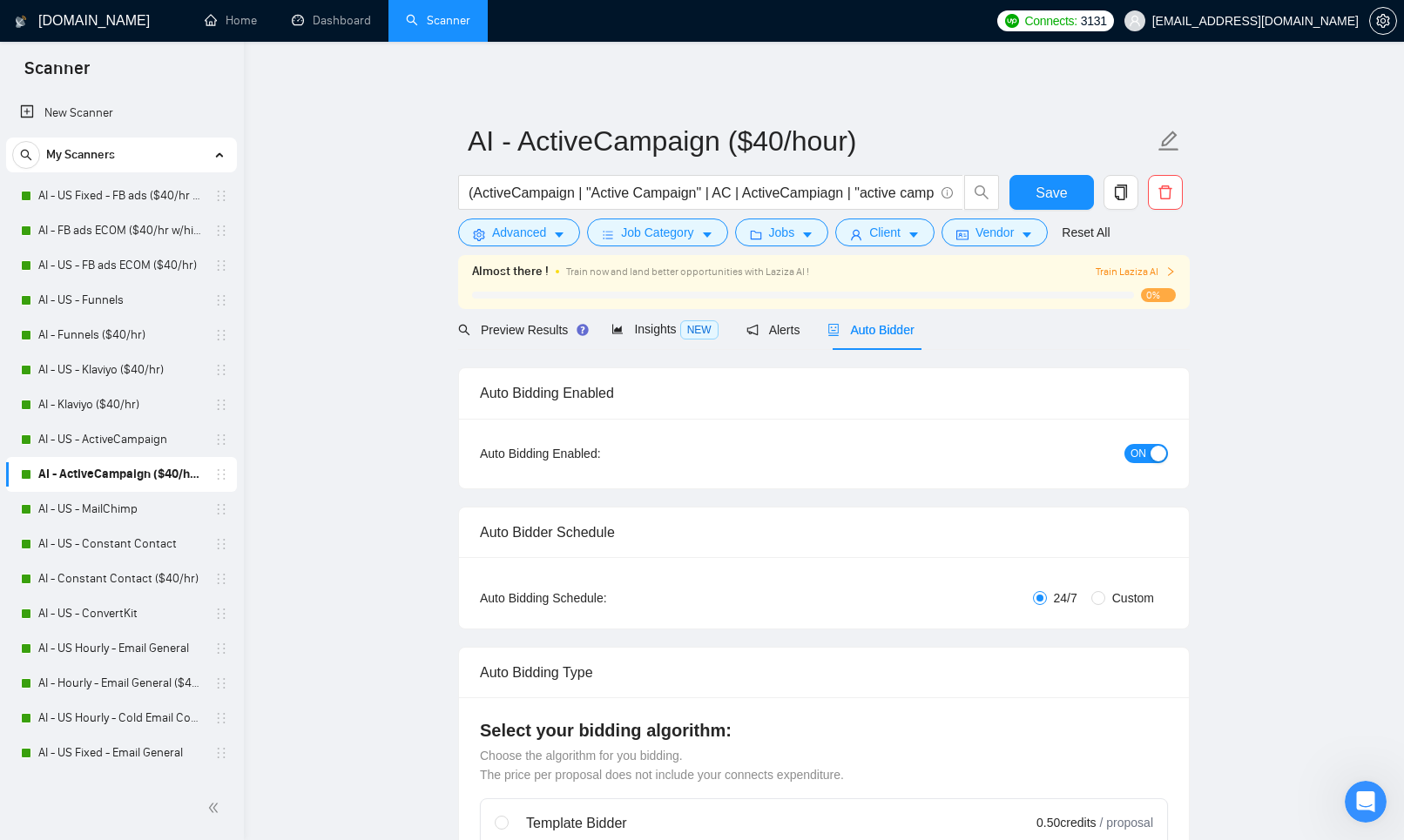
scroll to position [169, 0]
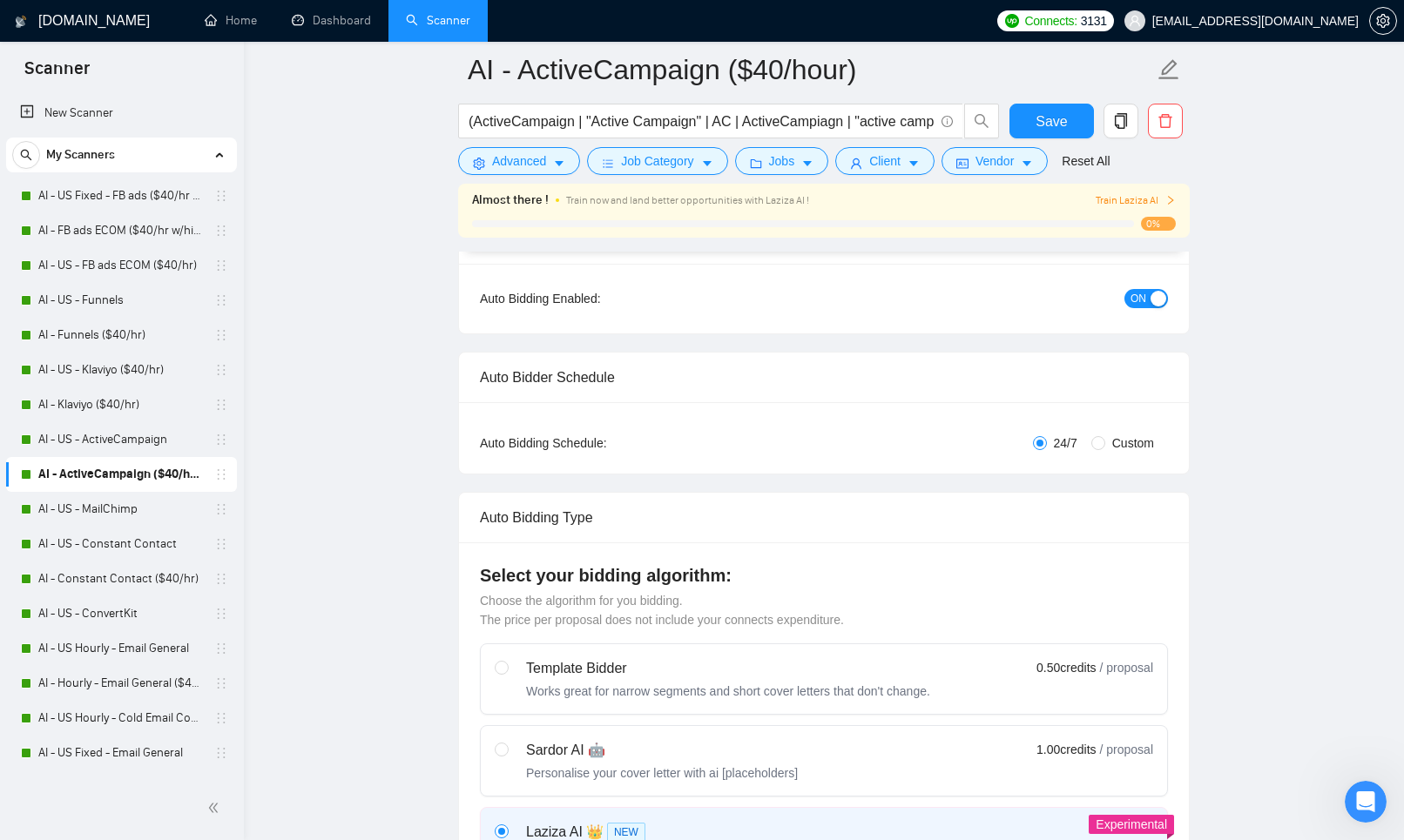
click at [542, 717] on div "Template Bidder Works great for narrow segments and short cover letters that do…" at bounding box center [824, 780] width 689 height 273
drag, startPoint x: 567, startPoint y: 745, endPoint x: 731, endPoint y: 636, distance: 196.9
click at [567, 745] on div "Sardor AI 🤖" at bounding box center [662, 751] width 271 height 21
click at [507, 745] on input "radio" at bounding box center [501, 749] width 12 height 12
radio input "true"
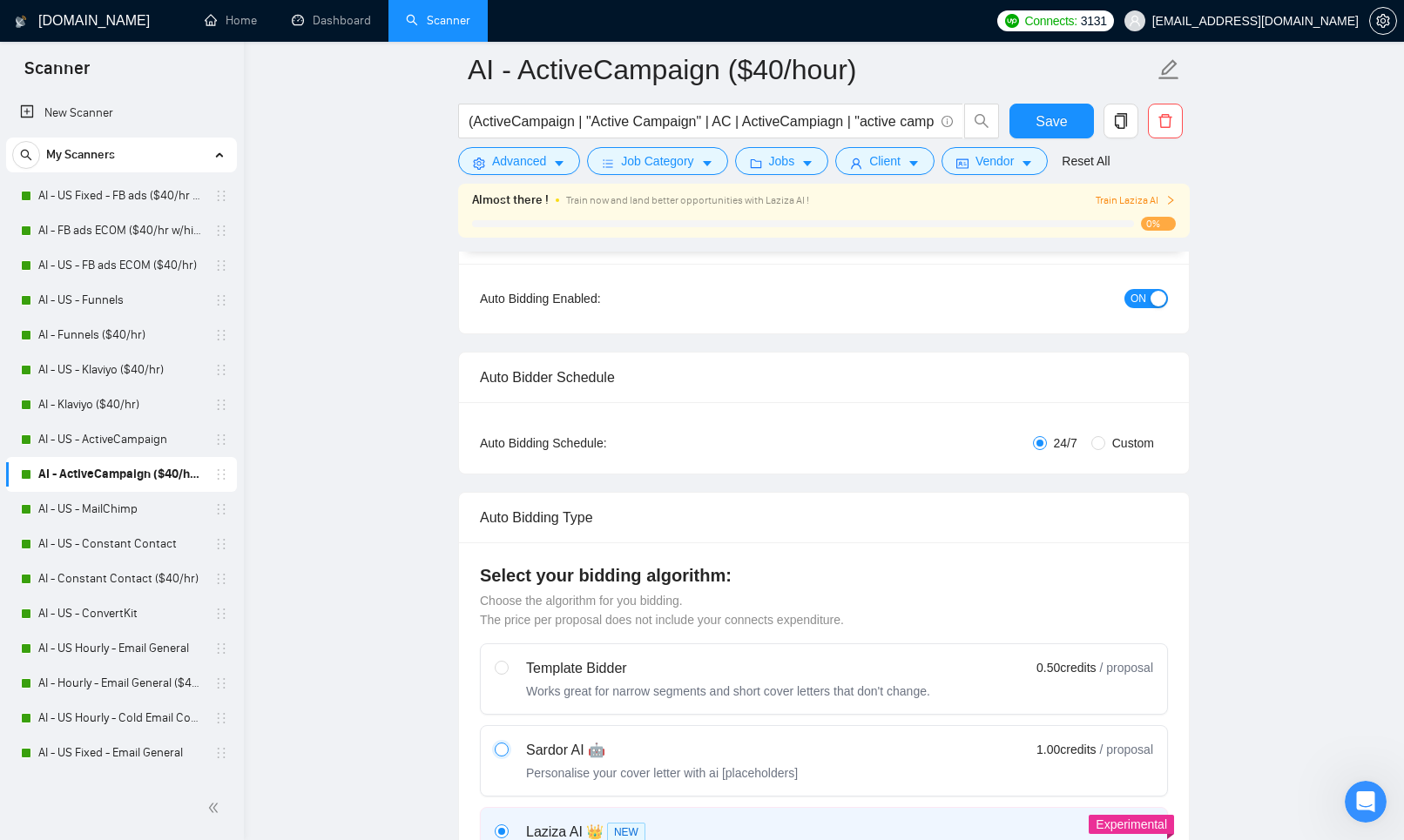
radio input "false"
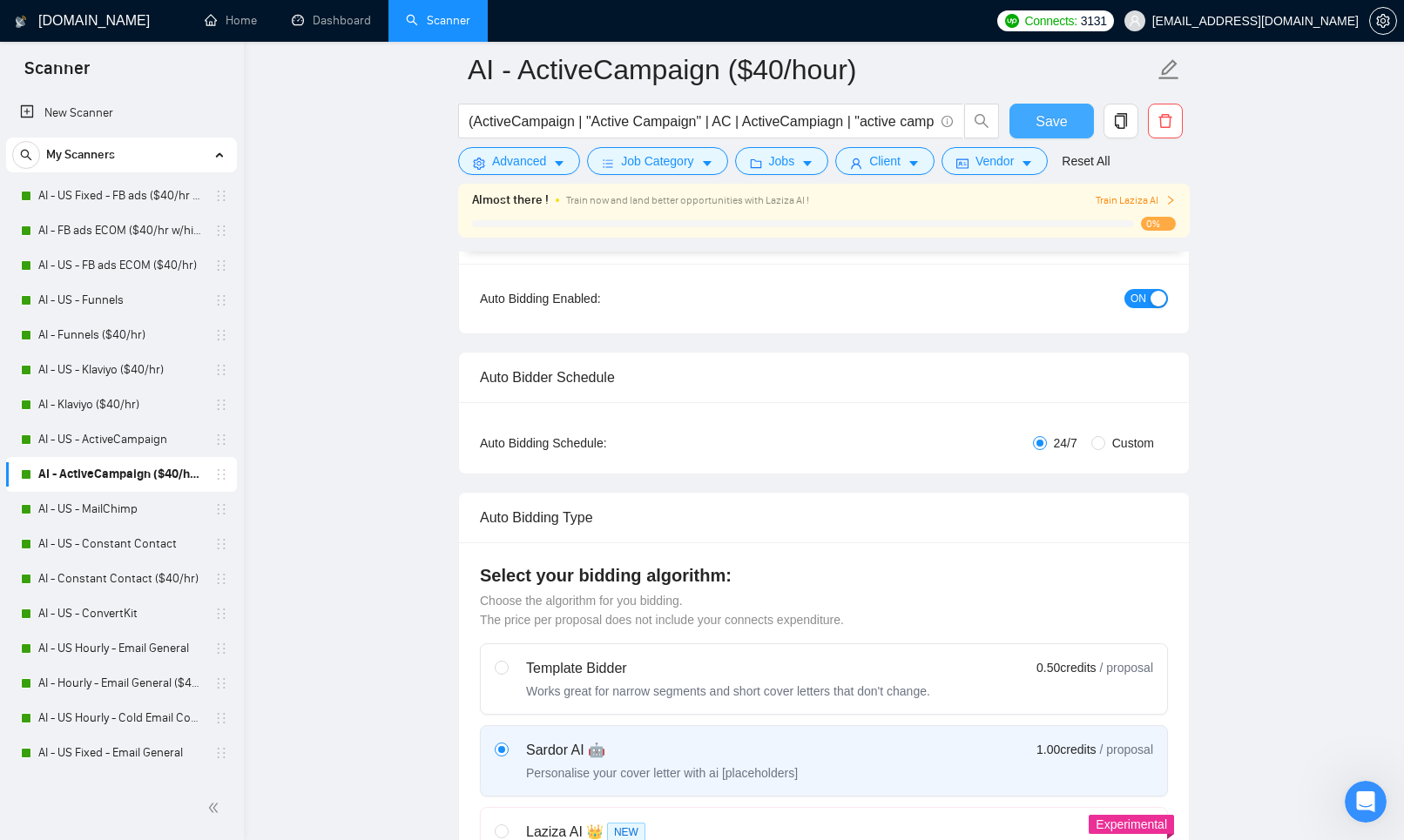
click at [1062, 128] on span "Save" at bounding box center [1051, 121] width 32 height 22
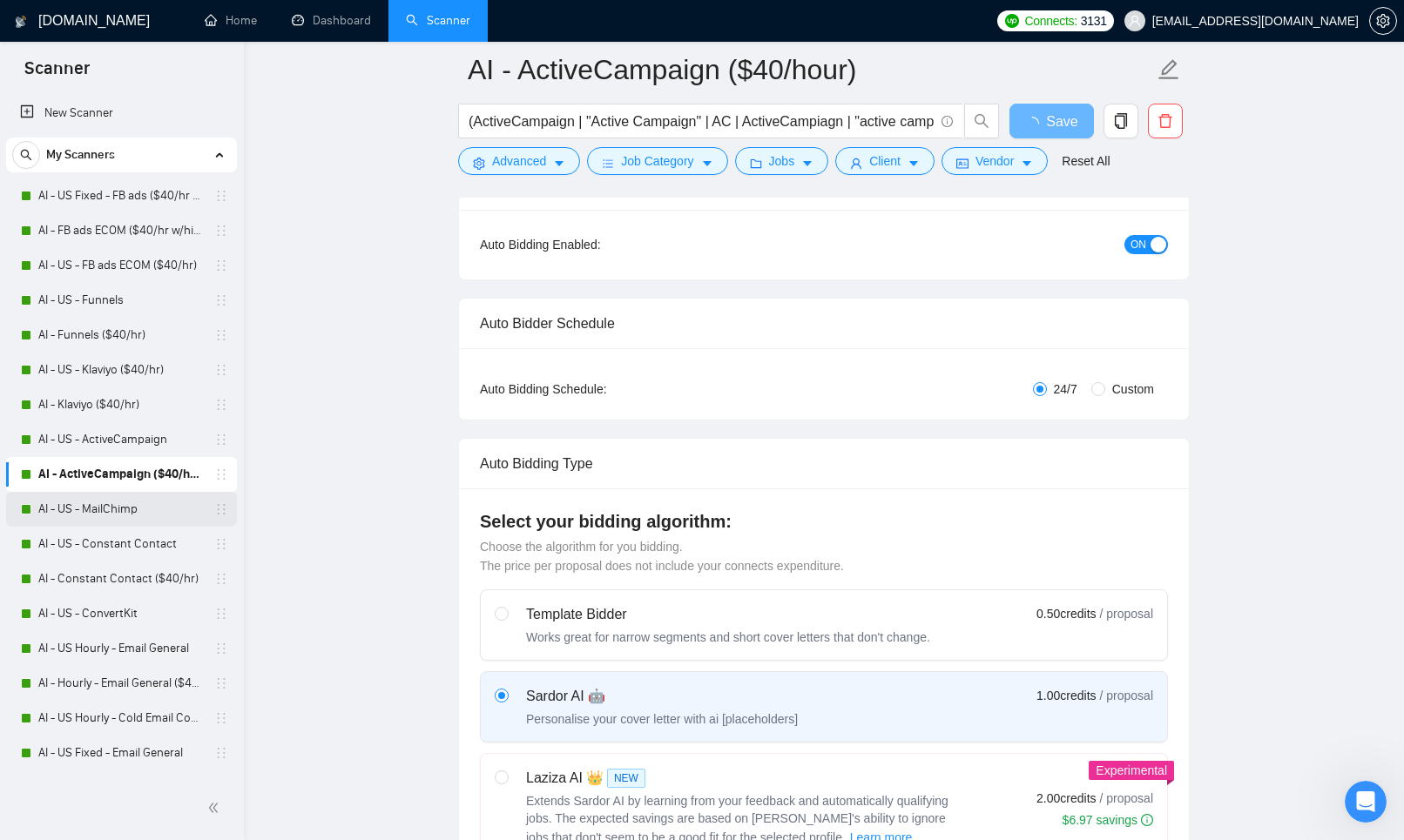
click at [135, 511] on link "AI - US - MailChimp" at bounding box center [121, 509] width 166 height 35
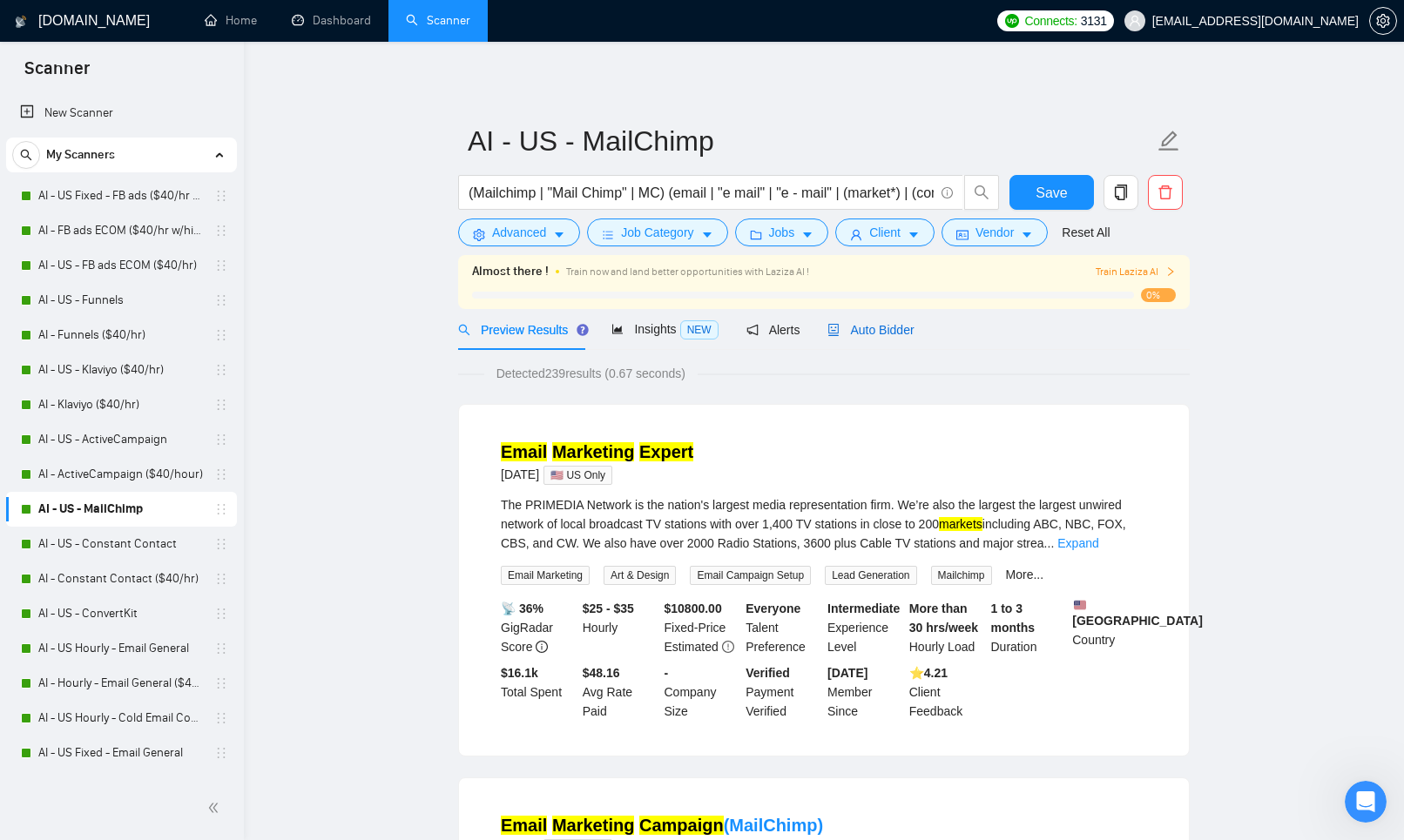
click at [891, 326] on span "Auto Bidder" at bounding box center [871, 330] width 86 height 14
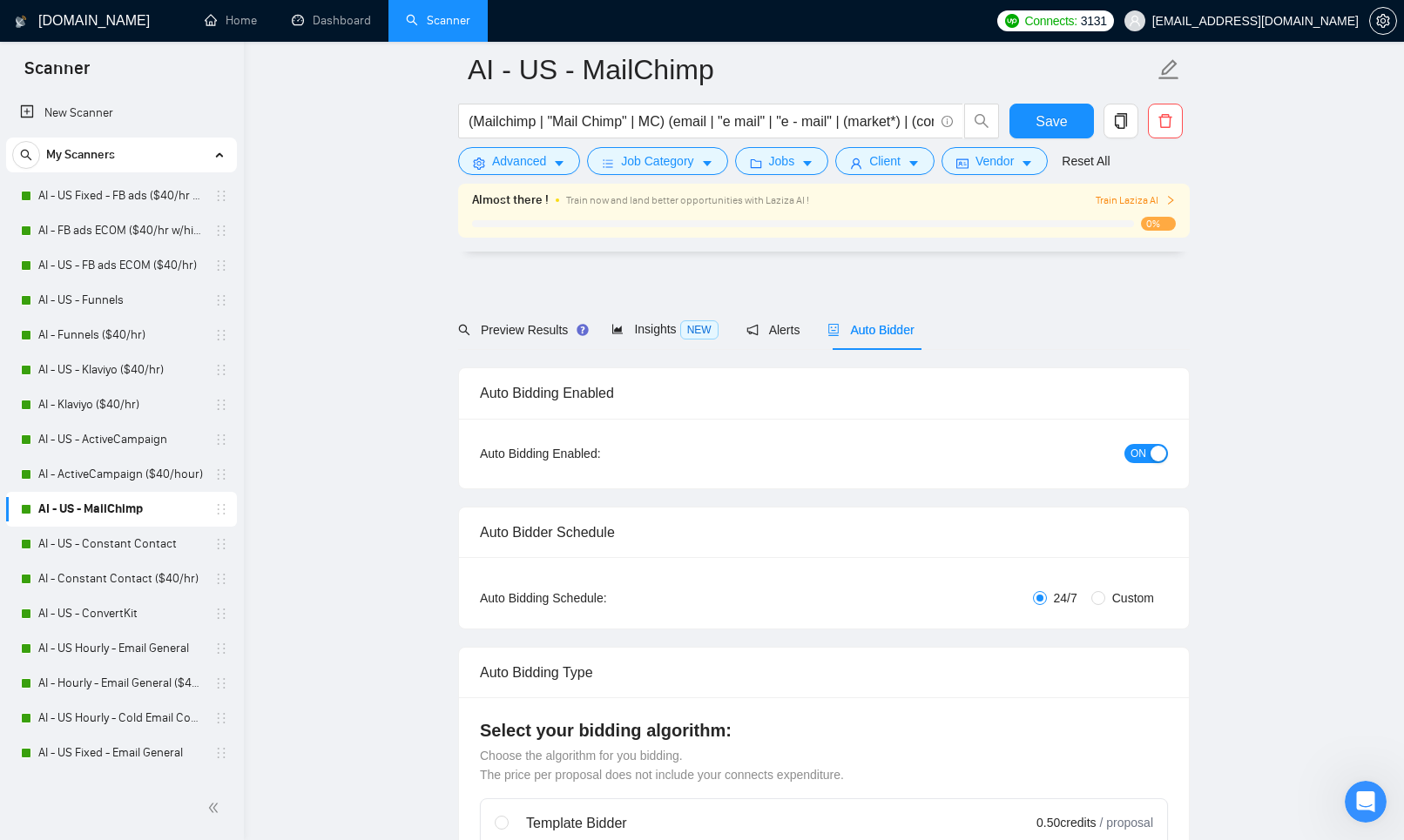
scroll to position [313, 0]
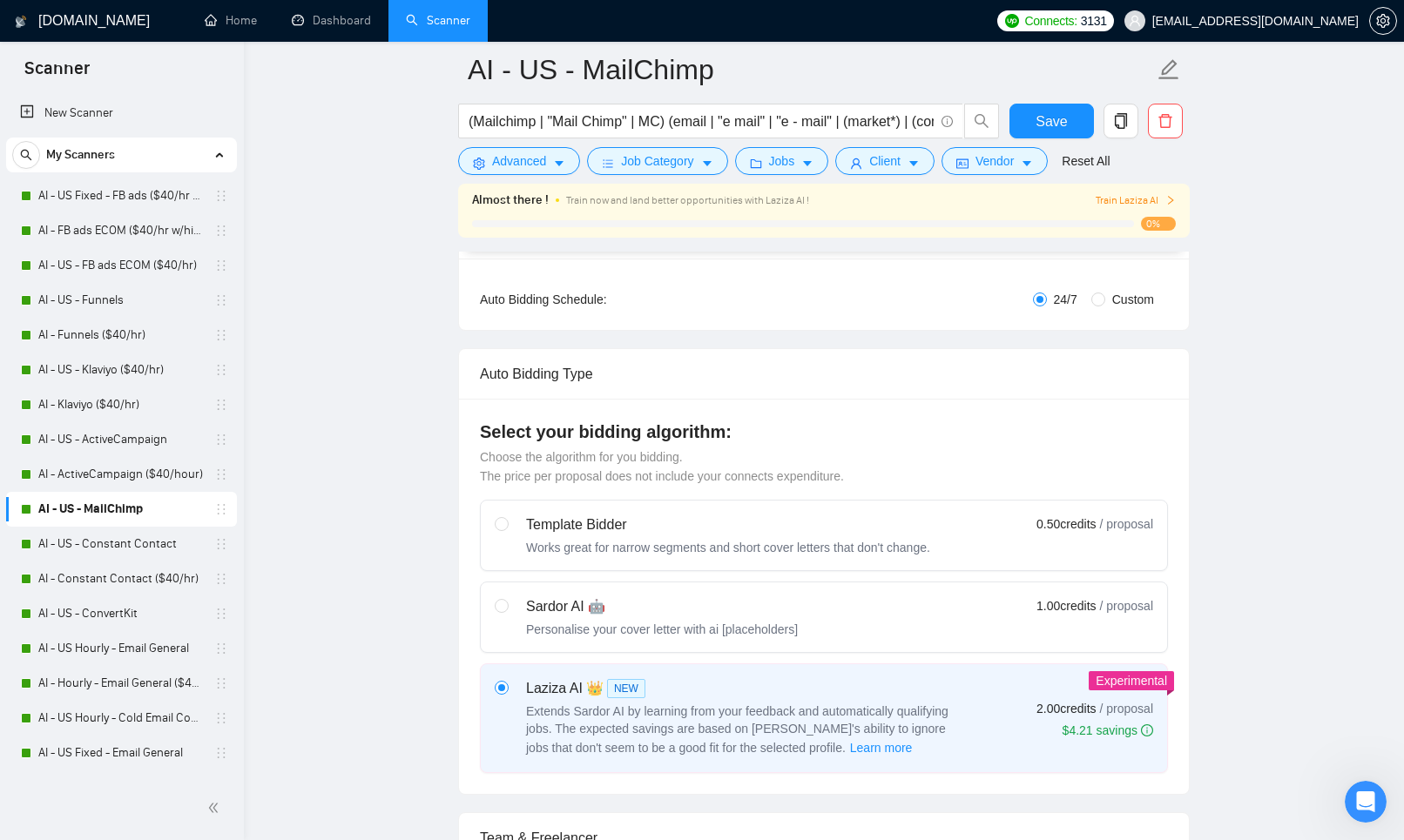
click at [565, 613] on div "Sardor AI 🤖" at bounding box center [662, 607] width 271 height 21
click at [507, 612] on input "radio" at bounding box center [501, 605] width 12 height 12
radio input "true"
radio input "false"
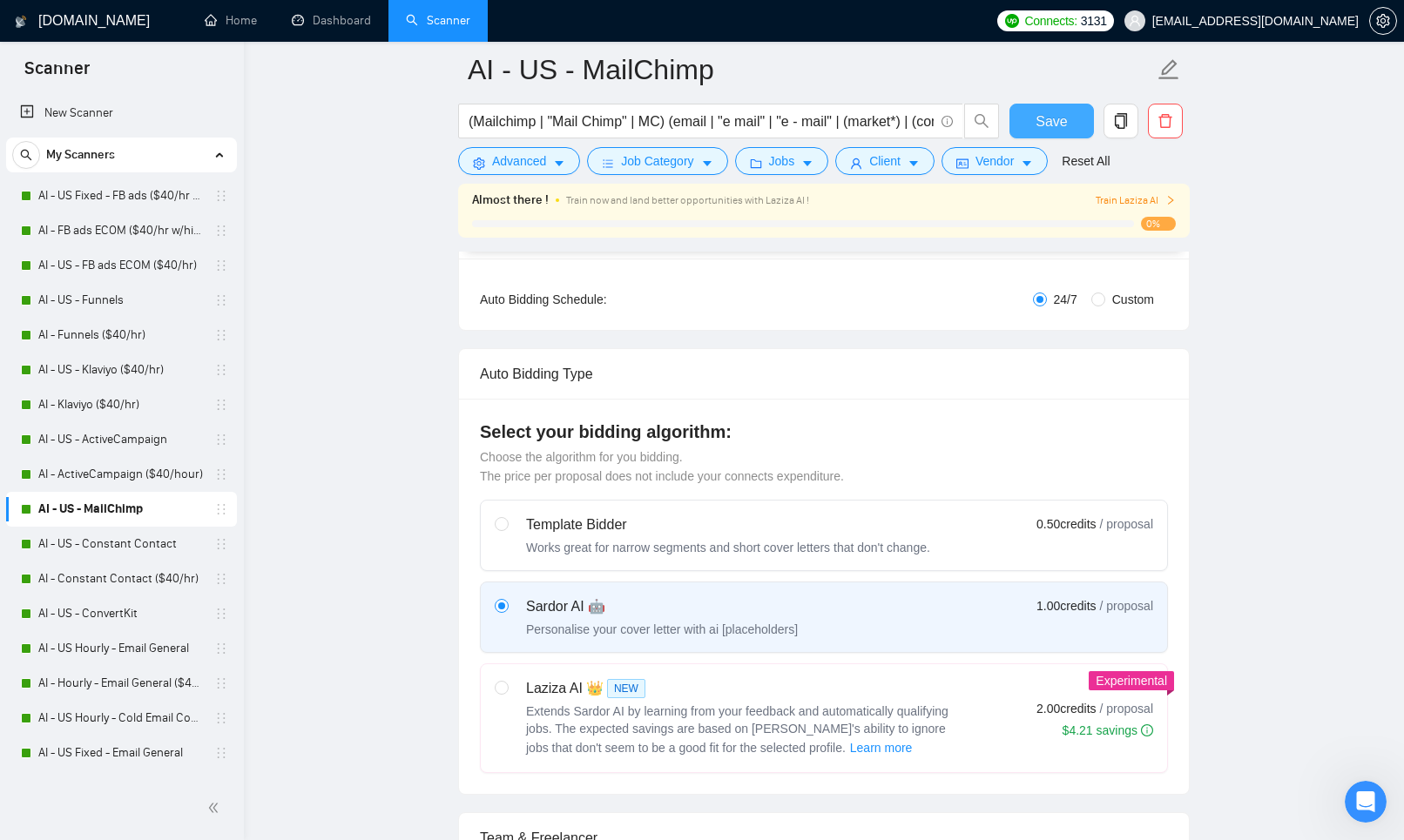
click at [1071, 115] on button "Save" at bounding box center [1052, 121] width 84 height 35
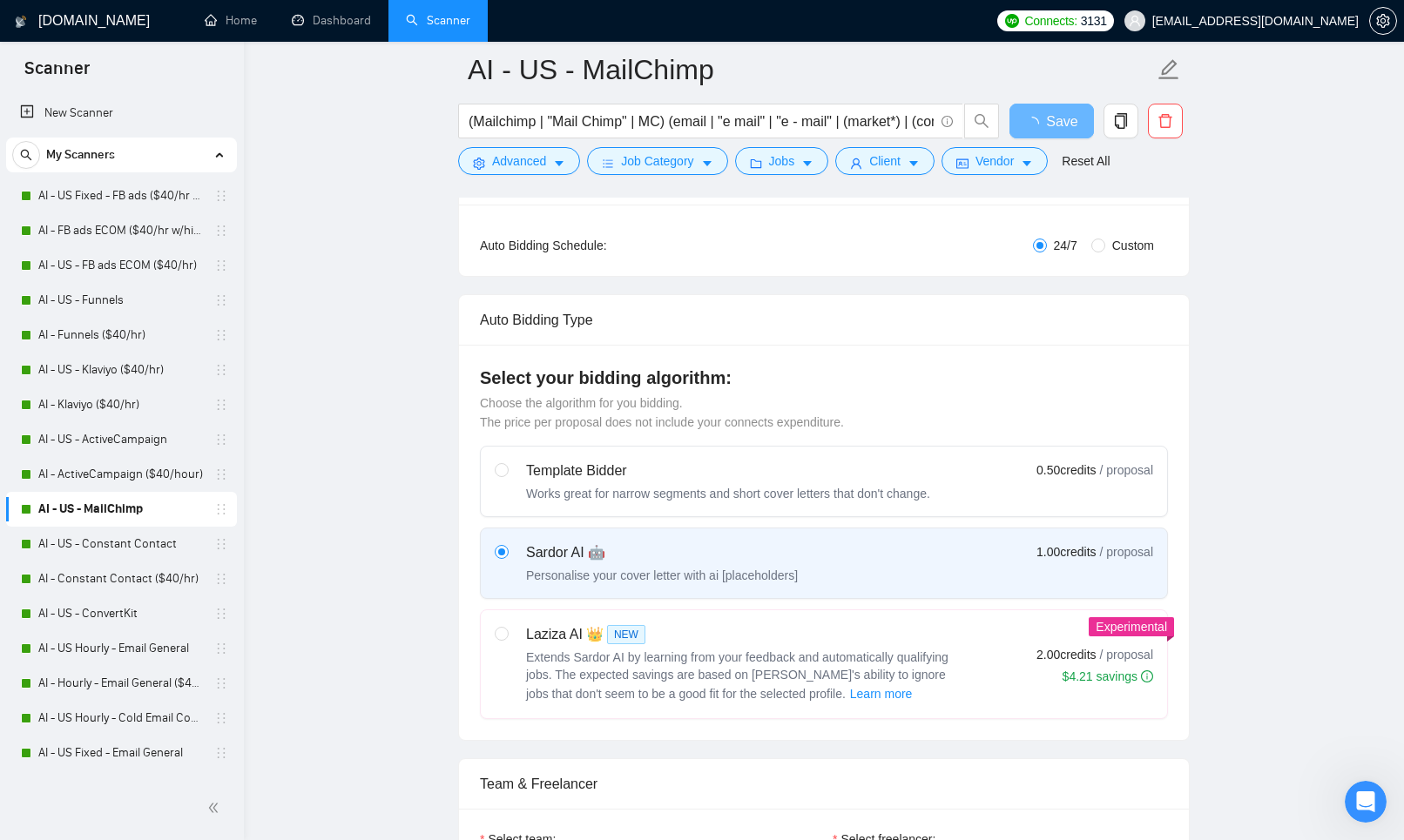
click at [154, 523] on link "AI - US - MailChimp" at bounding box center [121, 509] width 166 height 35
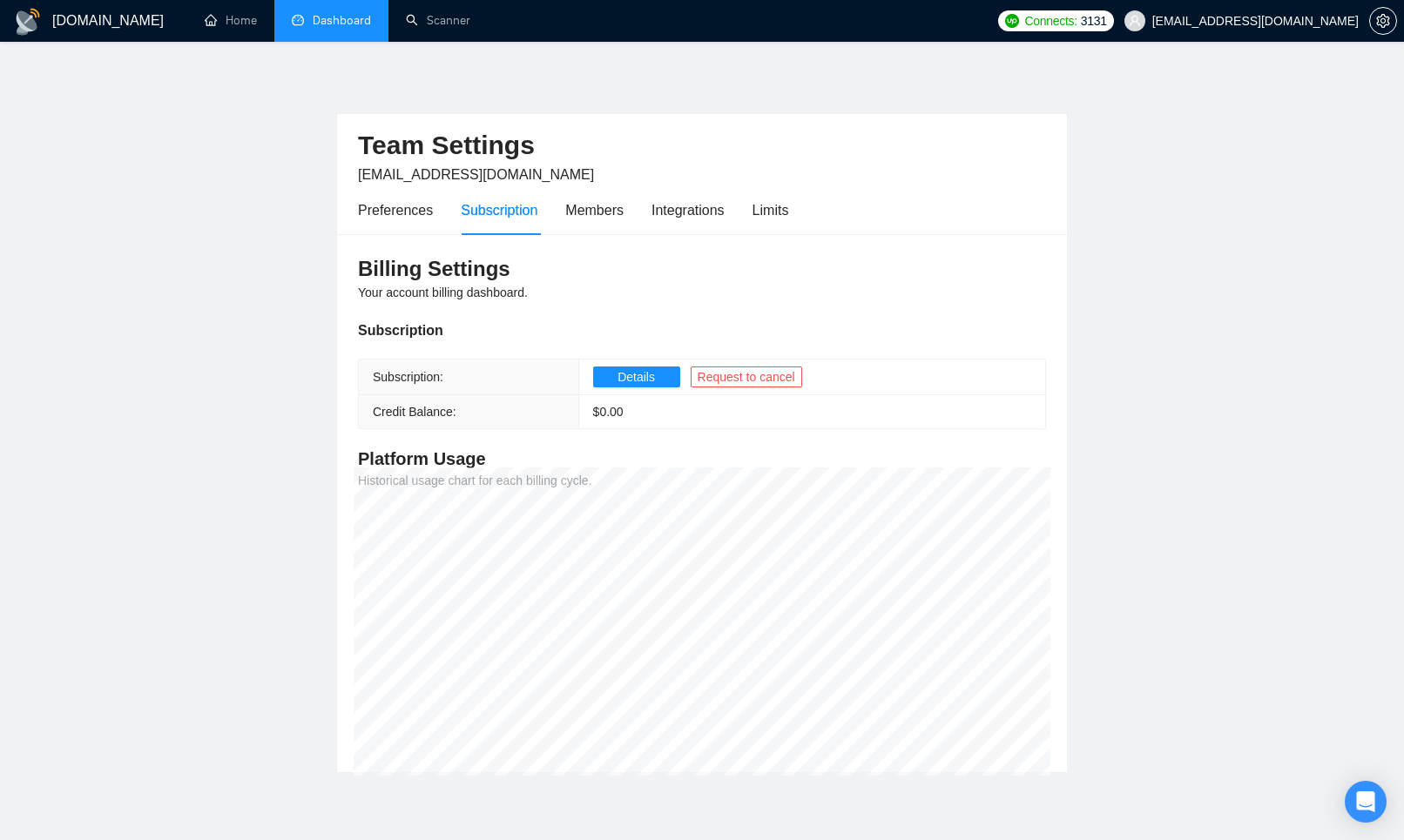
click at [302, 28] on link "Dashboard" at bounding box center [331, 20] width 80 height 14
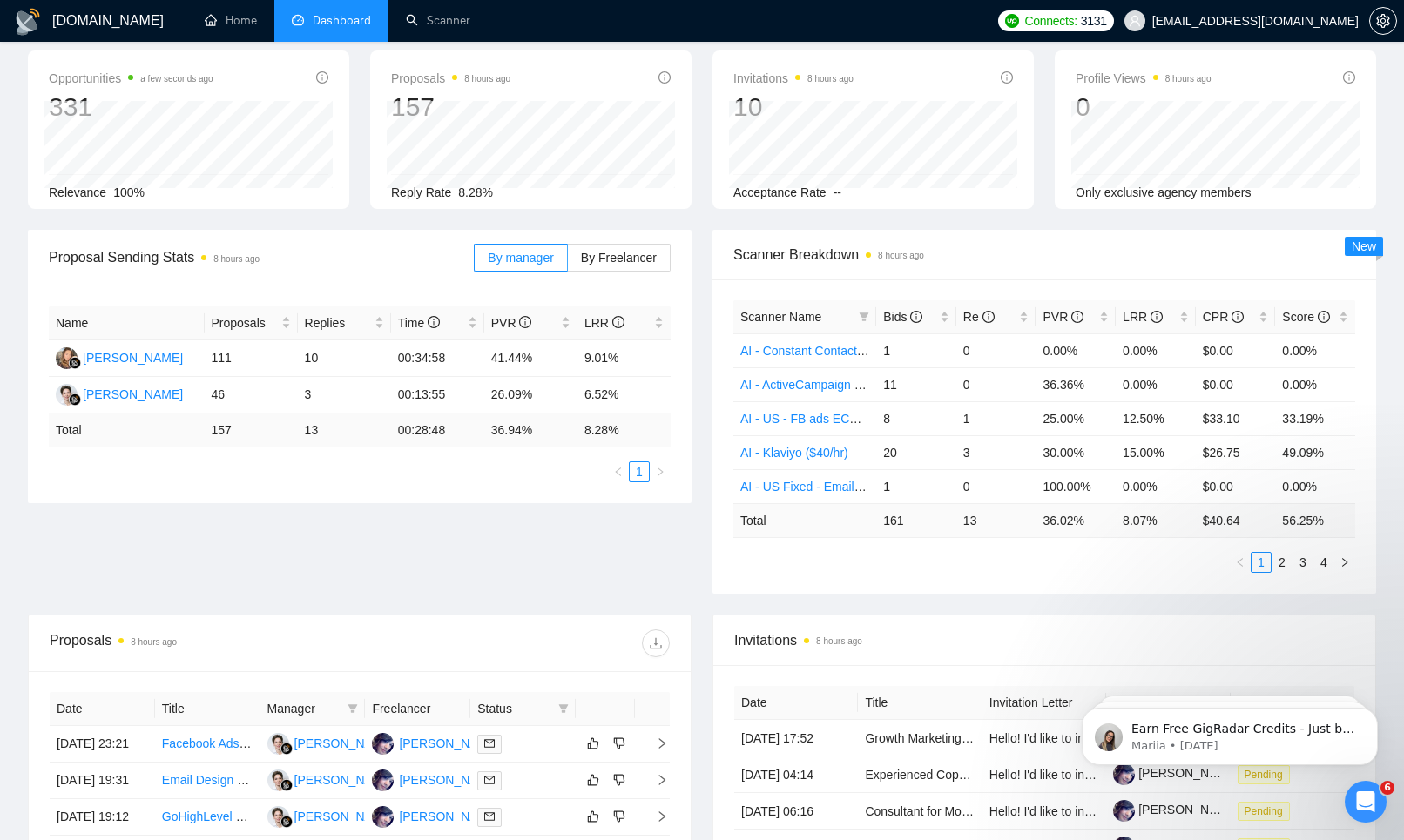
scroll to position [623, 0]
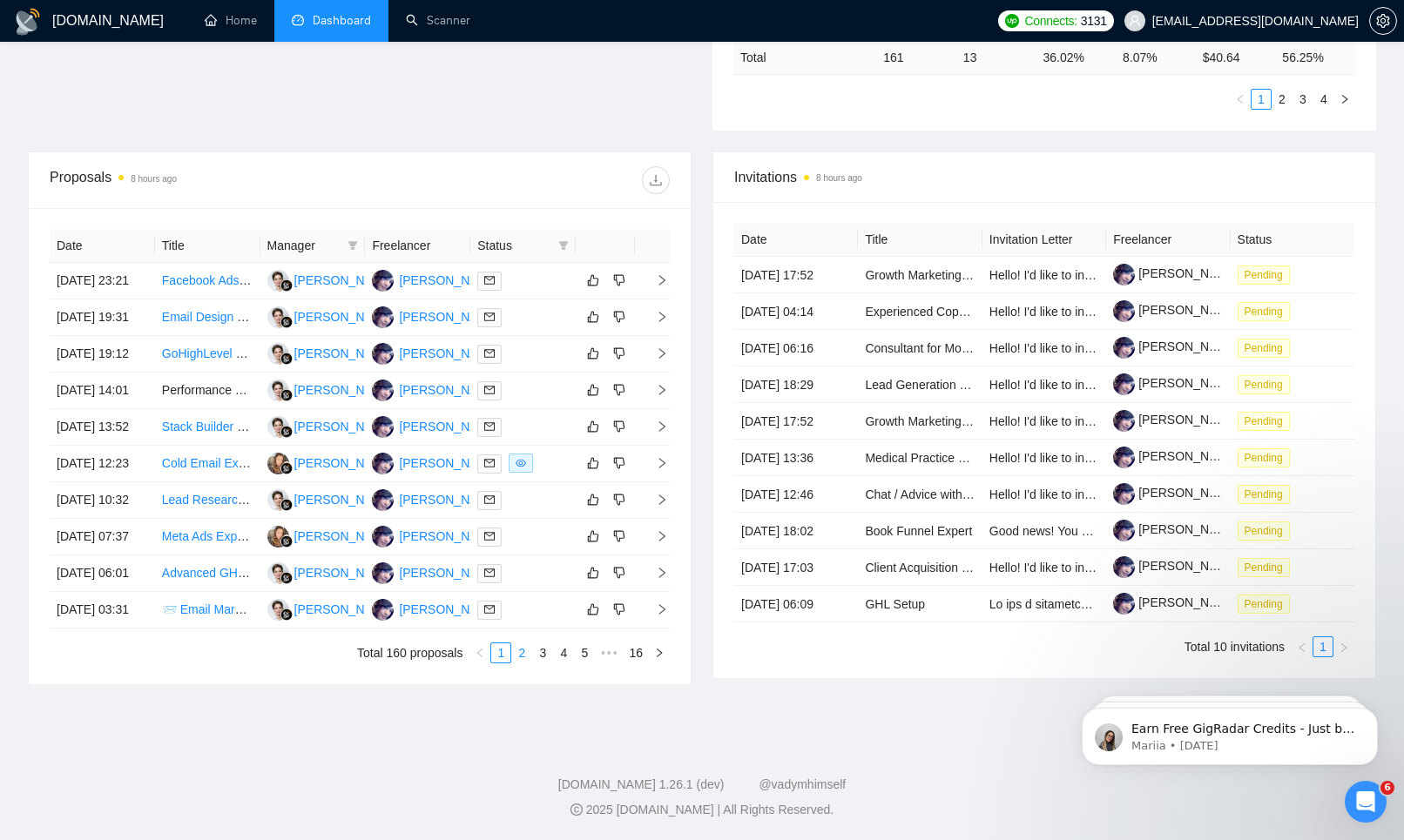
click at [526, 663] on link "2" at bounding box center [522, 653] width 19 height 19
click at [542, 663] on link "3" at bounding box center [543, 653] width 19 height 19
click at [557, 663] on link "4" at bounding box center [564, 653] width 19 height 19
click at [570, 663] on link "5" at bounding box center [564, 653] width 19 height 19
click at [444, 663] on link "1" at bounding box center [452, 653] width 19 height 19
